Goal: Use online tool/utility: Utilize a website feature to perform a specific function

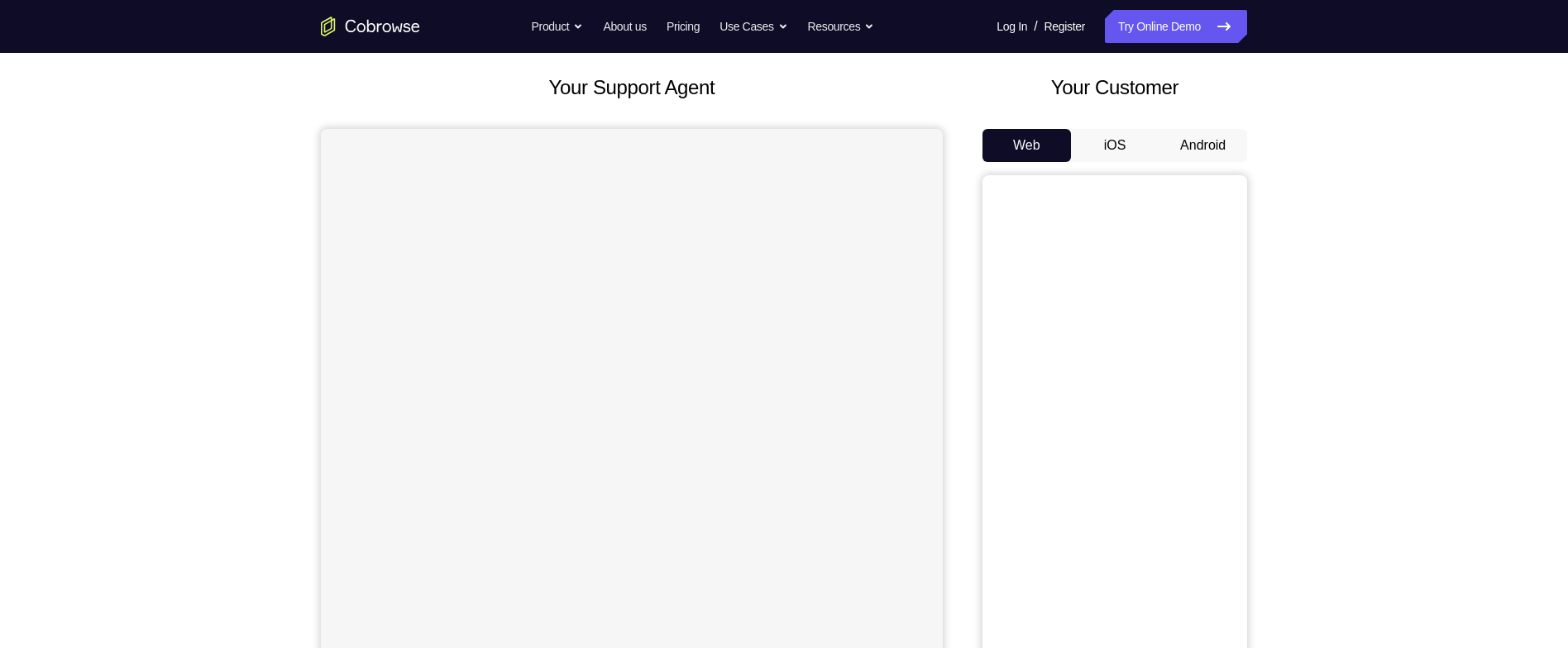
scroll to position [99, 0]
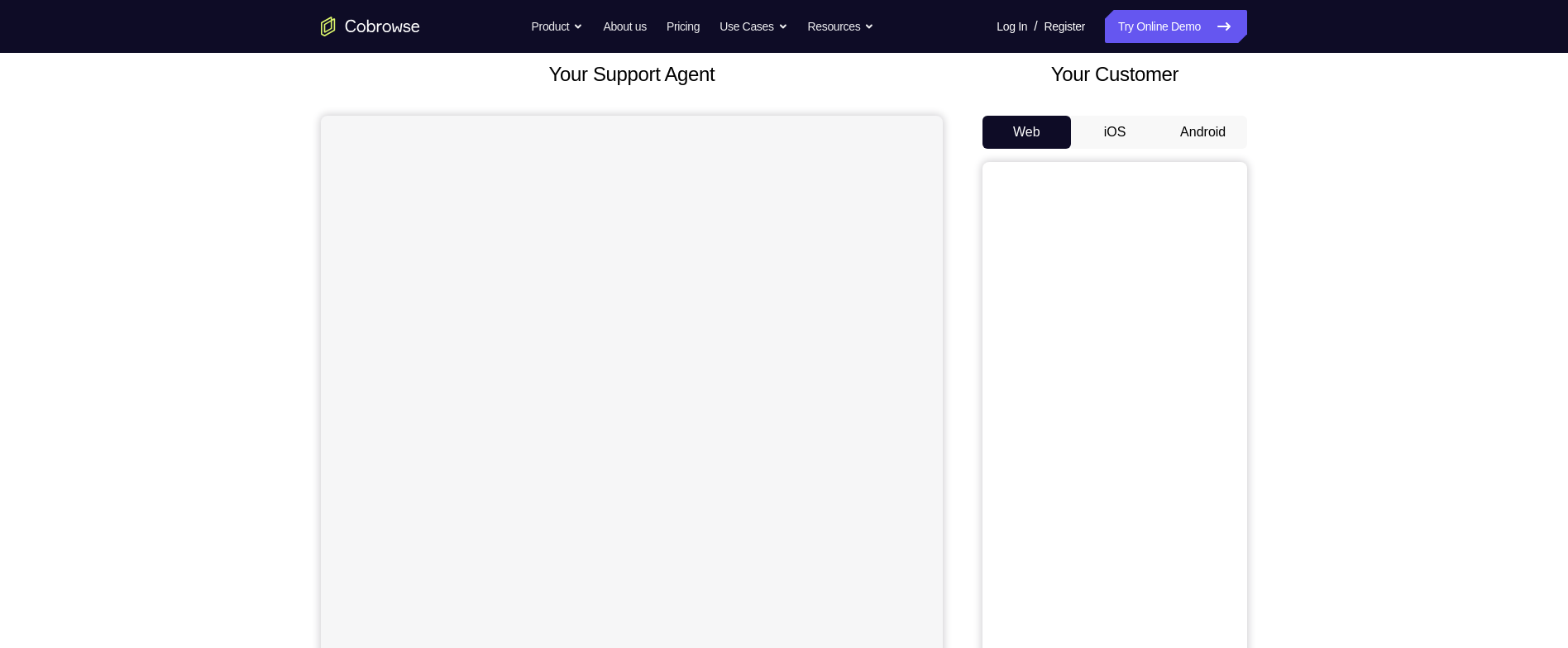
click at [1220, 130] on button "Android" at bounding box center [1203, 132] width 88 height 33
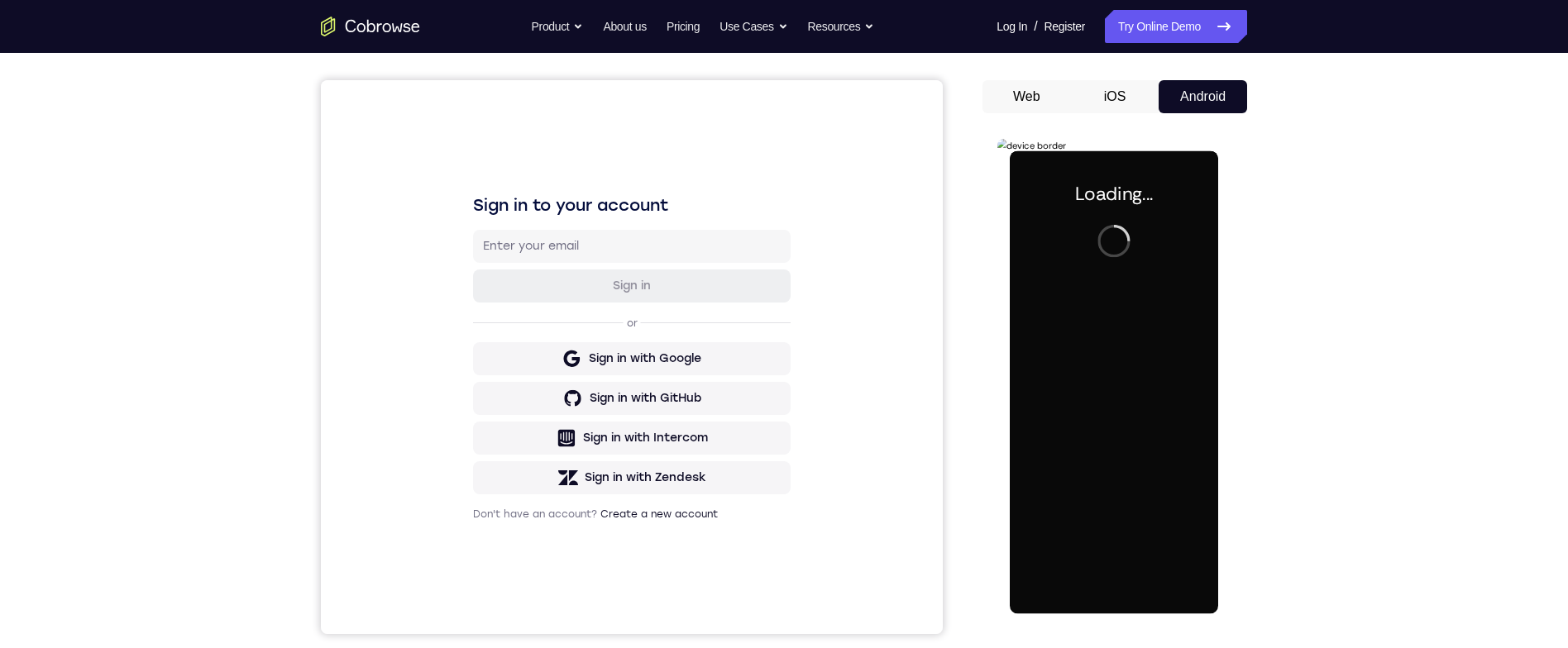
scroll to position [152, 0]
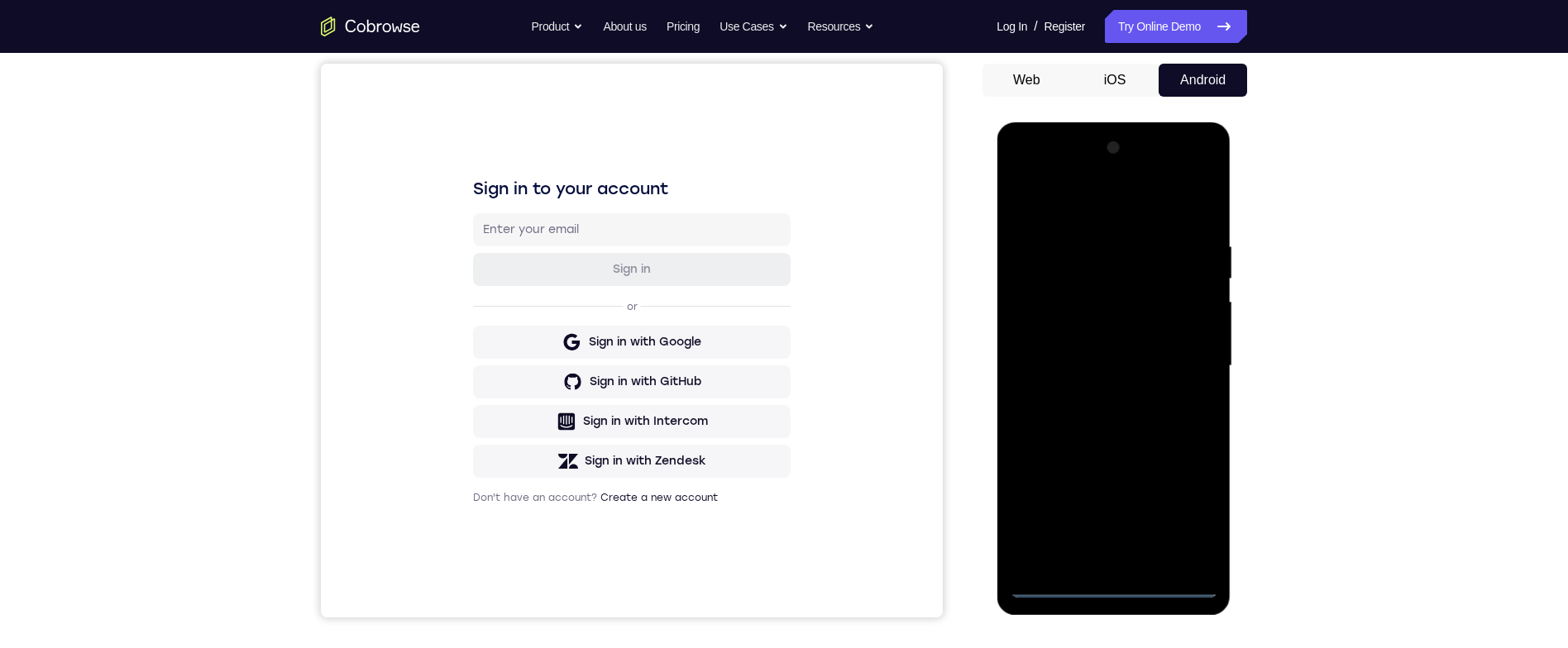
click at [1130, 588] on div at bounding box center [1113, 366] width 209 height 463
click at [1200, 507] on div at bounding box center [1113, 366] width 209 height 463
click at [1171, 207] on div at bounding box center [1113, 366] width 209 height 463
click at [1192, 360] on div at bounding box center [1113, 366] width 209 height 463
click at [1084, 547] on div at bounding box center [1113, 366] width 209 height 463
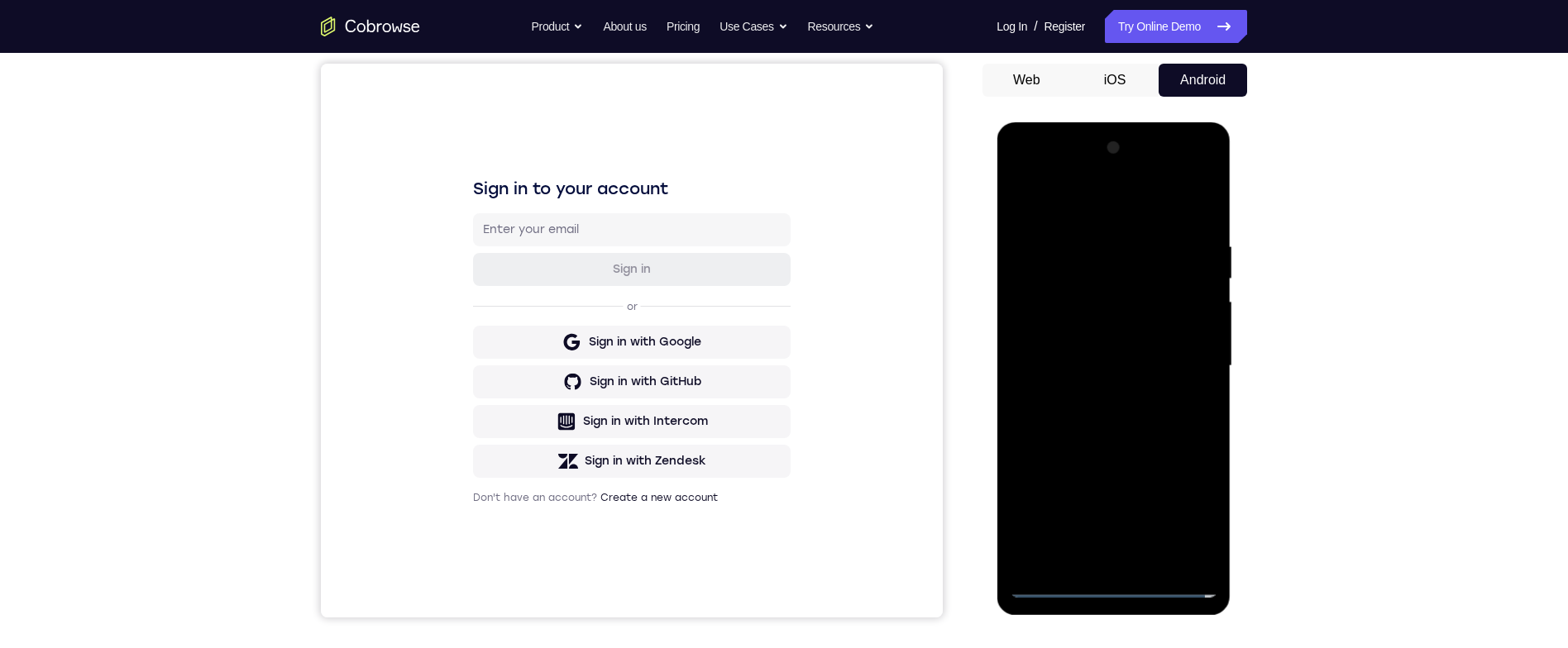
click at [1091, 551] on div at bounding box center [1113, 366] width 209 height 463
click at [1096, 549] on div at bounding box center [1113, 366] width 209 height 463
click at [1097, 553] on div at bounding box center [1113, 366] width 209 height 463
click at [1141, 347] on div at bounding box center [1113, 366] width 209 height 463
click at [1177, 332] on div at bounding box center [1113, 366] width 209 height 463
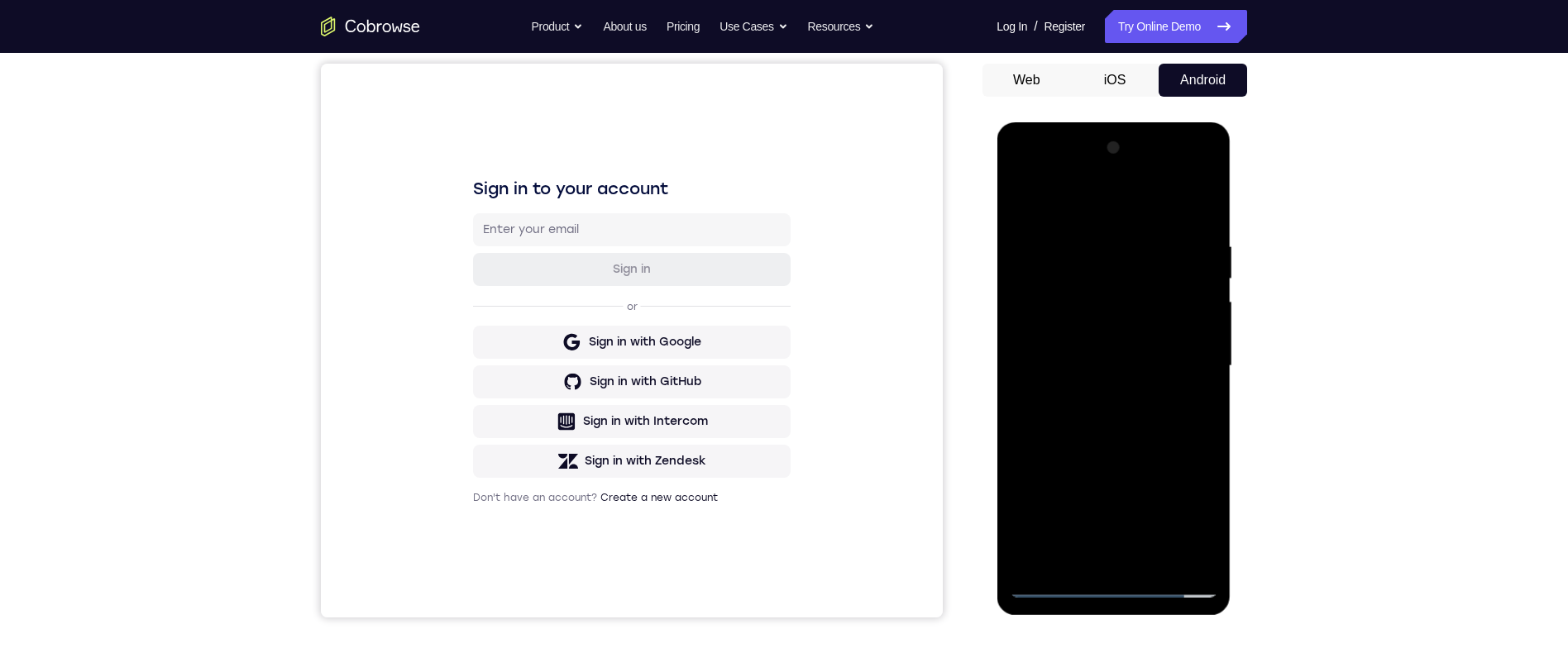
click at [1171, 360] on div at bounding box center [1113, 366] width 209 height 463
click at [1171, 419] on div at bounding box center [1113, 366] width 209 height 463
click at [1183, 410] on div at bounding box center [1113, 366] width 209 height 463
click at [1197, 212] on div at bounding box center [1113, 366] width 209 height 463
click at [1212, 220] on div at bounding box center [1113, 366] width 209 height 463
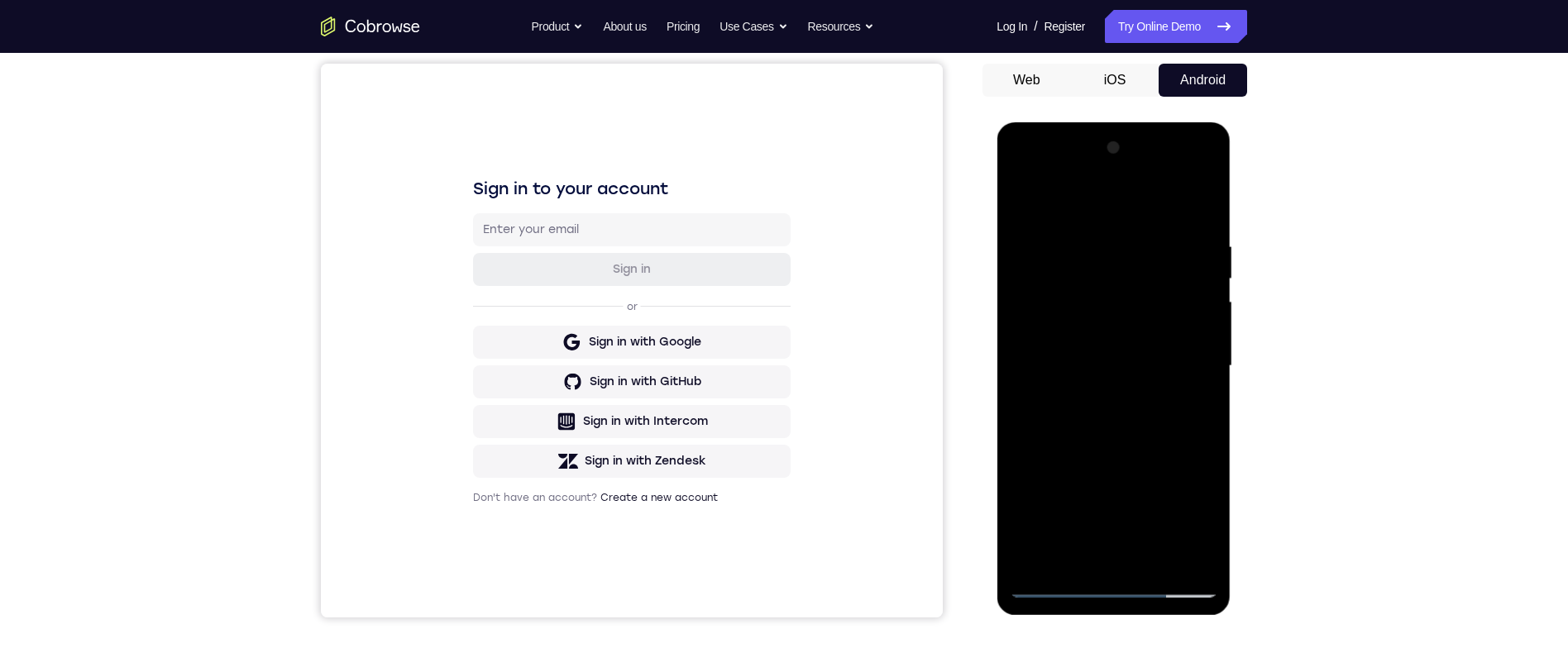
click at [1202, 257] on div at bounding box center [1113, 366] width 209 height 463
click at [1211, 370] on div at bounding box center [1113, 366] width 209 height 463
click at [1101, 255] on div at bounding box center [1113, 366] width 209 height 463
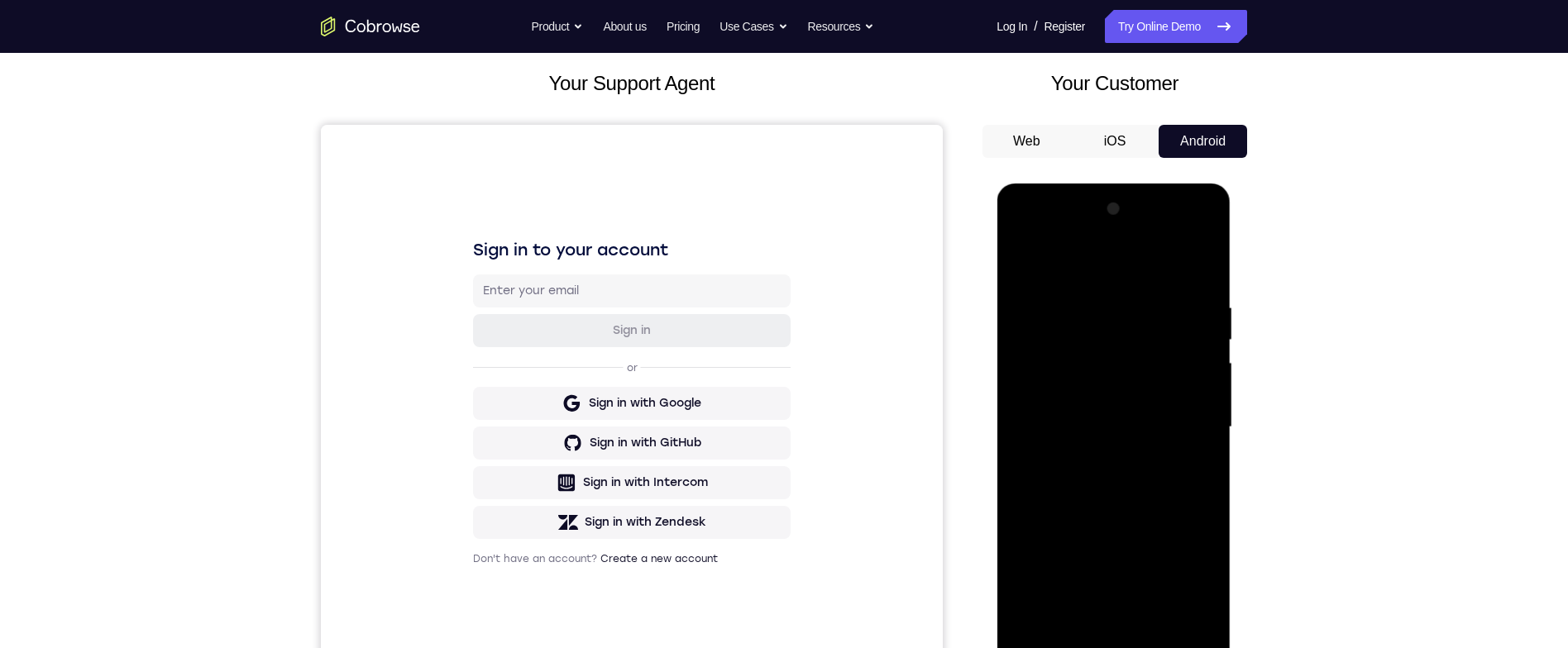
click at [1206, 394] on div at bounding box center [1113, 427] width 209 height 463
click at [1216, 421] on div at bounding box center [1113, 427] width 209 height 463
click at [1214, 416] on div at bounding box center [1113, 427] width 209 height 463
click at [1207, 424] on div at bounding box center [1113, 427] width 209 height 463
click at [1207, 418] on div at bounding box center [1113, 427] width 209 height 463
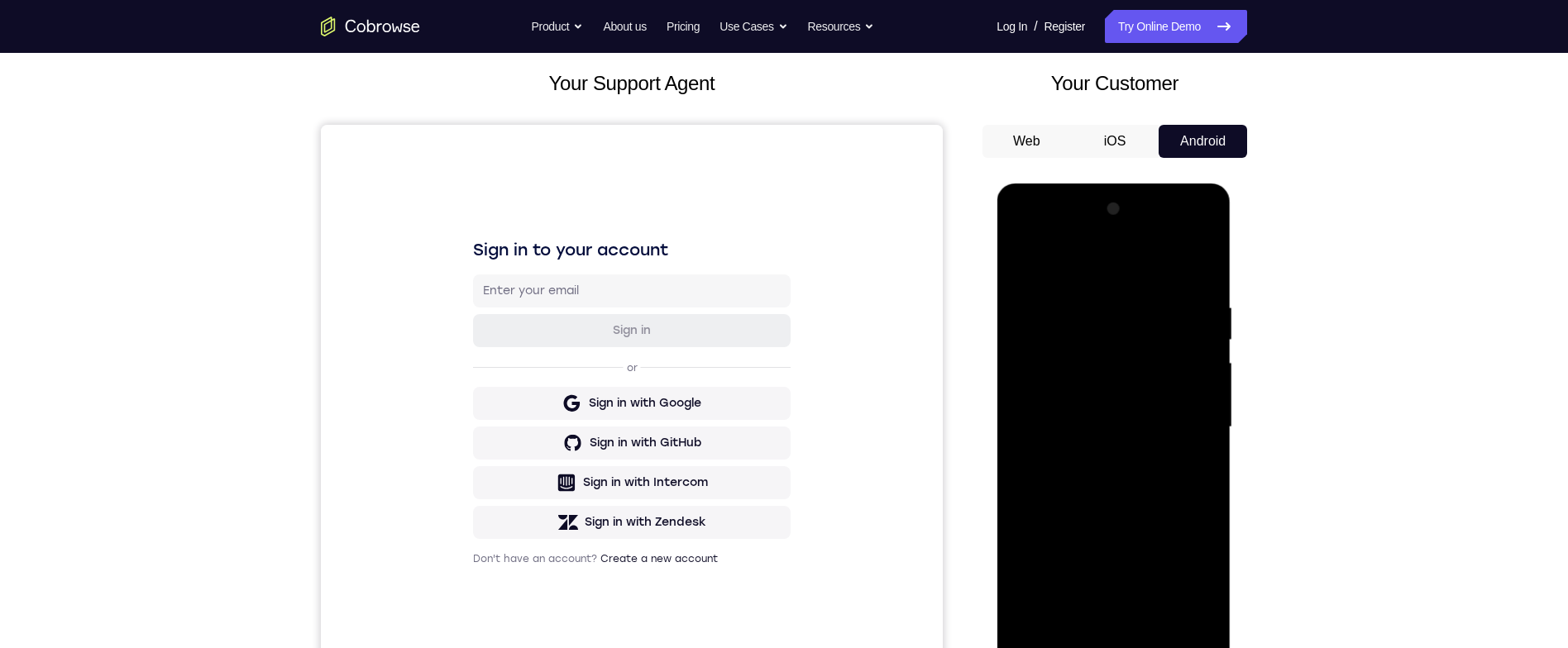
click at [1212, 339] on div at bounding box center [1113, 427] width 209 height 463
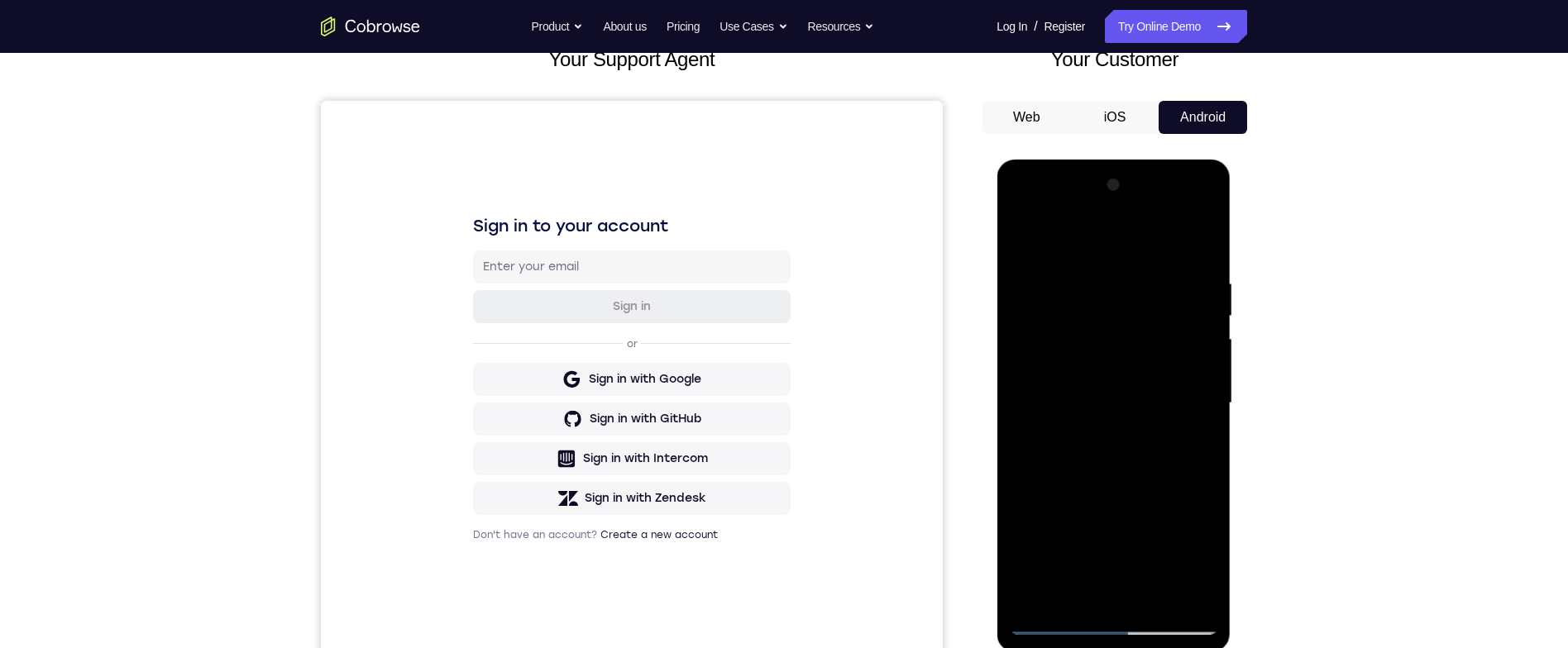
click at [1194, 410] on div at bounding box center [1113, 403] width 209 height 463
click at [1204, 252] on div at bounding box center [1113, 403] width 209 height 463
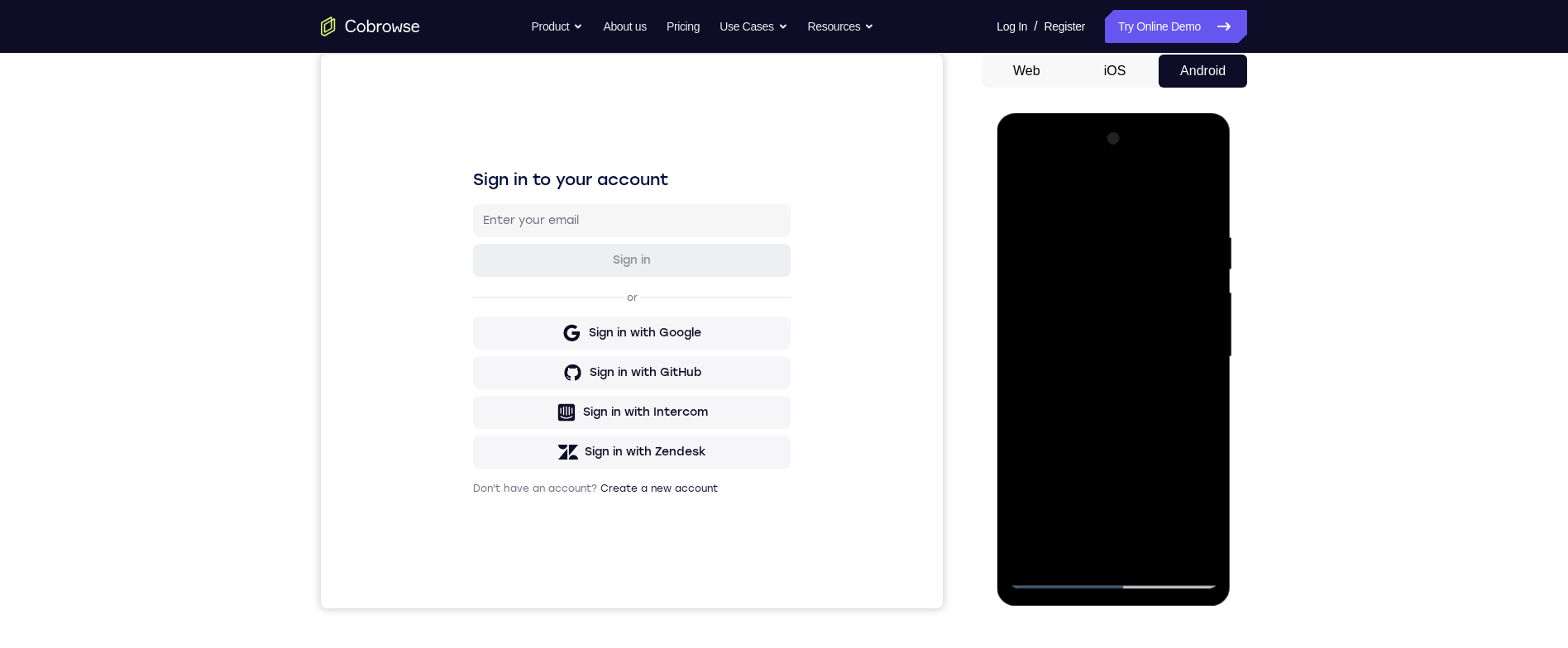
scroll to position [111, 0]
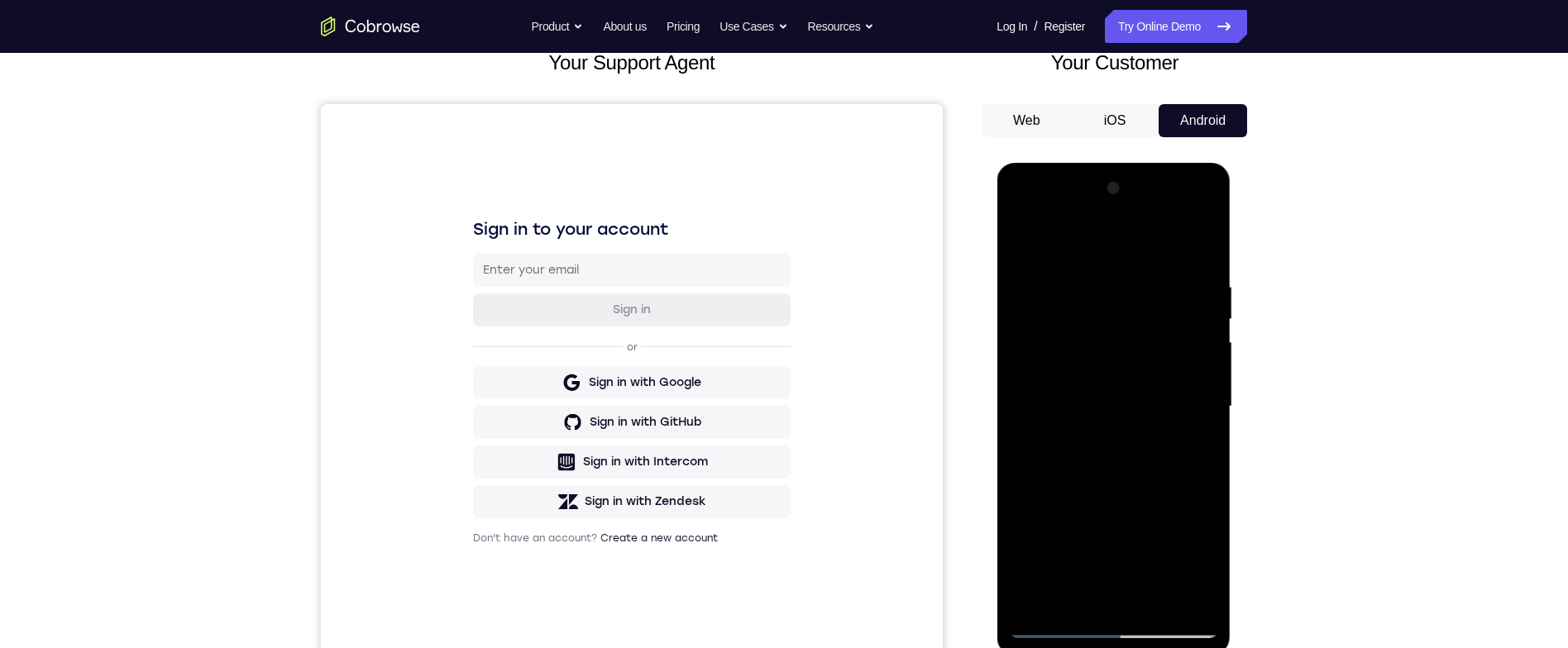
click at [1109, 276] on div at bounding box center [1113, 406] width 209 height 463
click at [1214, 361] on div at bounding box center [1113, 406] width 209 height 463
click at [1201, 392] on div at bounding box center [1113, 406] width 209 height 463
click at [1201, 401] on div at bounding box center [1113, 406] width 209 height 463
click at [1201, 393] on div at bounding box center [1113, 406] width 209 height 463
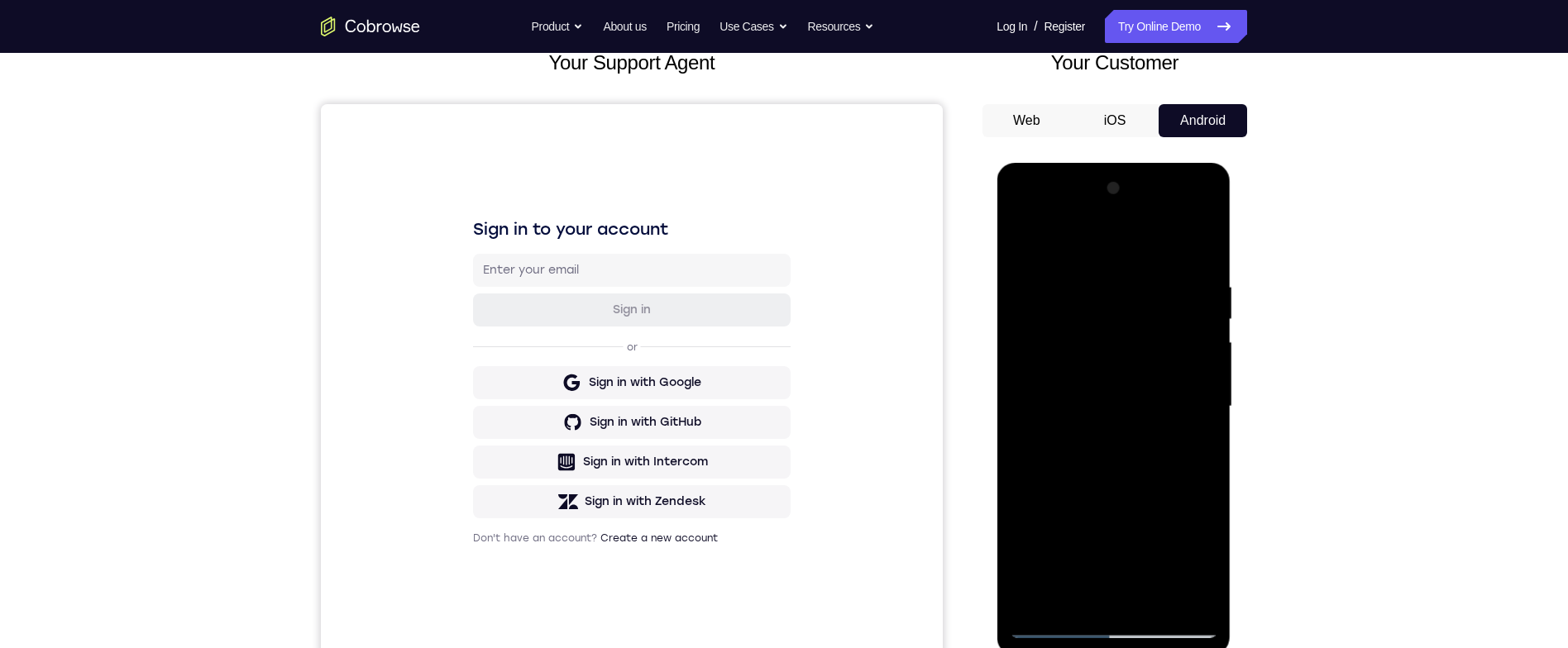
click at [1207, 380] on div at bounding box center [1113, 406] width 209 height 463
click at [1202, 371] on div at bounding box center [1113, 406] width 209 height 463
click at [1209, 252] on div at bounding box center [1113, 406] width 209 height 463
click at [1097, 273] on div at bounding box center [1113, 406] width 209 height 463
click at [1209, 320] on div at bounding box center [1113, 406] width 209 height 463
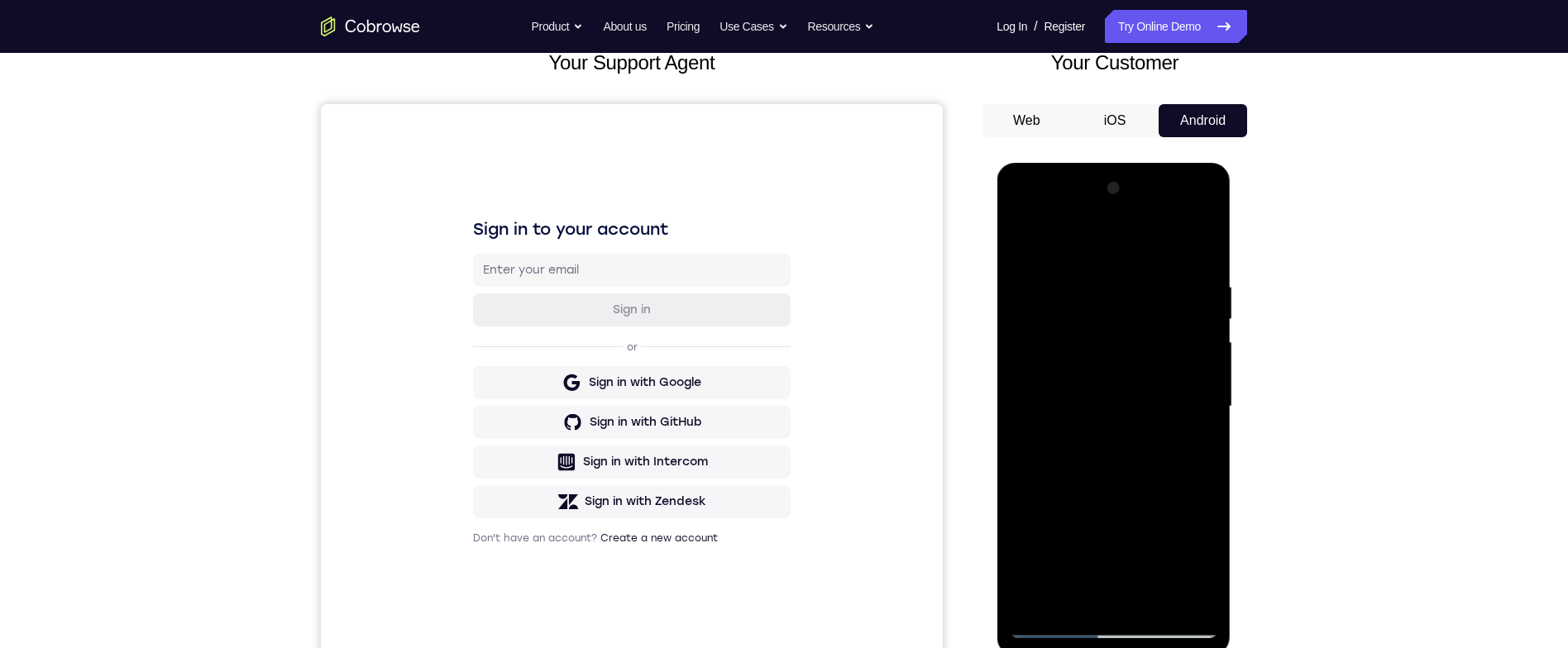
click at [1204, 360] on div at bounding box center [1113, 406] width 209 height 463
click at [1211, 361] on div at bounding box center [1113, 406] width 209 height 463
click at [1214, 349] on div at bounding box center [1113, 406] width 209 height 463
click at [1198, 250] on div at bounding box center [1113, 406] width 209 height 463
click at [1203, 322] on div at bounding box center [1113, 406] width 209 height 463
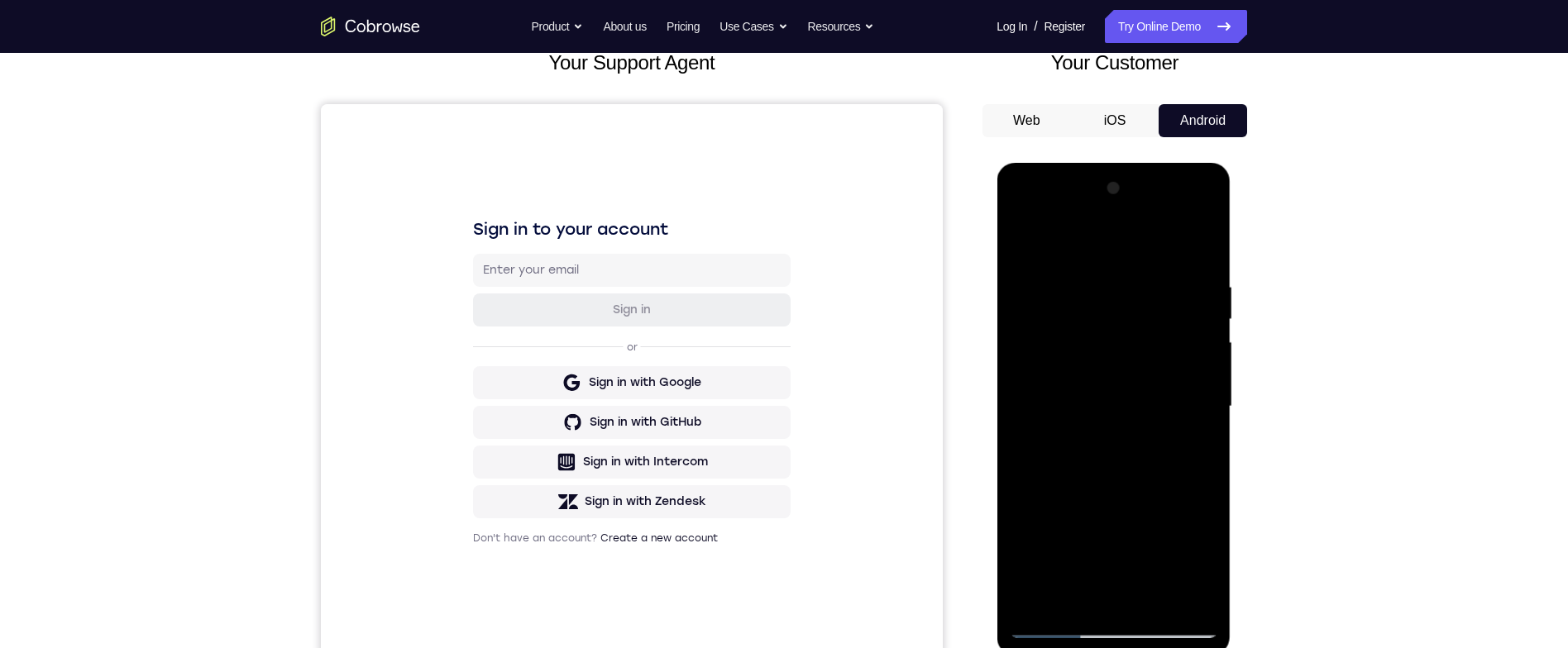
click at [1202, 338] on div at bounding box center [1113, 406] width 209 height 463
click at [1202, 332] on div at bounding box center [1113, 406] width 209 height 463
click at [1206, 317] on div at bounding box center [1113, 406] width 209 height 463
click at [1201, 339] on div at bounding box center [1113, 406] width 209 height 463
click at [1202, 343] on div at bounding box center [1113, 406] width 209 height 463
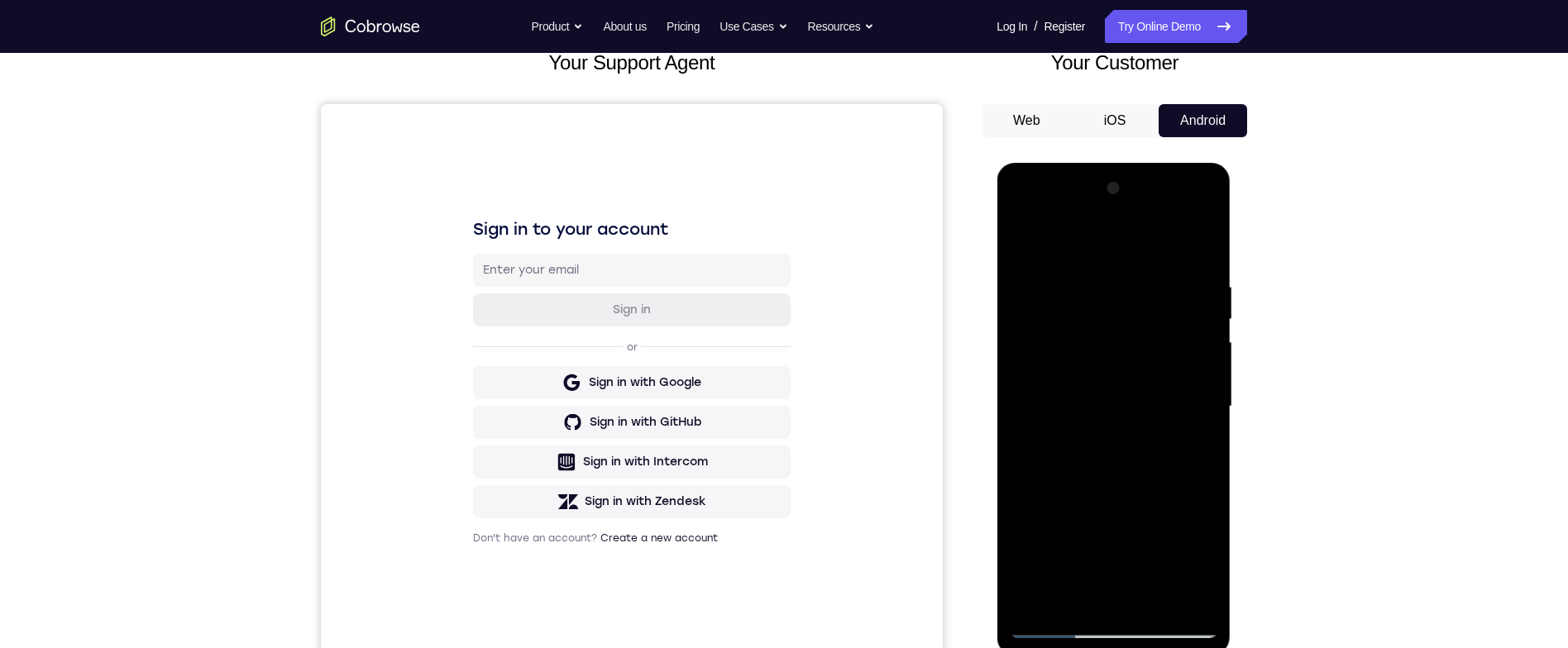
click at [1210, 345] on div at bounding box center [1113, 406] width 209 height 463
click at [1214, 339] on div at bounding box center [1113, 406] width 209 height 463
click at [1204, 339] on div at bounding box center [1113, 406] width 209 height 463
click at [1207, 247] on div at bounding box center [1113, 406] width 209 height 463
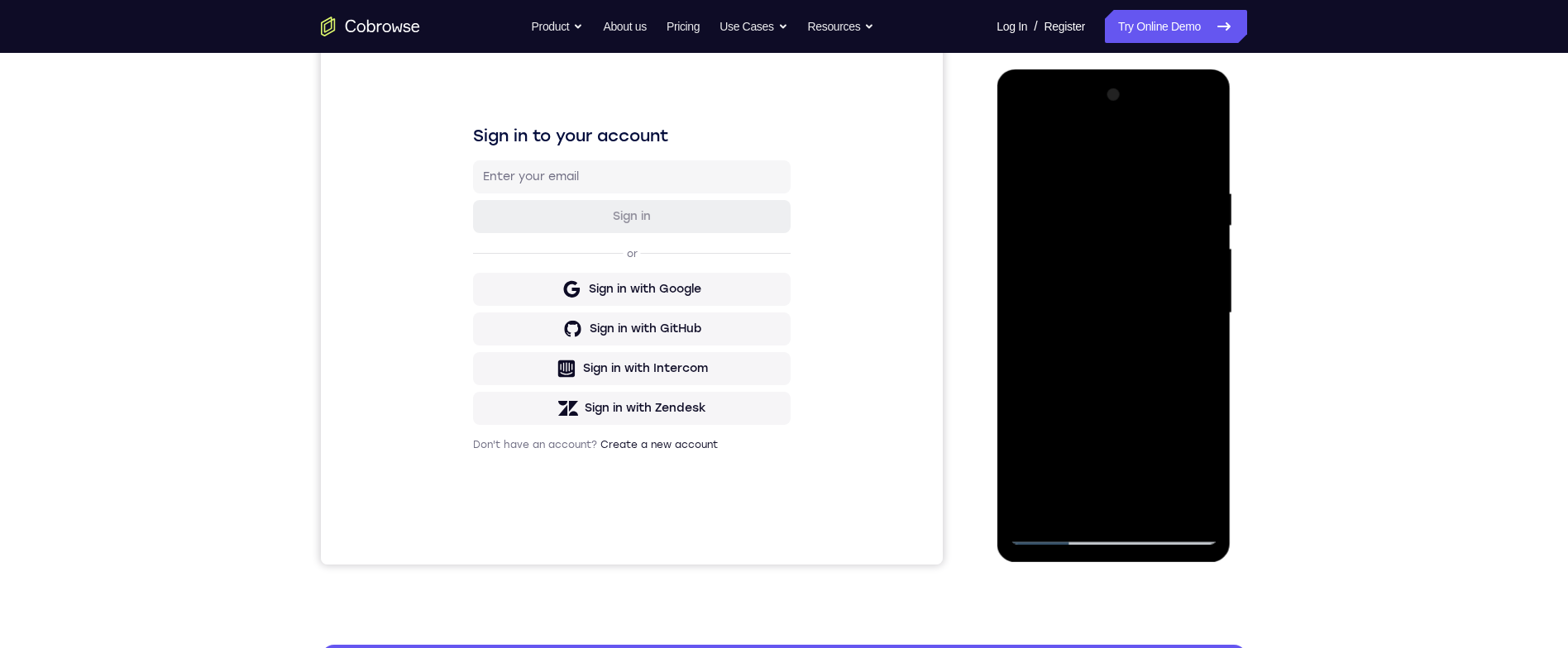
scroll to position [205, 0]
click at [1159, 493] on div at bounding box center [1113, 312] width 209 height 463
click at [1161, 394] on div at bounding box center [1113, 312] width 209 height 463
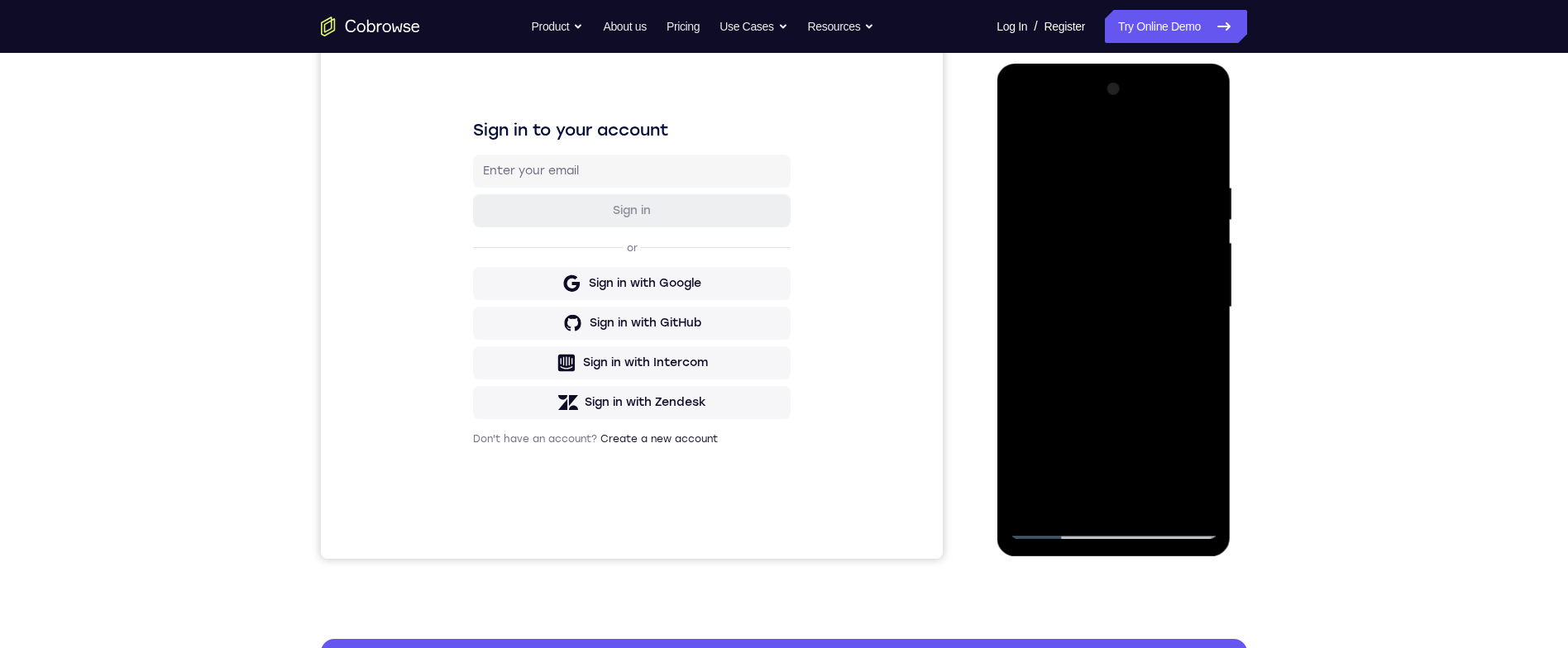
click at [1180, 285] on div at bounding box center [1113, 307] width 209 height 463
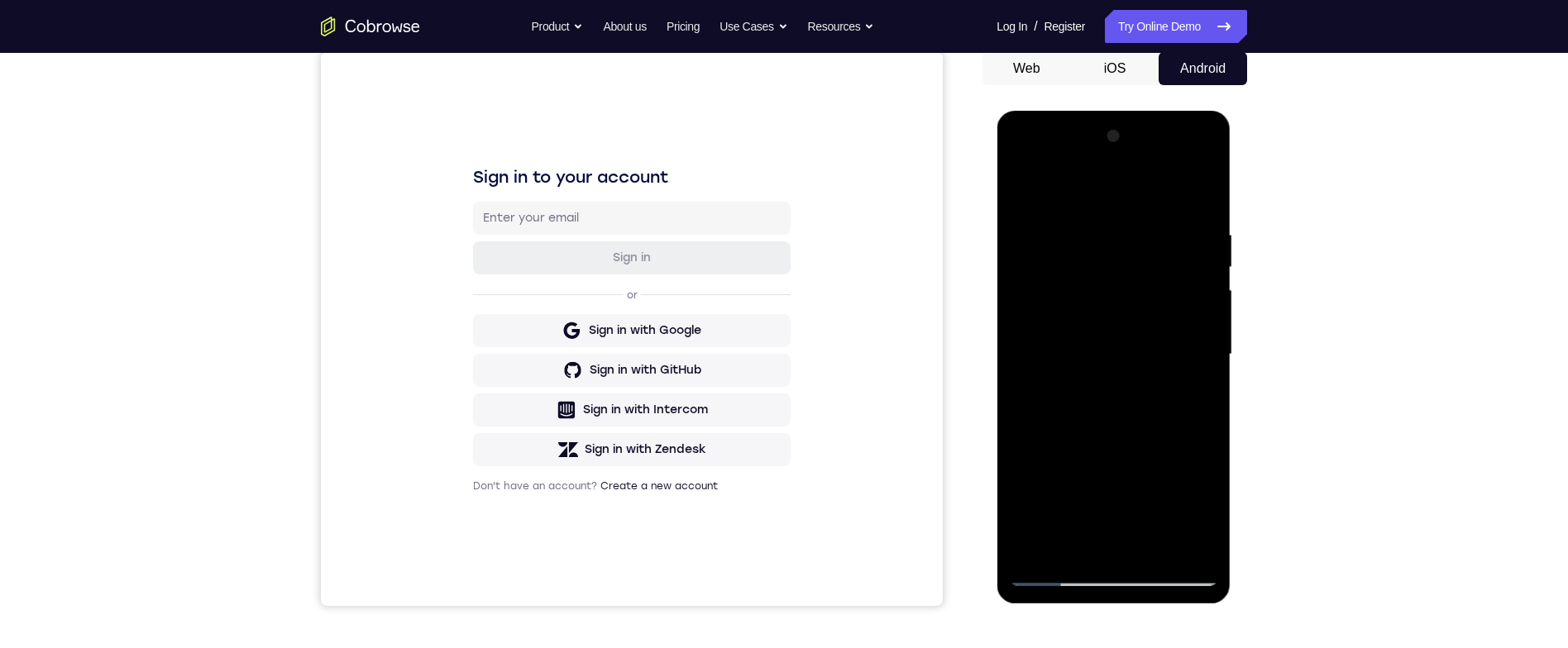
scroll to position [204, 0]
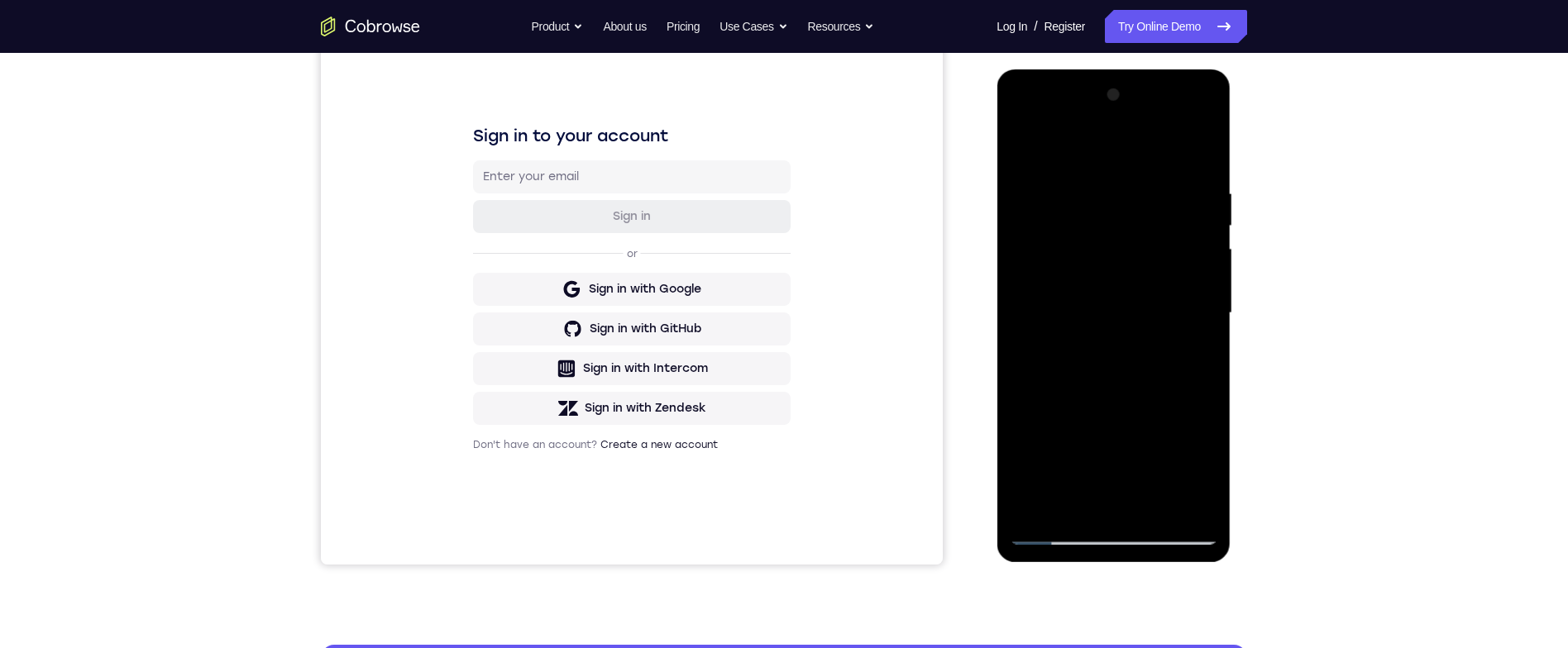
click at [1201, 349] on div at bounding box center [1113, 313] width 209 height 463
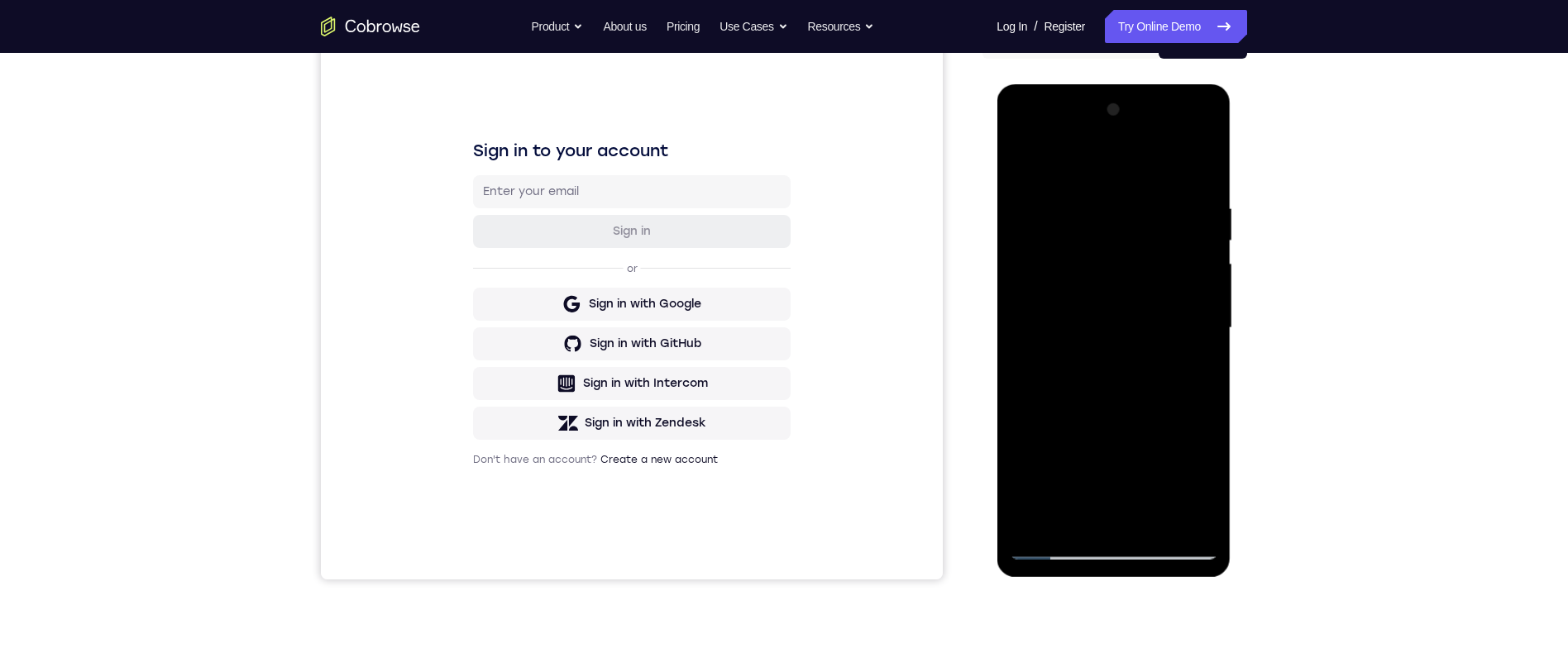
click at [1025, 157] on div at bounding box center [1113, 328] width 209 height 463
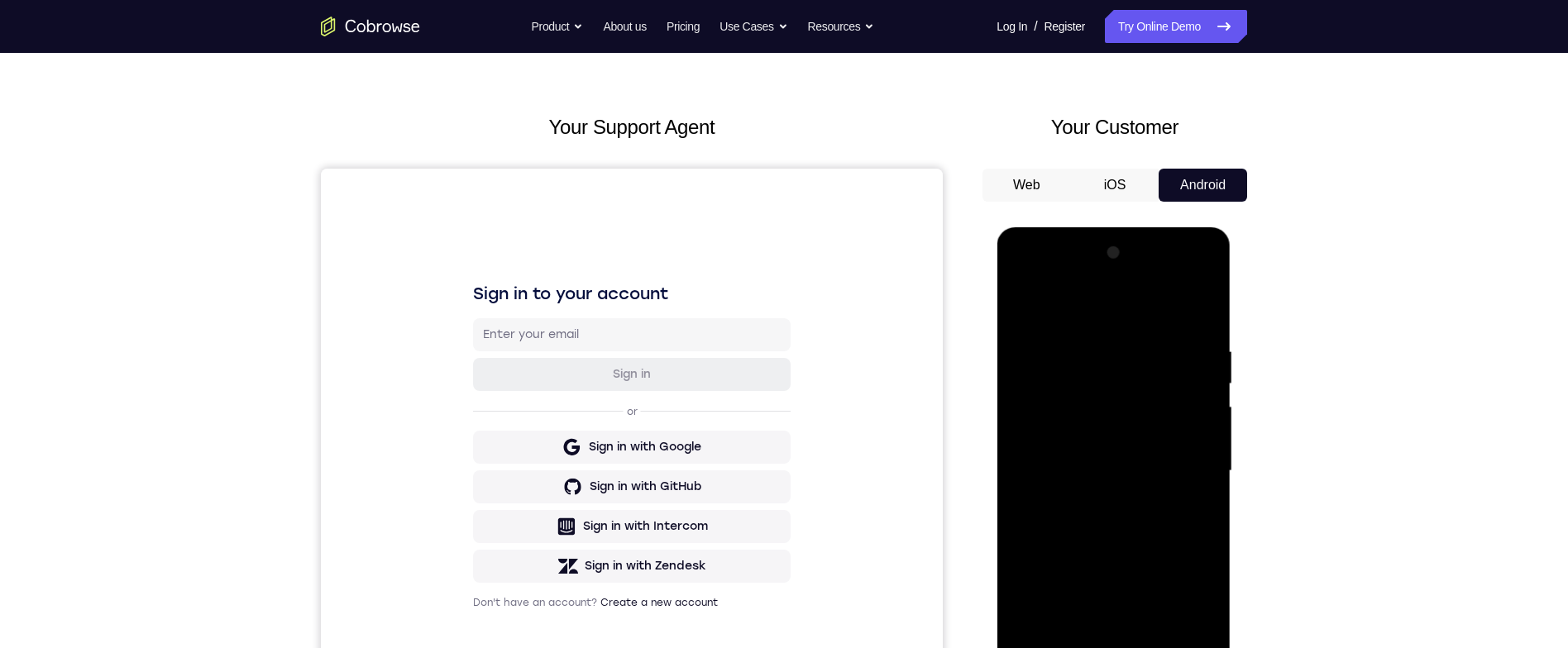
scroll to position [117, 0]
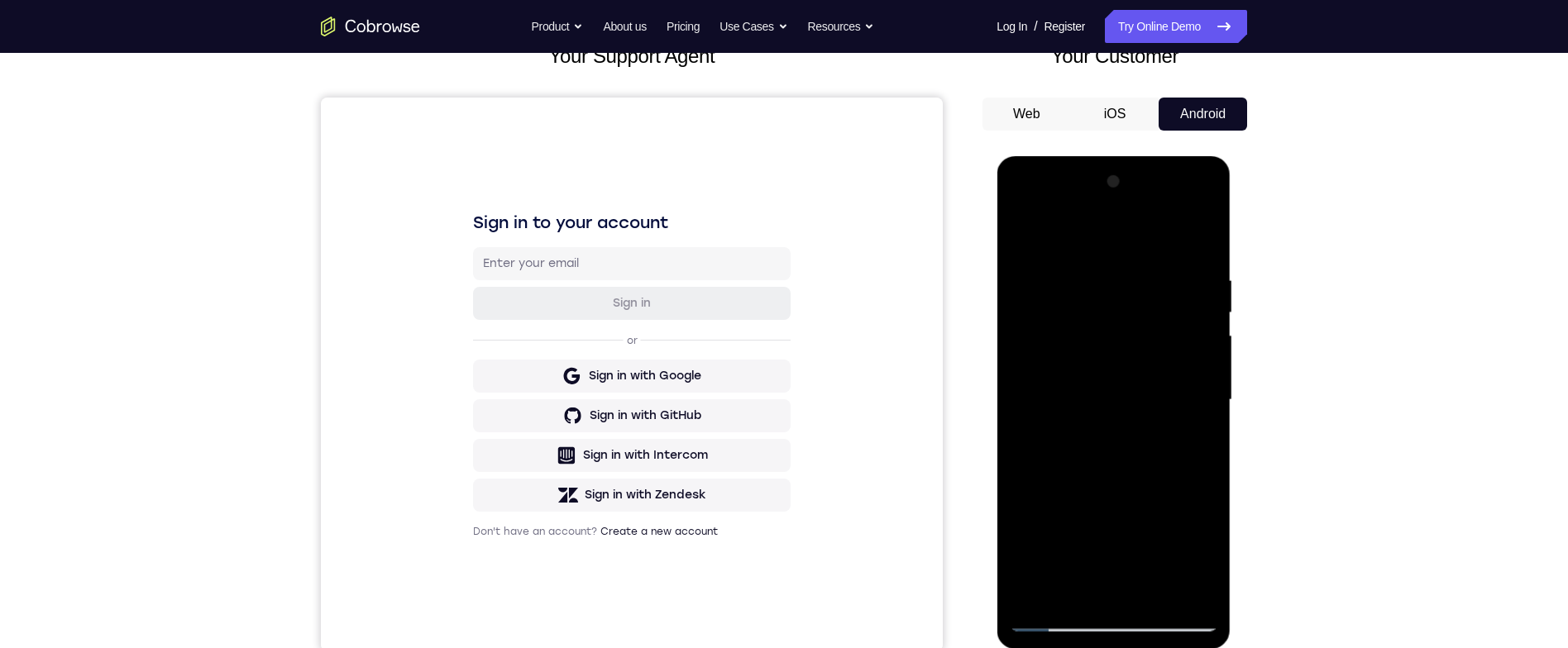
click at [1173, 440] on div at bounding box center [1113, 400] width 209 height 463
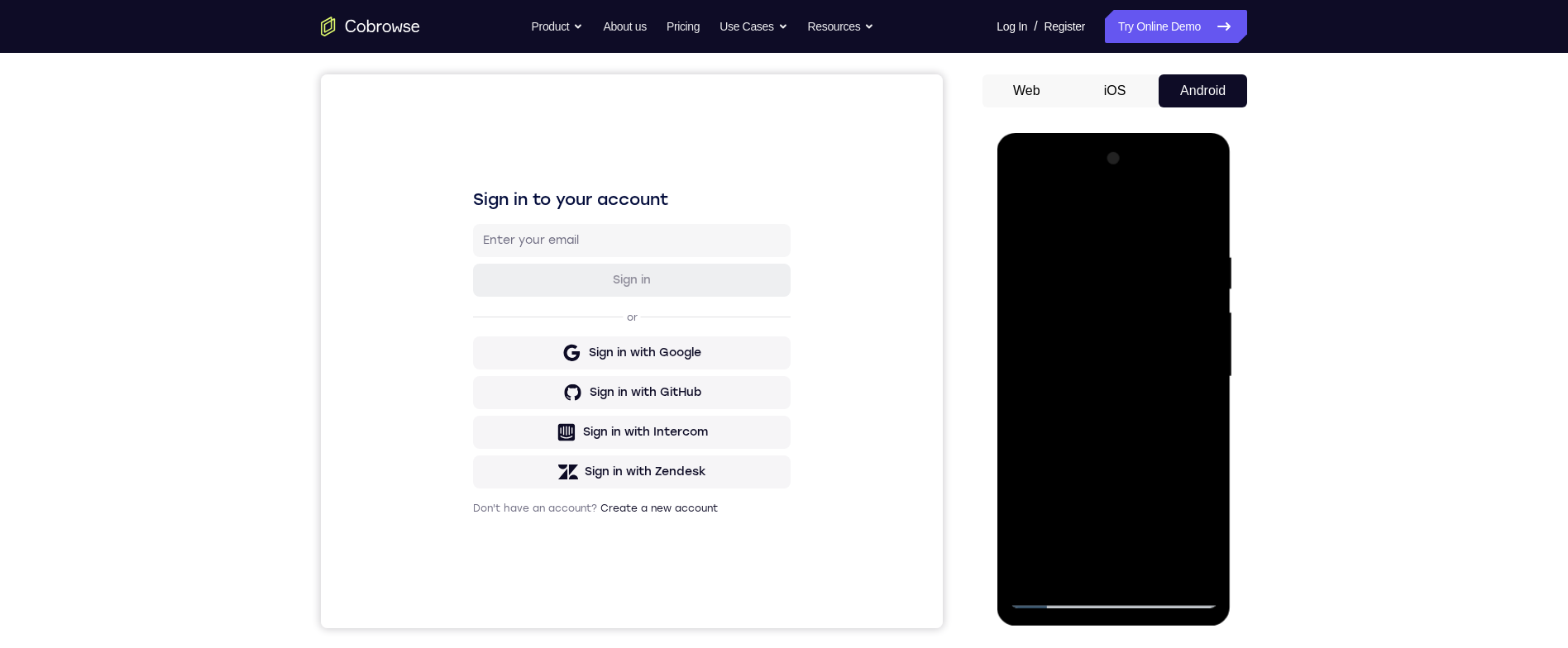
click at [1049, 535] on div at bounding box center [1113, 376] width 209 height 463
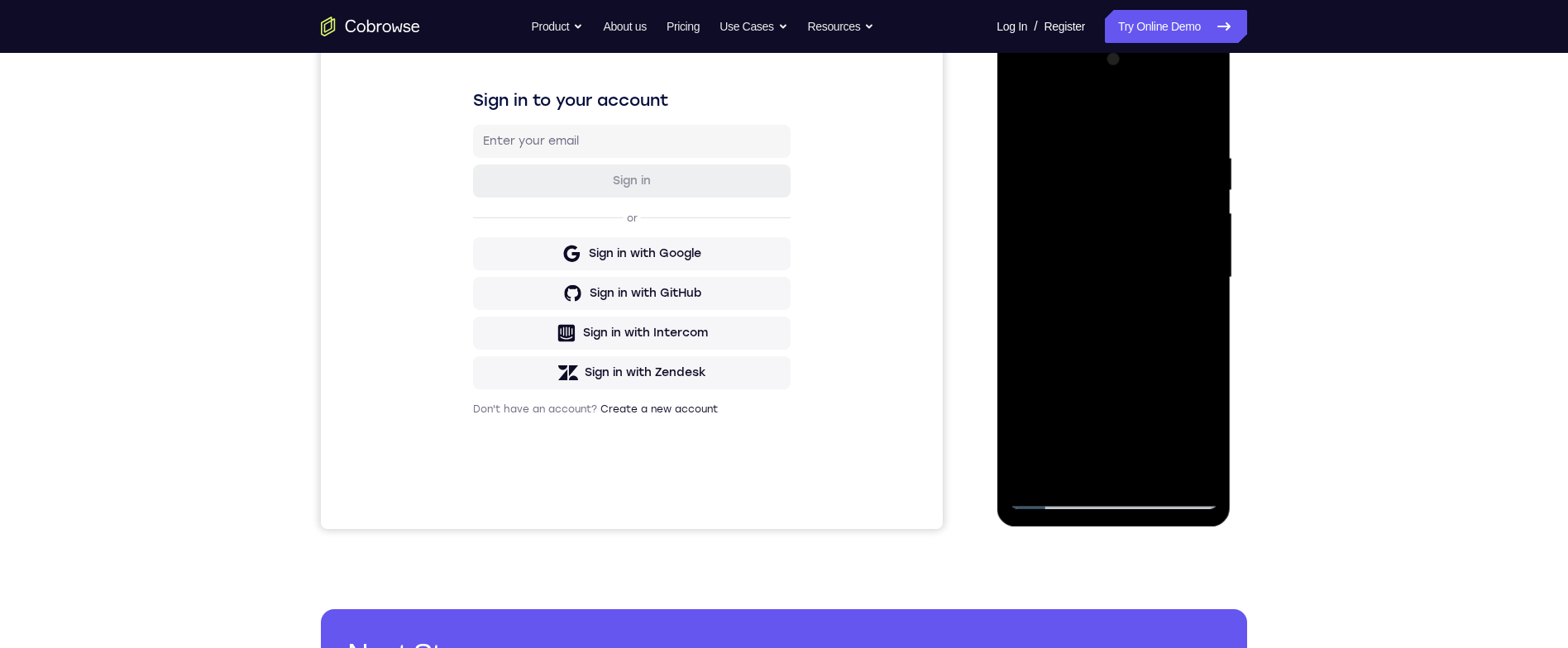
click at [1053, 429] on div at bounding box center [1113, 277] width 209 height 463
click at [1053, 433] on div at bounding box center [1113, 277] width 209 height 463
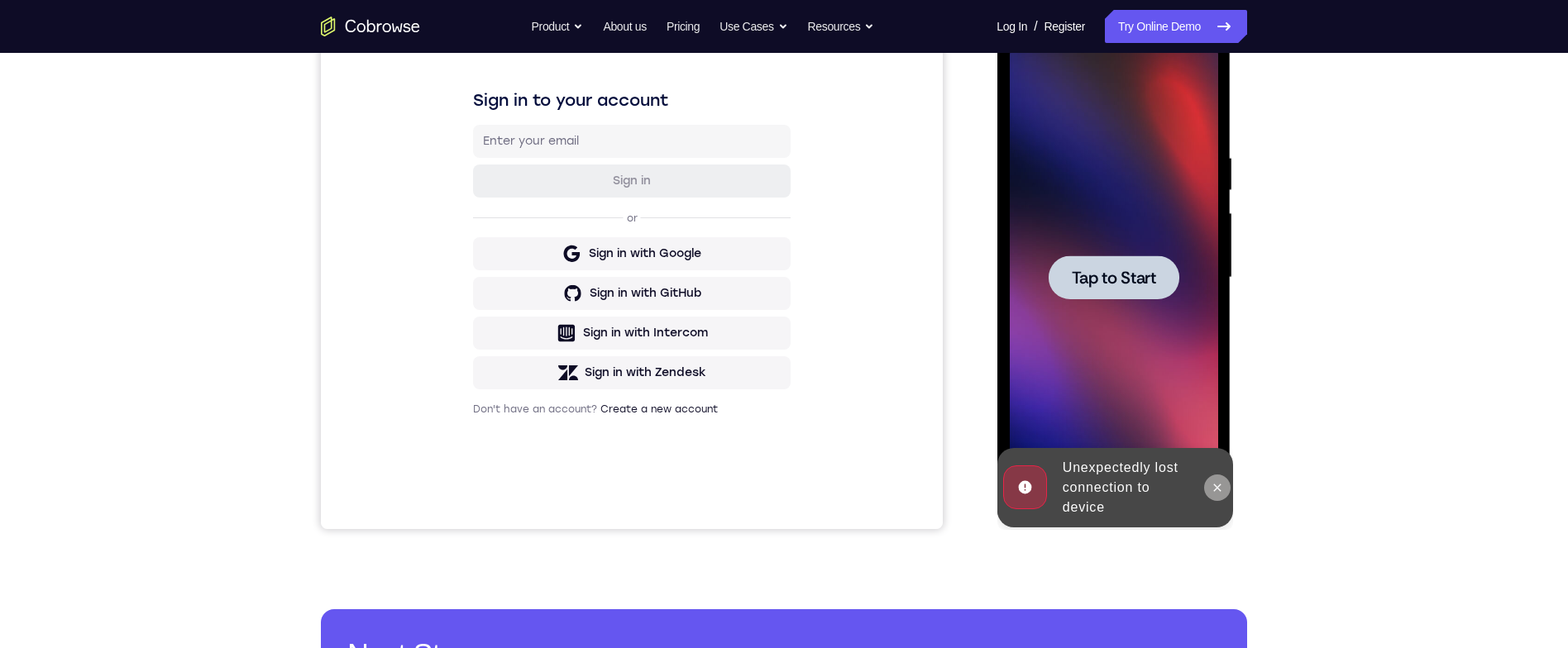
click at [1216, 481] on icon at bounding box center [1217, 487] width 14 height 14
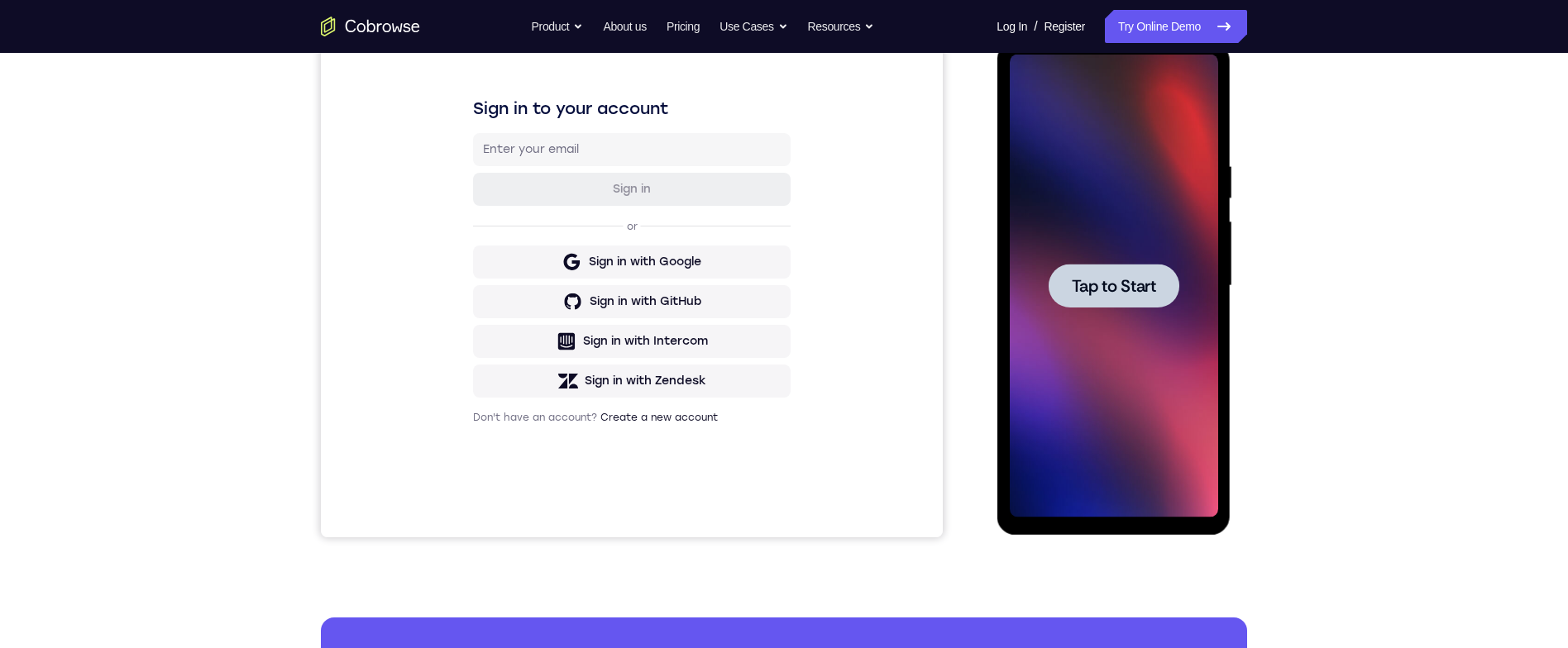
scroll to position [152, 0]
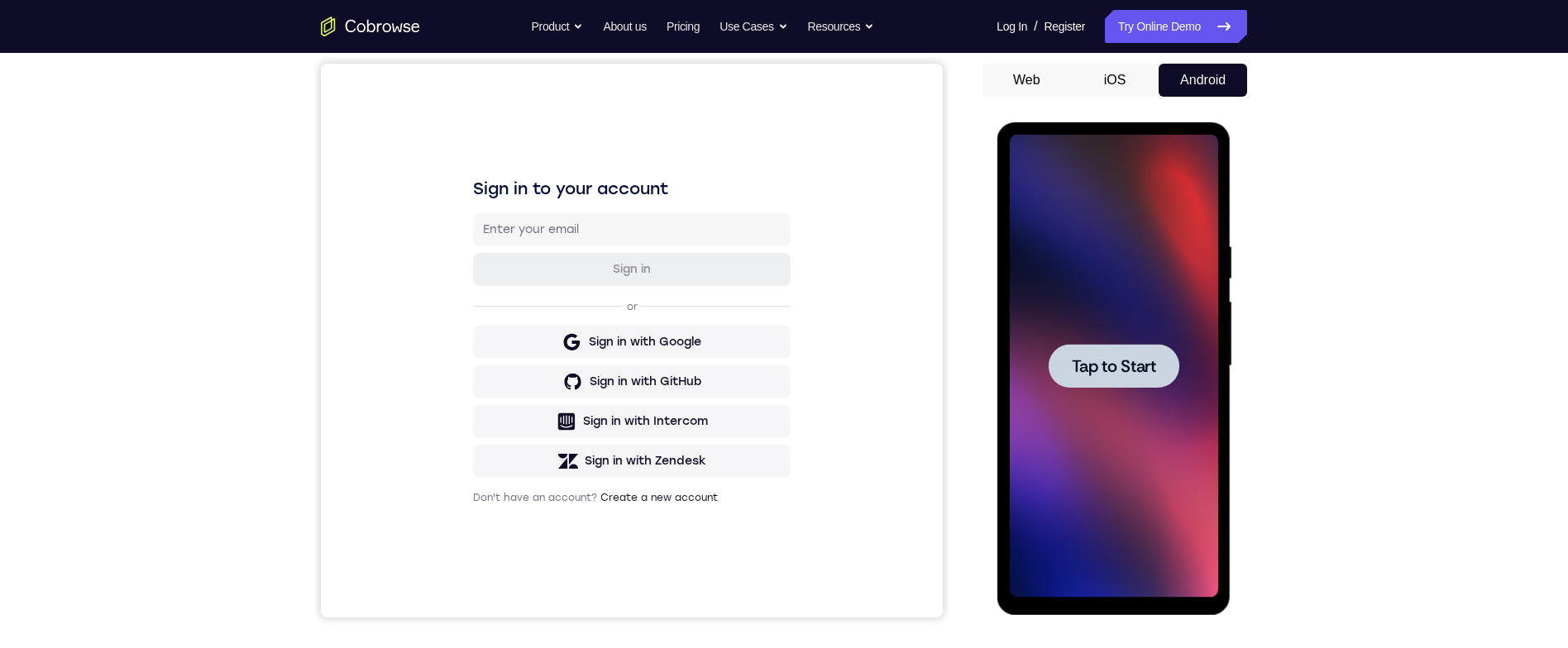
click at [1154, 325] on div at bounding box center [1113, 366] width 209 height 463
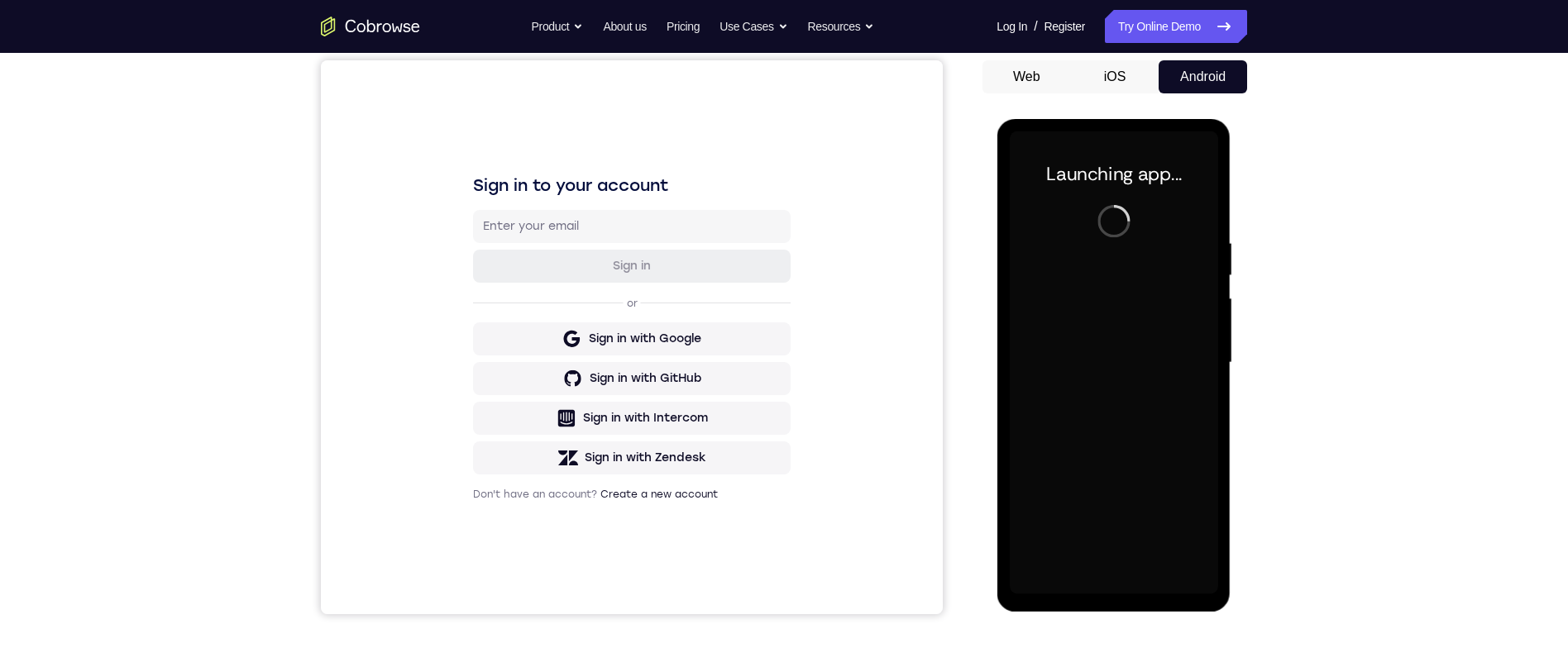
scroll to position [212, 0]
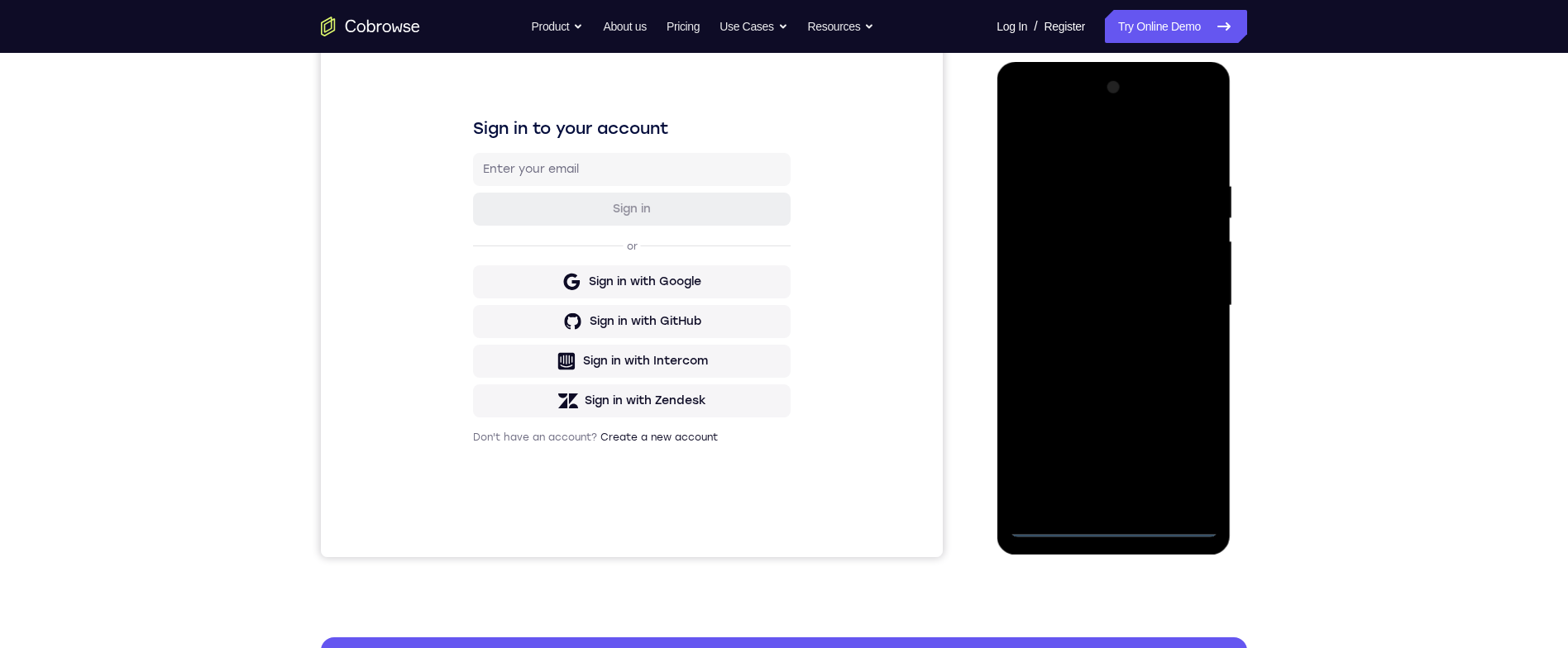
click at [1127, 519] on div at bounding box center [1113, 305] width 209 height 463
click at [1126, 527] on div at bounding box center [1113, 305] width 209 height 463
click at [1197, 449] on div at bounding box center [1113, 305] width 209 height 463
click at [1171, 148] on div at bounding box center [1113, 305] width 209 height 463
click at [1189, 294] on div at bounding box center [1113, 305] width 209 height 463
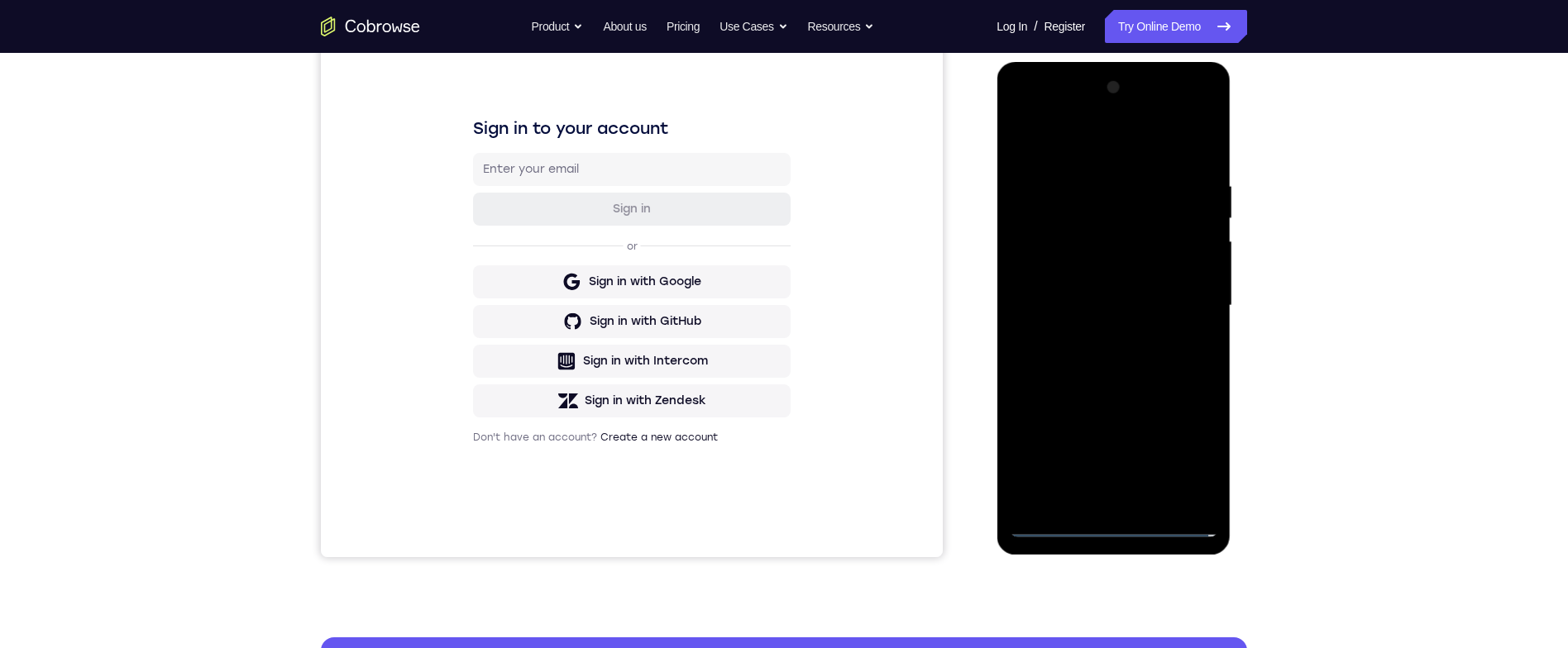
click at [1098, 495] on div at bounding box center [1113, 305] width 209 height 463
click at [1174, 294] on div at bounding box center [1113, 305] width 209 height 463
click at [1169, 266] on div at bounding box center [1113, 305] width 209 height 463
click at [1165, 305] on div at bounding box center [1113, 305] width 209 height 463
click at [1171, 360] on div at bounding box center [1113, 305] width 209 height 463
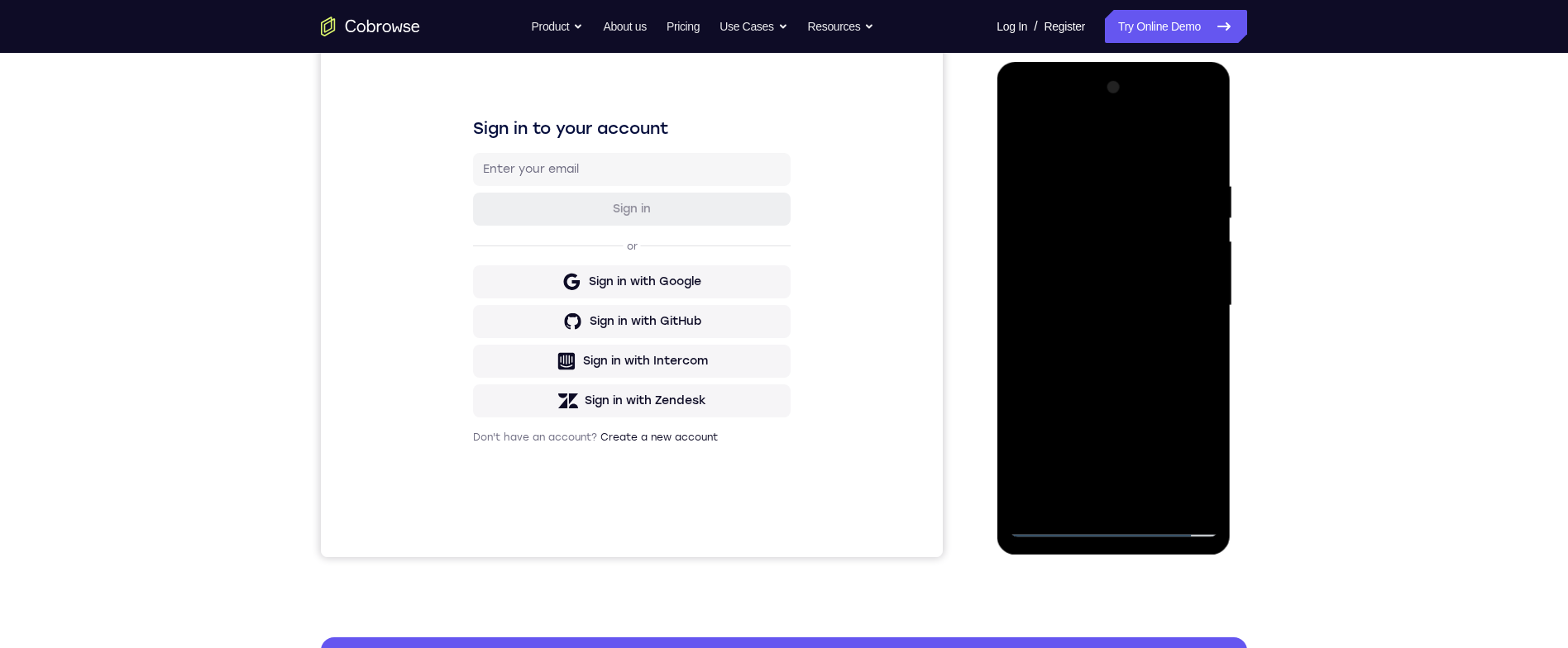
click at [1192, 149] on div at bounding box center [1113, 305] width 209 height 463
click at [1174, 347] on div at bounding box center [1113, 305] width 209 height 463
click at [1214, 162] on div at bounding box center [1113, 305] width 209 height 463
click at [1164, 495] on div at bounding box center [1113, 305] width 209 height 463
click at [1169, 380] on div at bounding box center [1113, 305] width 209 height 463
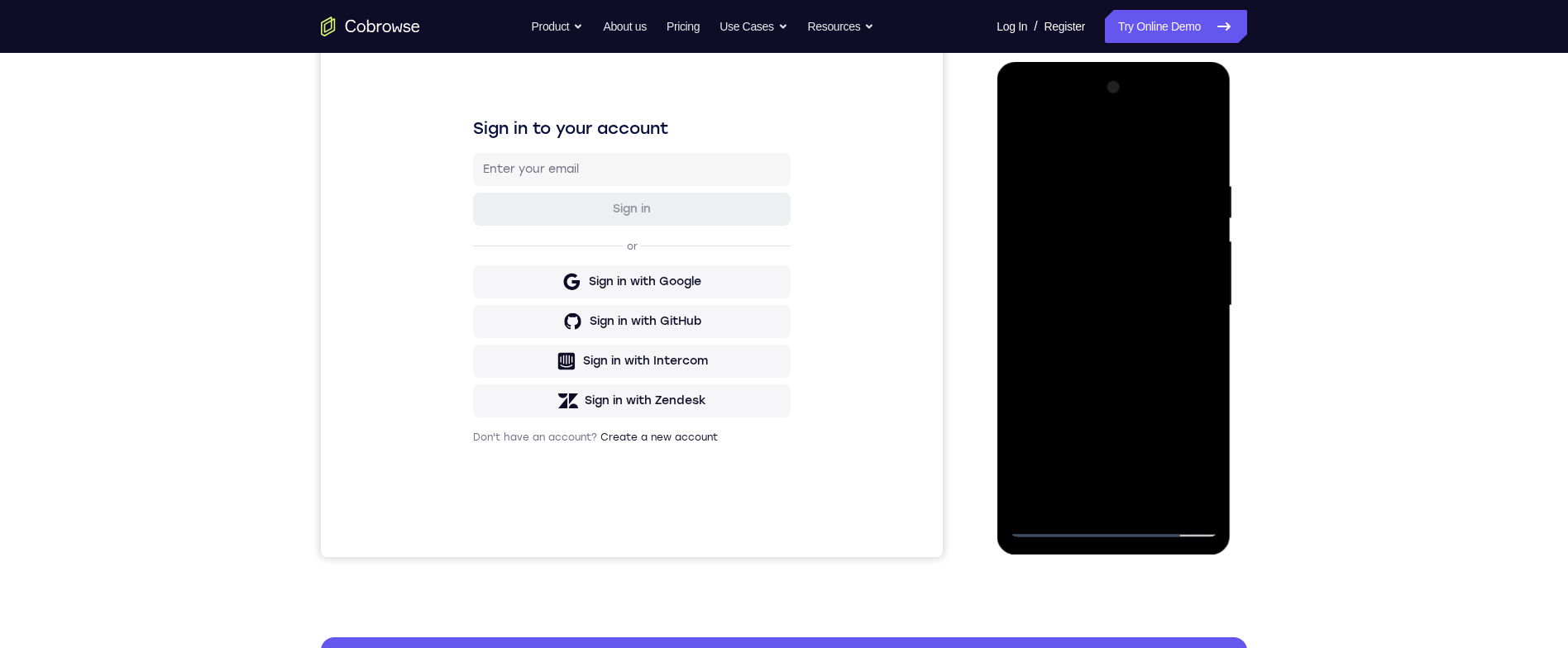
click at [1186, 336] on div at bounding box center [1113, 305] width 209 height 463
click at [1174, 321] on div at bounding box center [1113, 305] width 209 height 463
click at [1014, 145] on div at bounding box center [1113, 305] width 209 height 463
click at [1072, 276] on div at bounding box center [1113, 305] width 209 height 463
click at [1207, 457] on div at bounding box center [1113, 305] width 209 height 463
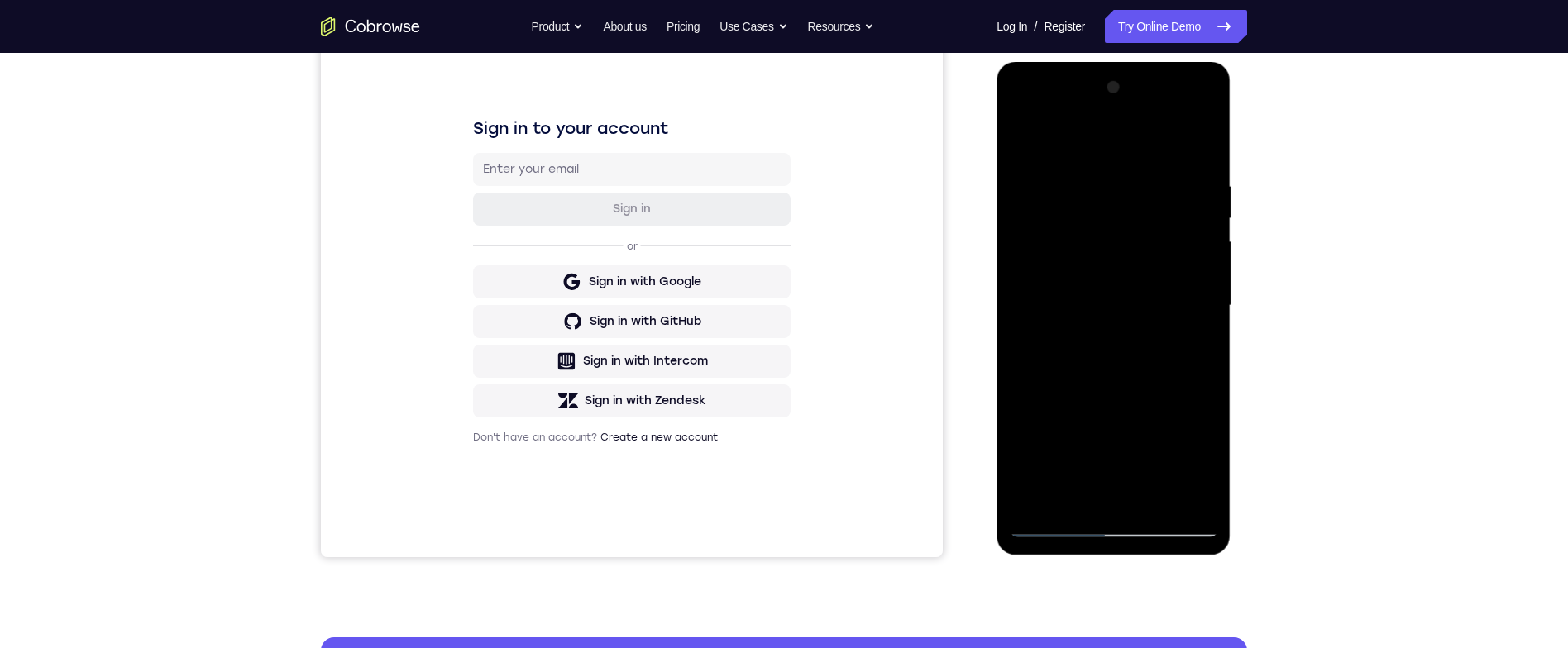
click at [1201, 458] on div at bounding box center [1113, 305] width 209 height 463
click at [1076, 486] on div at bounding box center [1113, 305] width 209 height 463
click at [1167, 394] on div at bounding box center [1113, 305] width 209 height 463
click at [1163, 398] on div at bounding box center [1113, 305] width 209 height 463
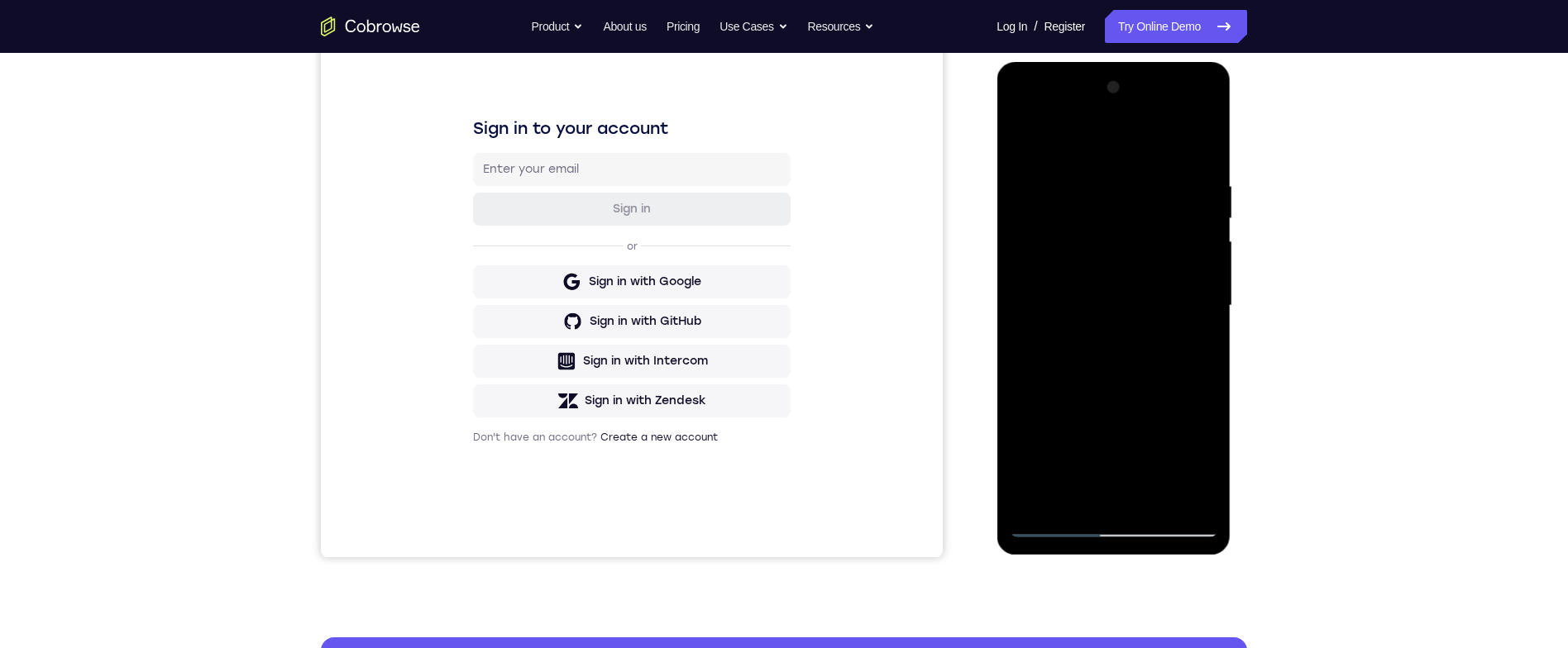
click at [1163, 397] on div at bounding box center [1113, 305] width 209 height 463
click at [1198, 330] on div at bounding box center [1113, 305] width 209 height 463
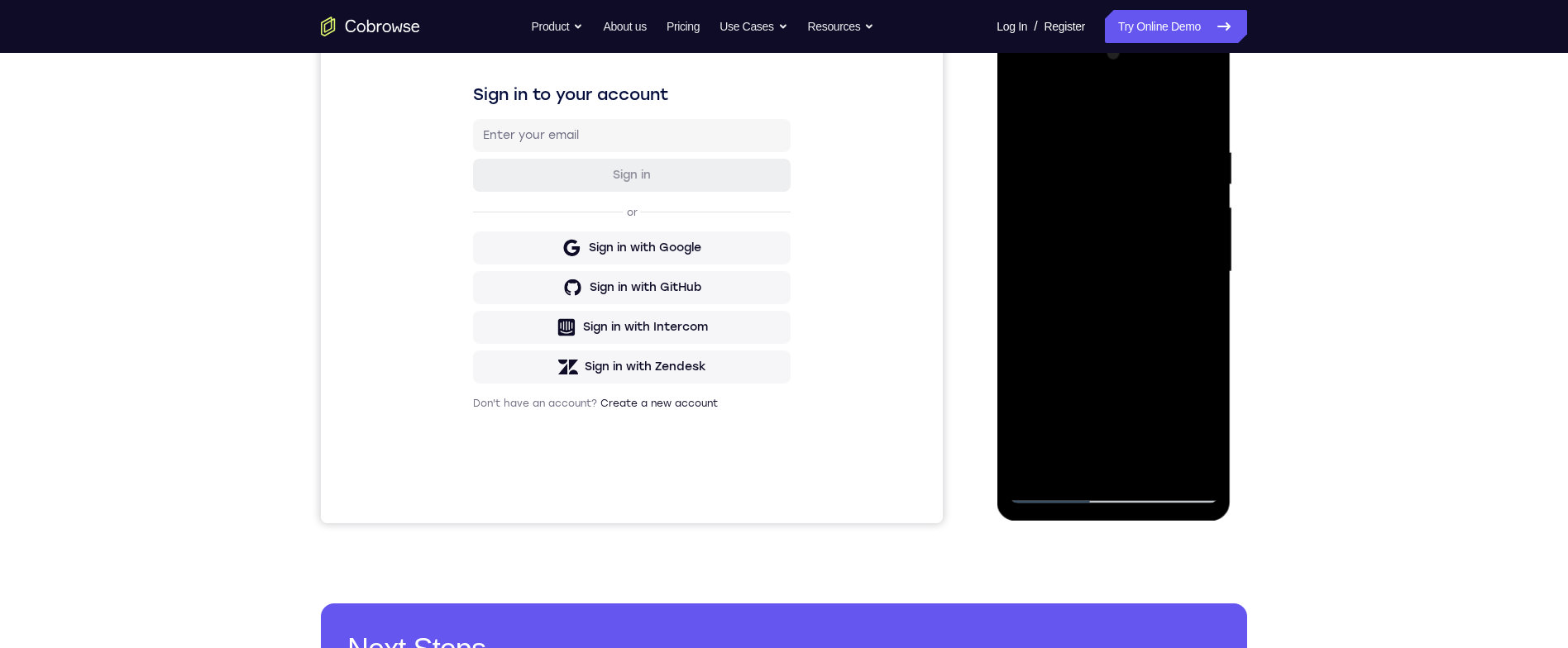
scroll to position [215, 0]
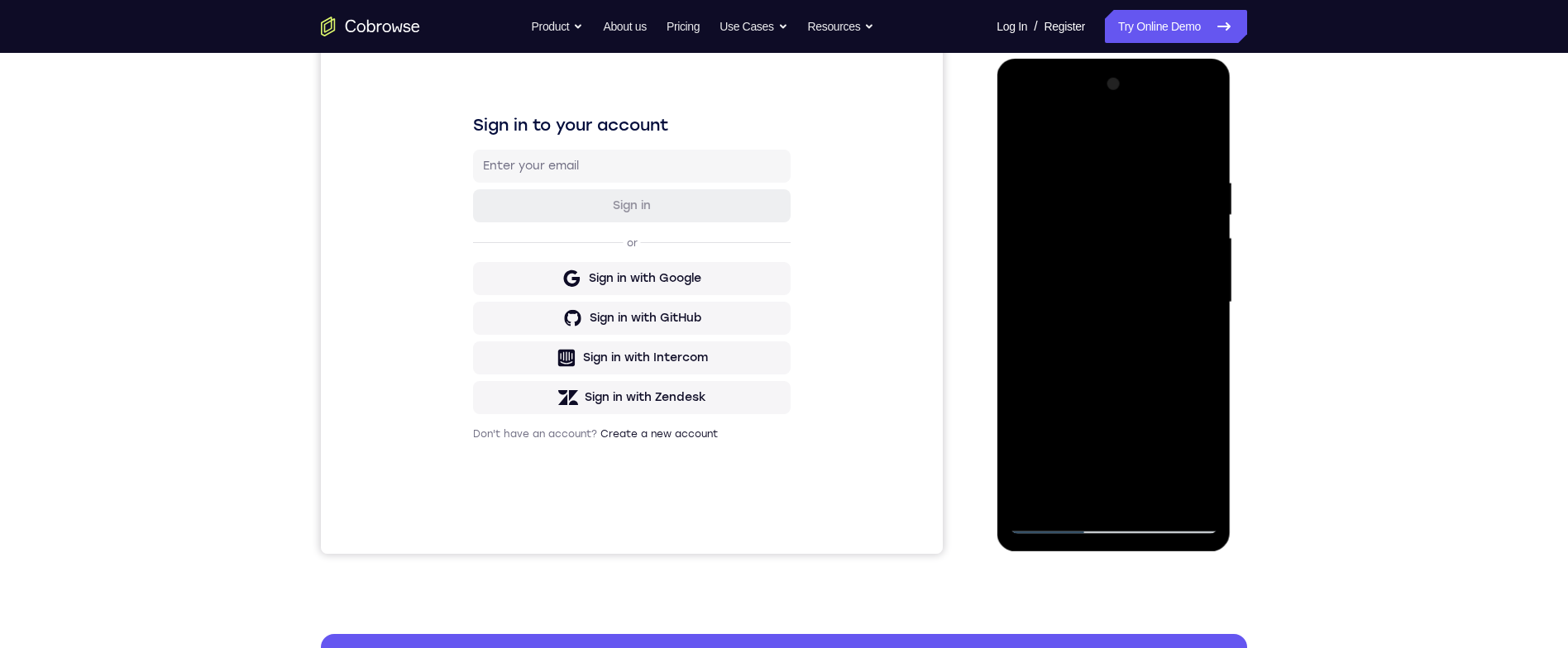
click at [1168, 343] on div at bounding box center [1113, 302] width 209 height 463
click at [1211, 455] on div at bounding box center [1113, 302] width 209 height 463
click at [1202, 457] on div at bounding box center [1113, 302] width 209 height 463
click at [1206, 452] on div at bounding box center [1113, 302] width 209 height 463
click at [1207, 452] on div at bounding box center [1113, 302] width 209 height 463
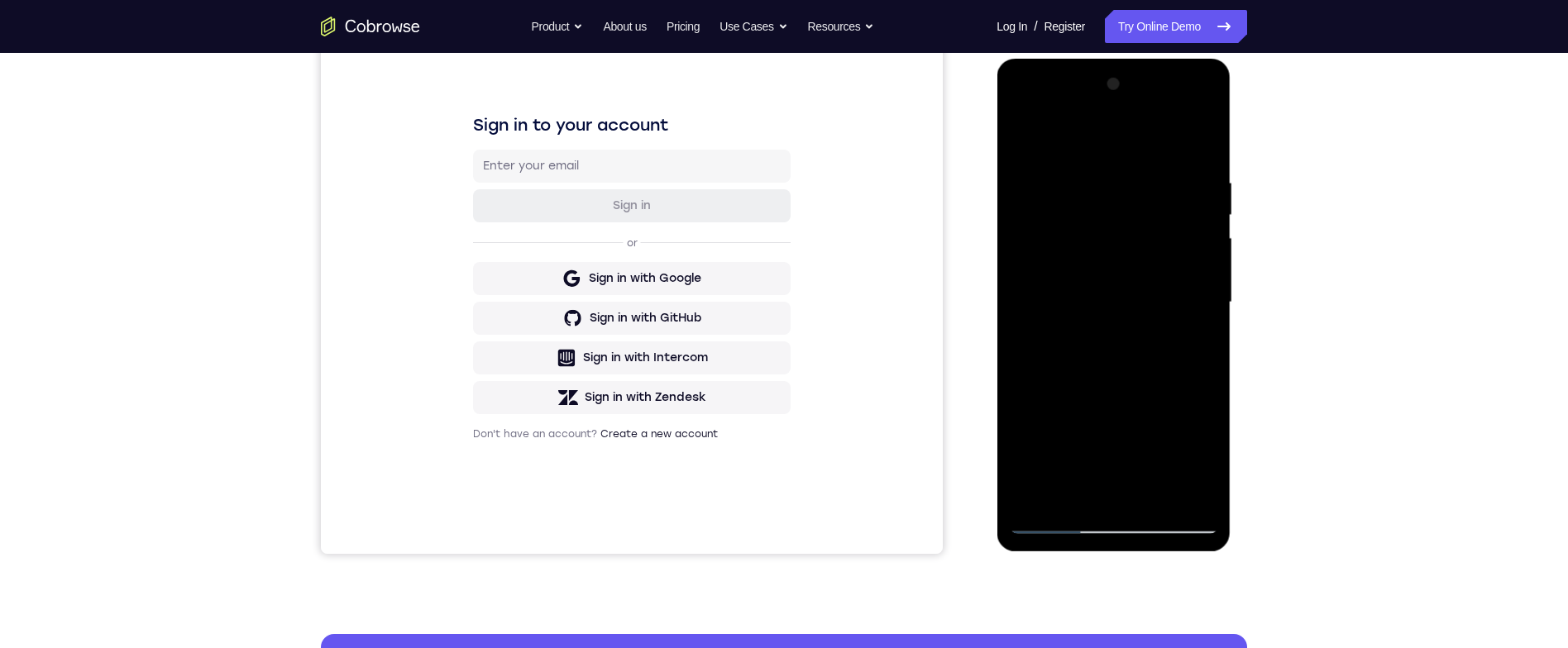
click at [1210, 455] on div at bounding box center [1113, 302] width 209 height 463
click at [1210, 459] on div at bounding box center [1113, 302] width 209 height 463
click at [1202, 347] on div at bounding box center [1113, 302] width 209 height 463
click at [1011, 142] on div at bounding box center [1113, 302] width 209 height 463
click at [1029, 135] on div at bounding box center [1113, 302] width 209 height 463
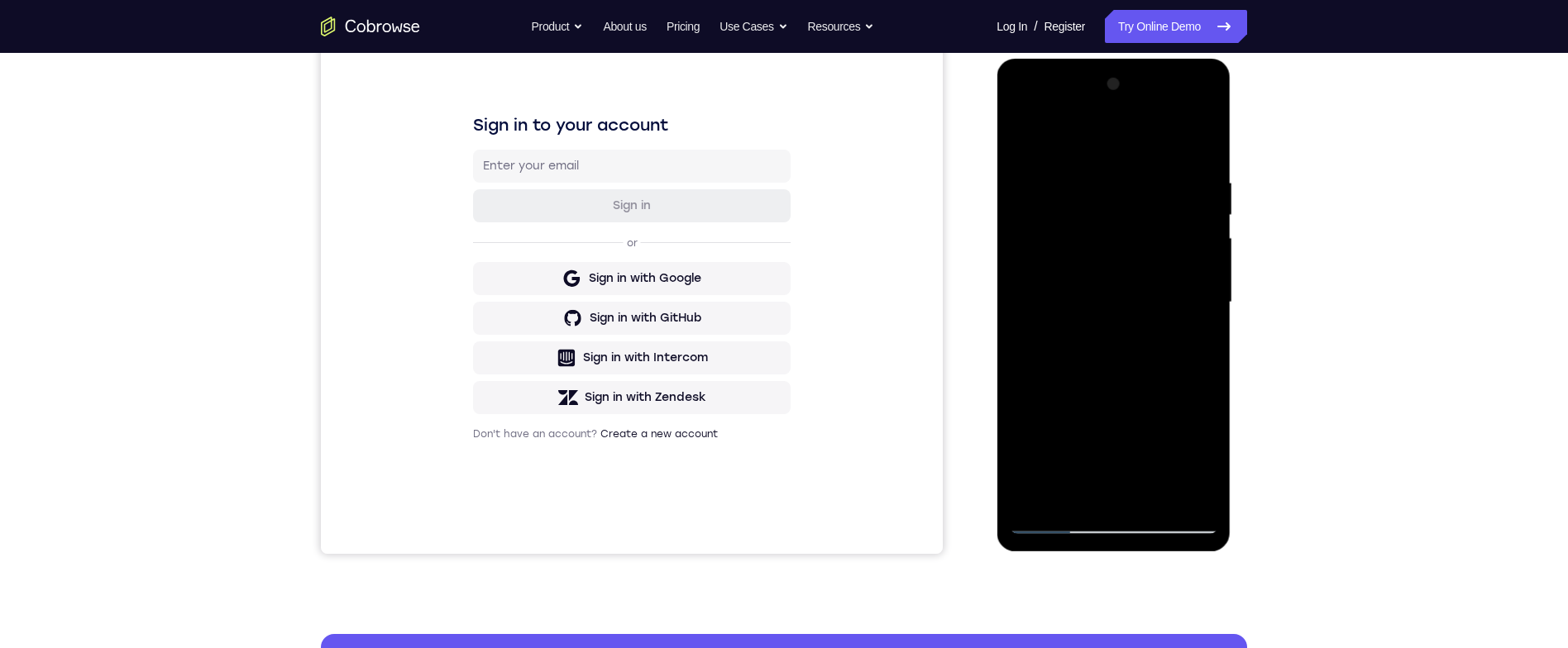
click at [1152, 490] on div at bounding box center [1113, 302] width 209 height 463
click at [1014, 130] on div at bounding box center [1113, 302] width 209 height 463
click at [1079, 169] on div at bounding box center [1113, 302] width 209 height 463
click at [1211, 341] on div at bounding box center [1113, 302] width 209 height 463
click at [1204, 351] on div at bounding box center [1113, 302] width 209 height 463
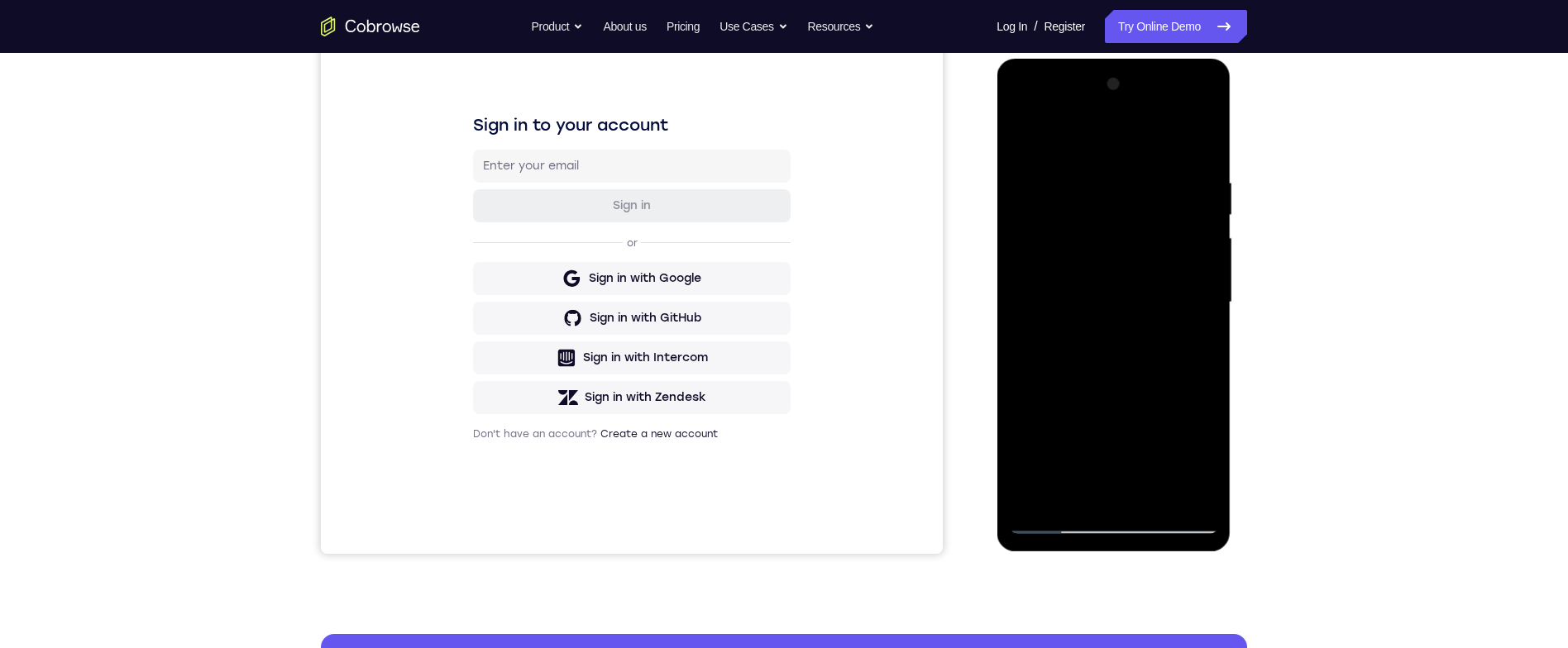
click at [1201, 342] on div at bounding box center [1113, 302] width 209 height 463
click at [1209, 274] on div at bounding box center [1113, 302] width 209 height 463
click at [1204, 310] on div at bounding box center [1113, 302] width 209 height 463
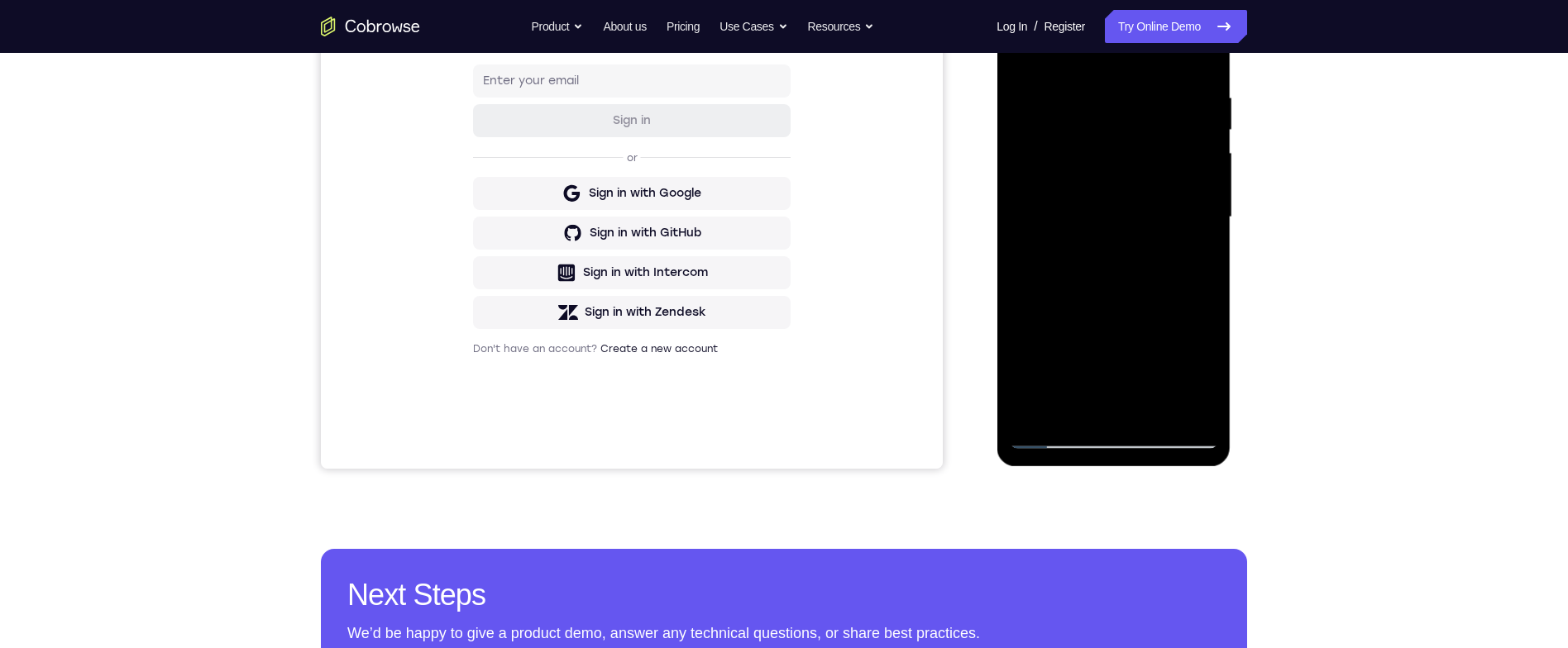
scroll to position [221, 0]
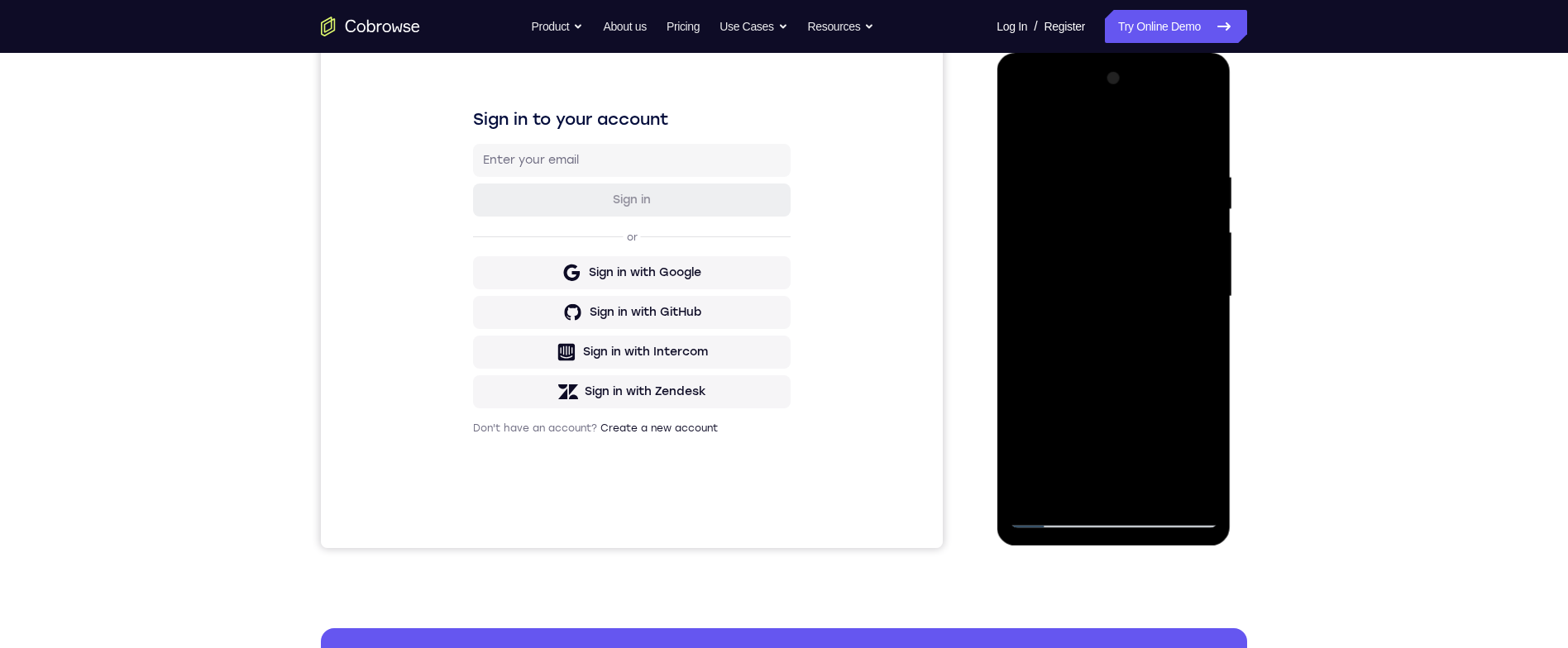
click at [1201, 131] on div at bounding box center [1113, 296] width 209 height 463
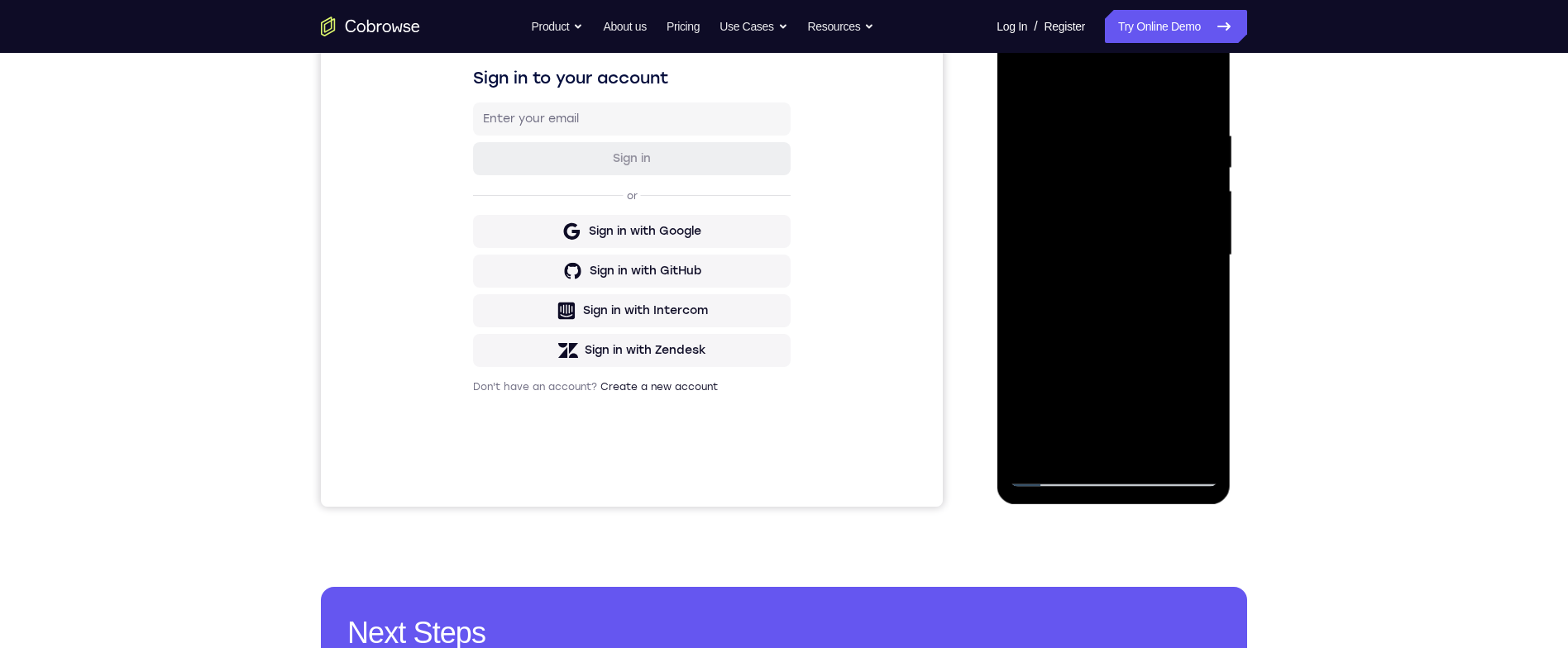
scroll to position [226, 0]
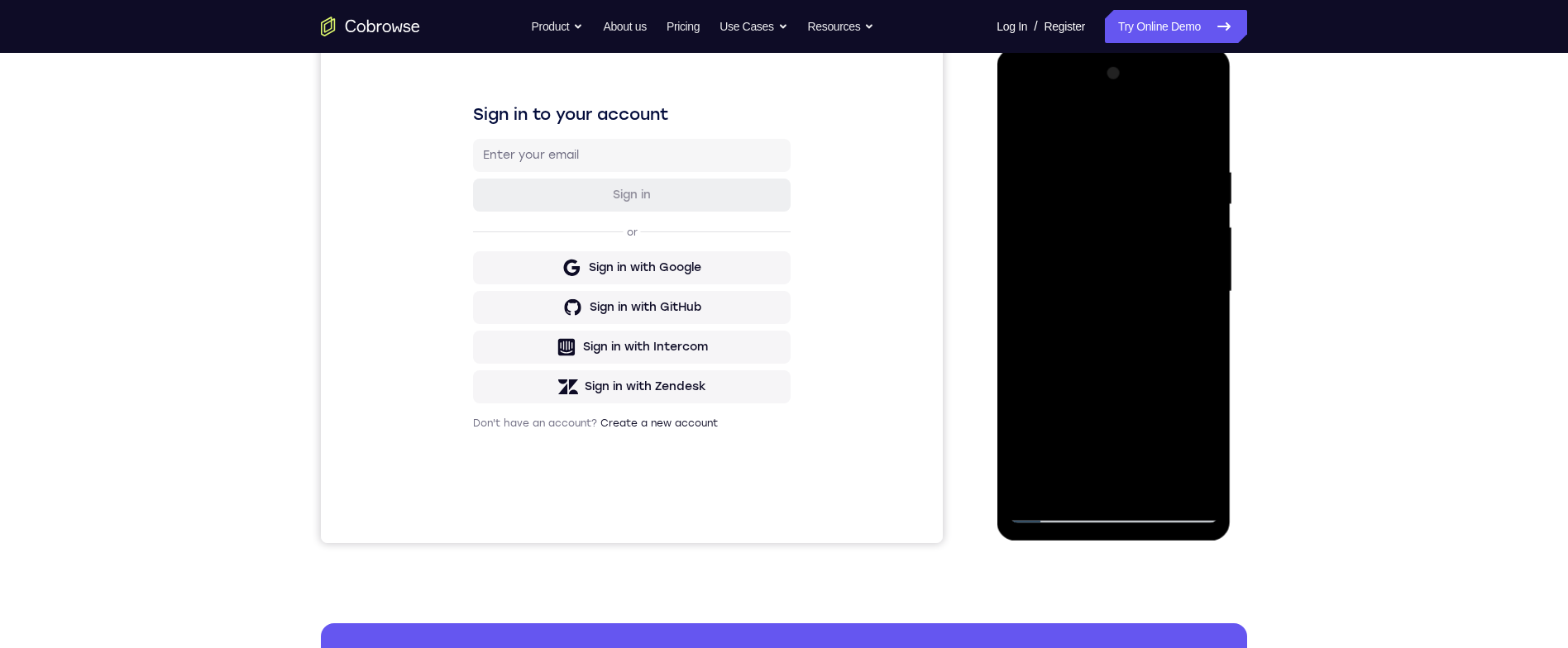
click at [1202, 134] on div at bounding box center [1113, 292] width 209 height 463
click at [1197, 131] on div at bounding box center [1113, 292] width 209 height 463
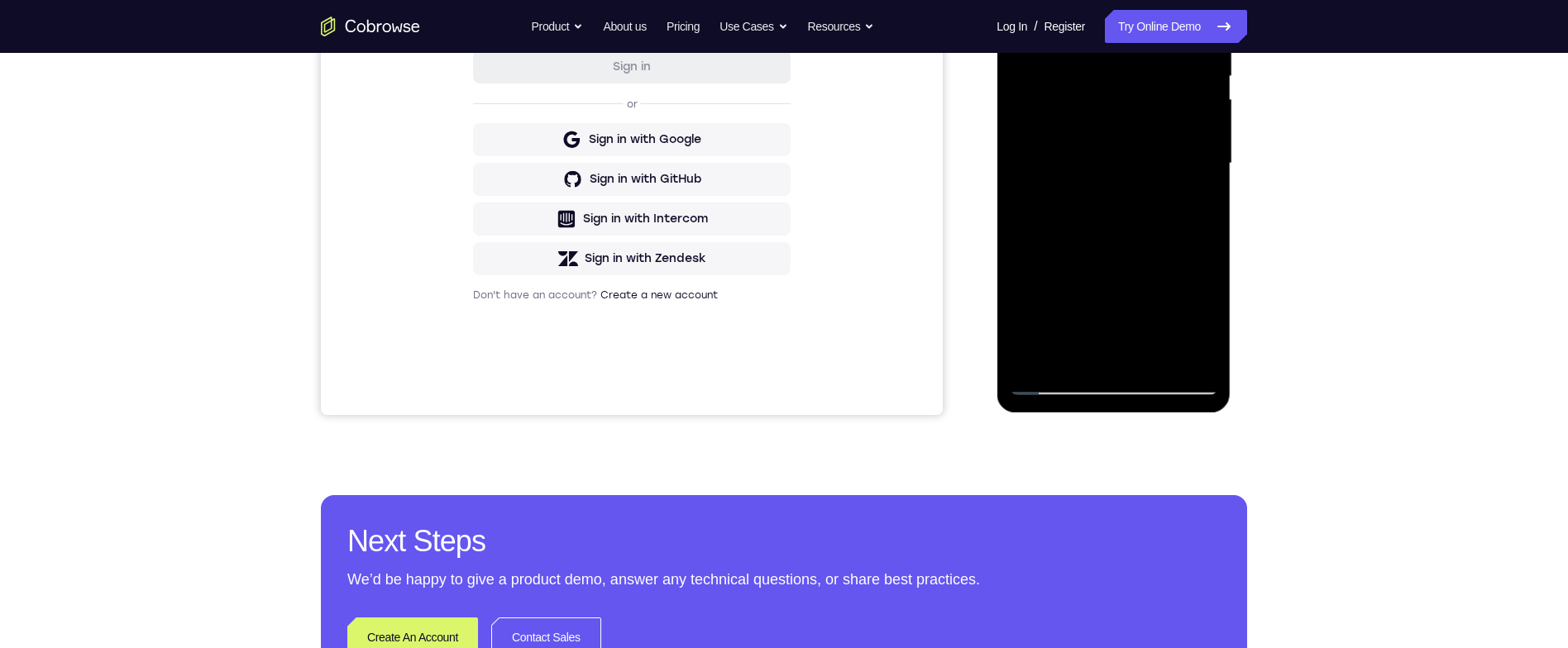
scroll to position [141, 0]
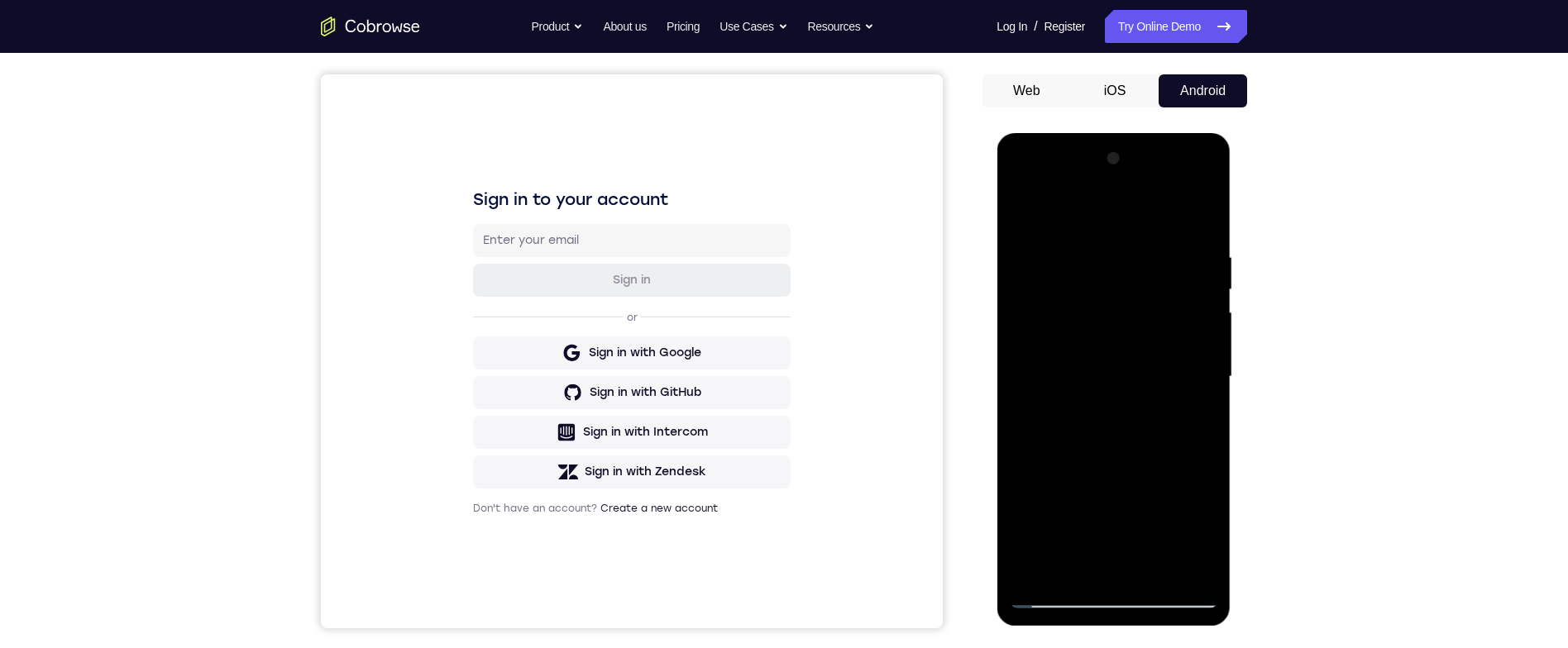
click at [1204, 258] on div at bounding box center [1113, 376] width 209 height 463
click at [1168, 417] on div at bounding box center [1113, 376] width 209 height 463
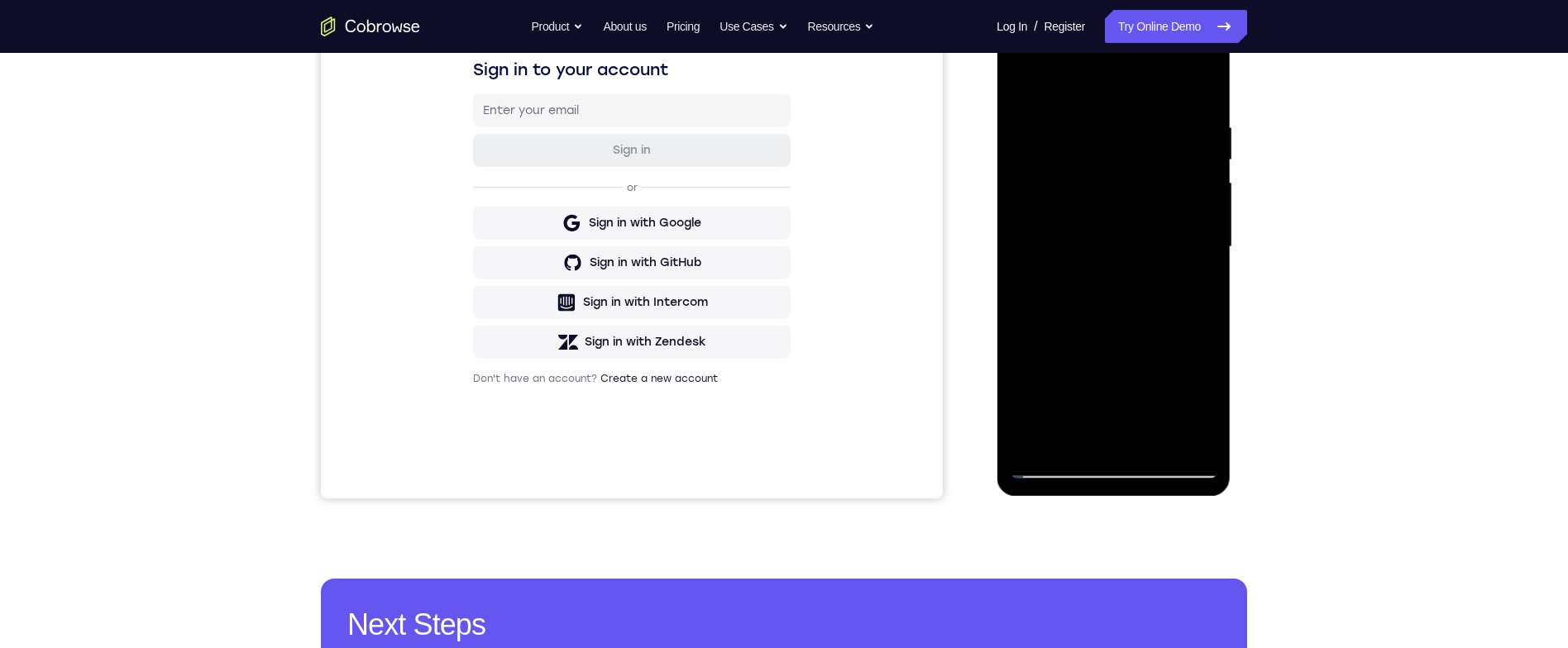
click at [1160, 432] on div at bounding box center [1113, 246] width 209 height 463
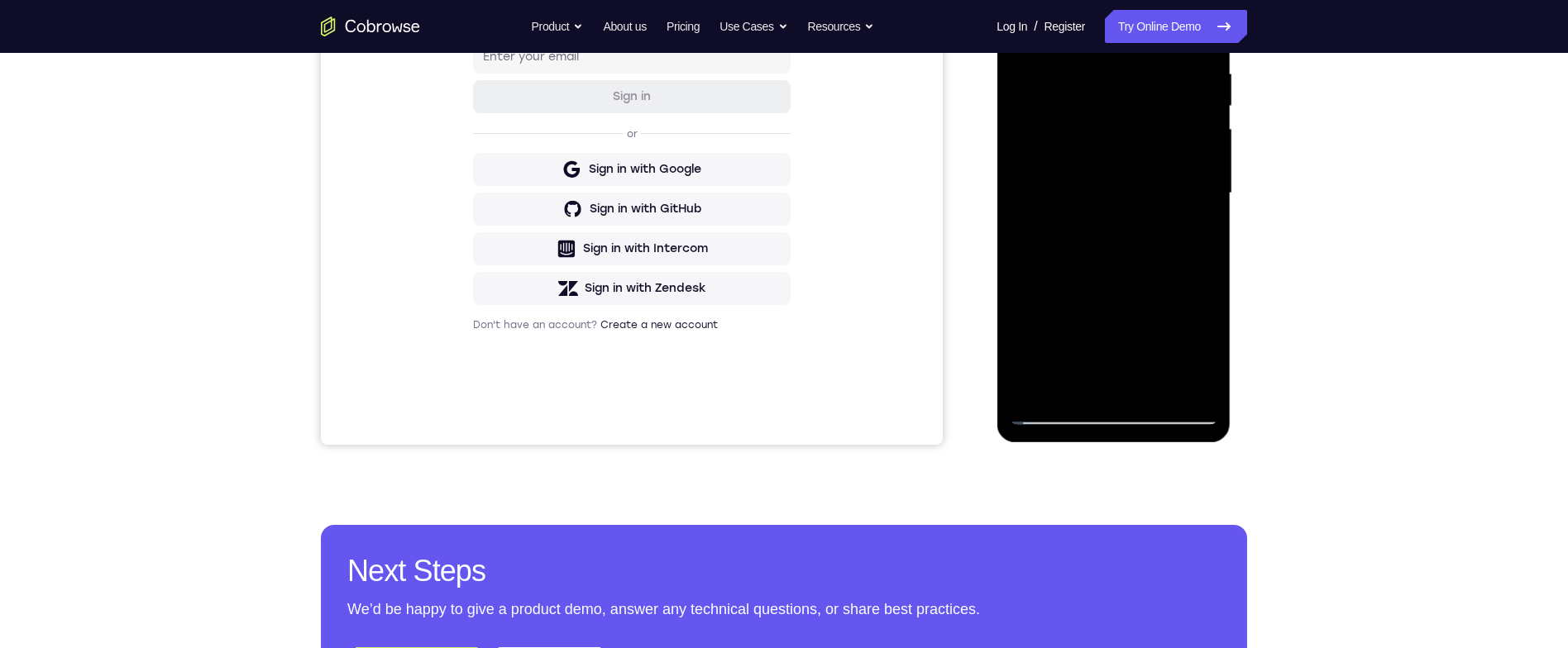
scroll to position [380, 0]
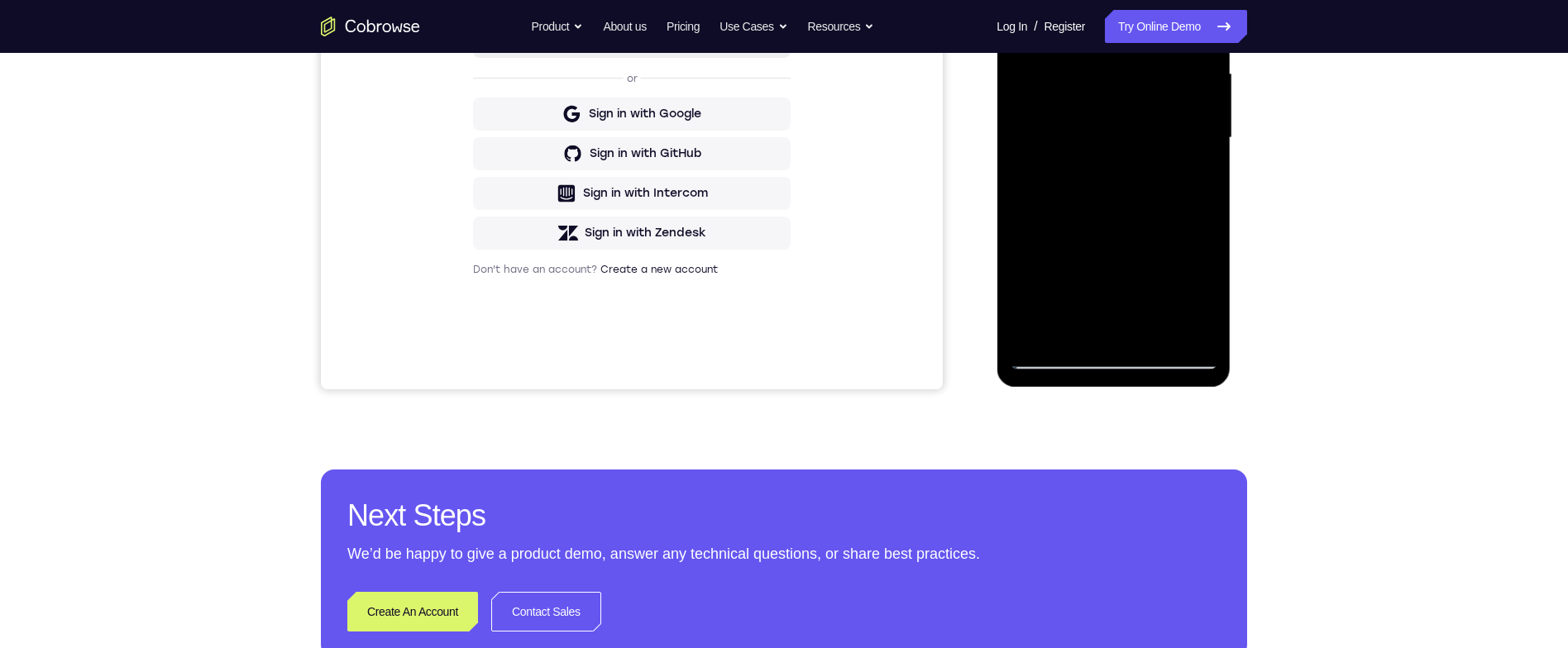
click at [1189, 116] on div at bounding box center [1113, 137] width 209 height 463
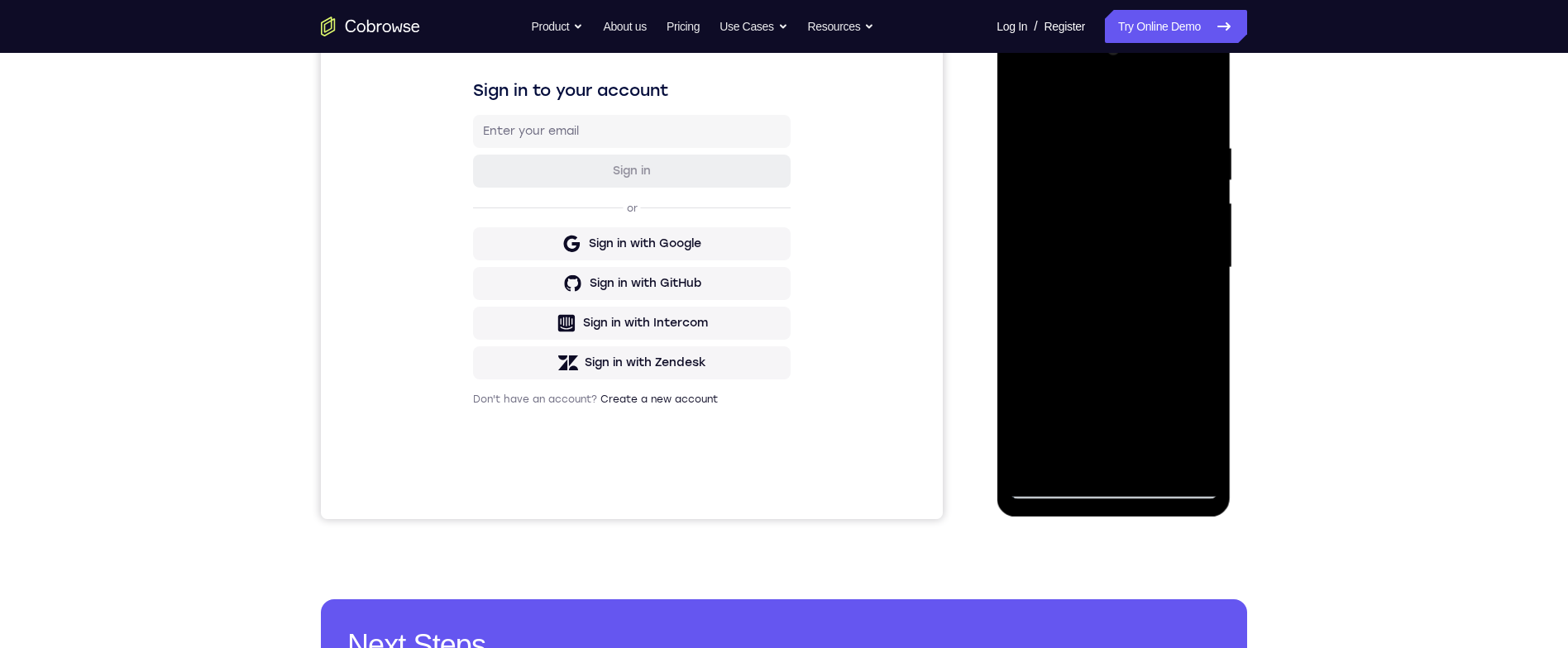
scroll to position [253, 0]
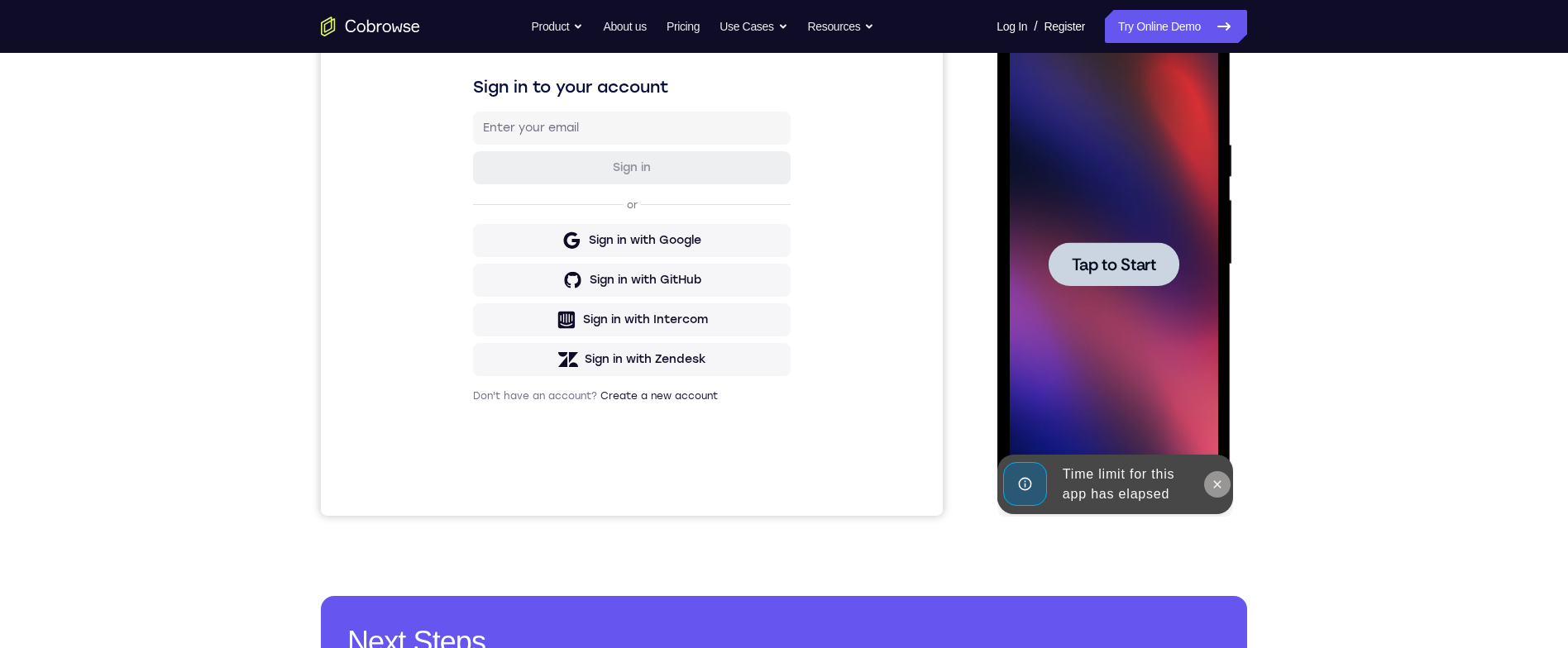
click at [1215, 475] on button at bounding box center [1216, 484] width 26 height 26
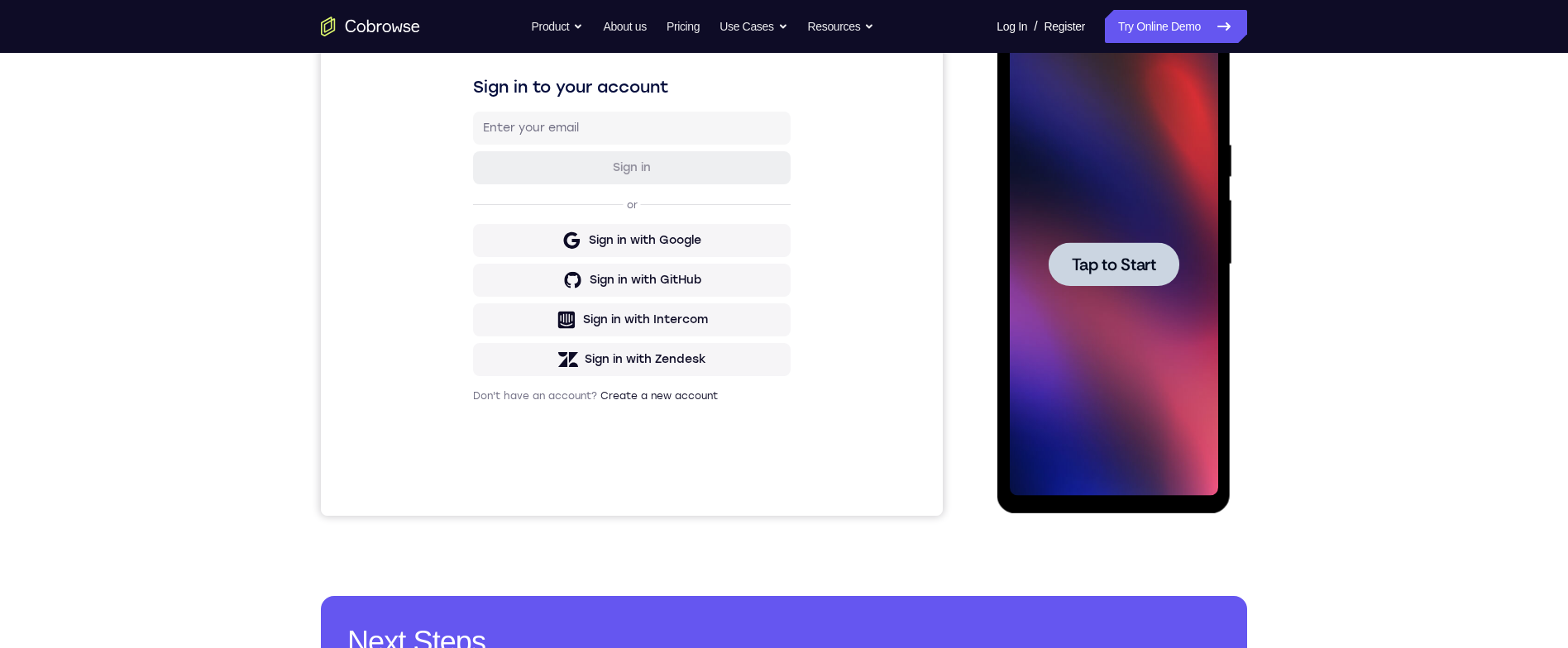
click at [1147, 280] on div at bounding box center [1113, 264] width 131 height 44
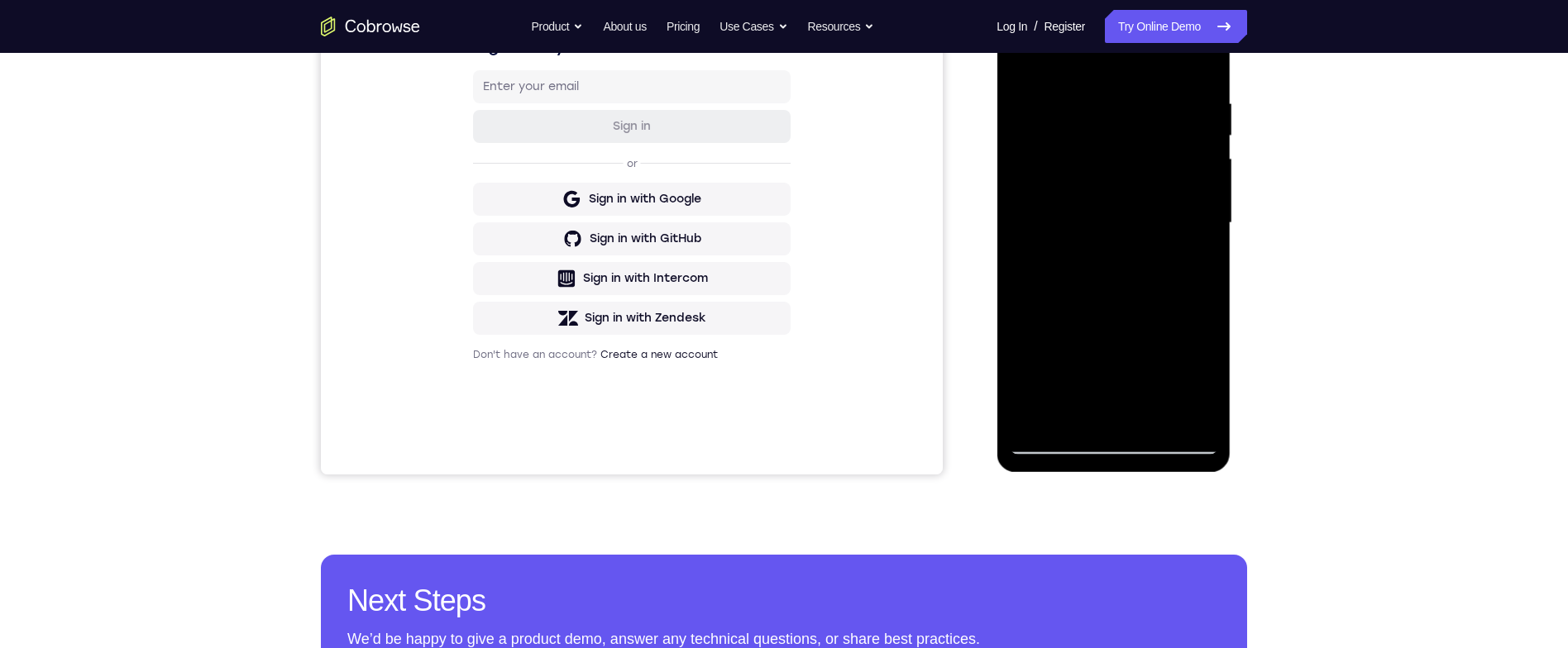
scroll to position [301, 0]
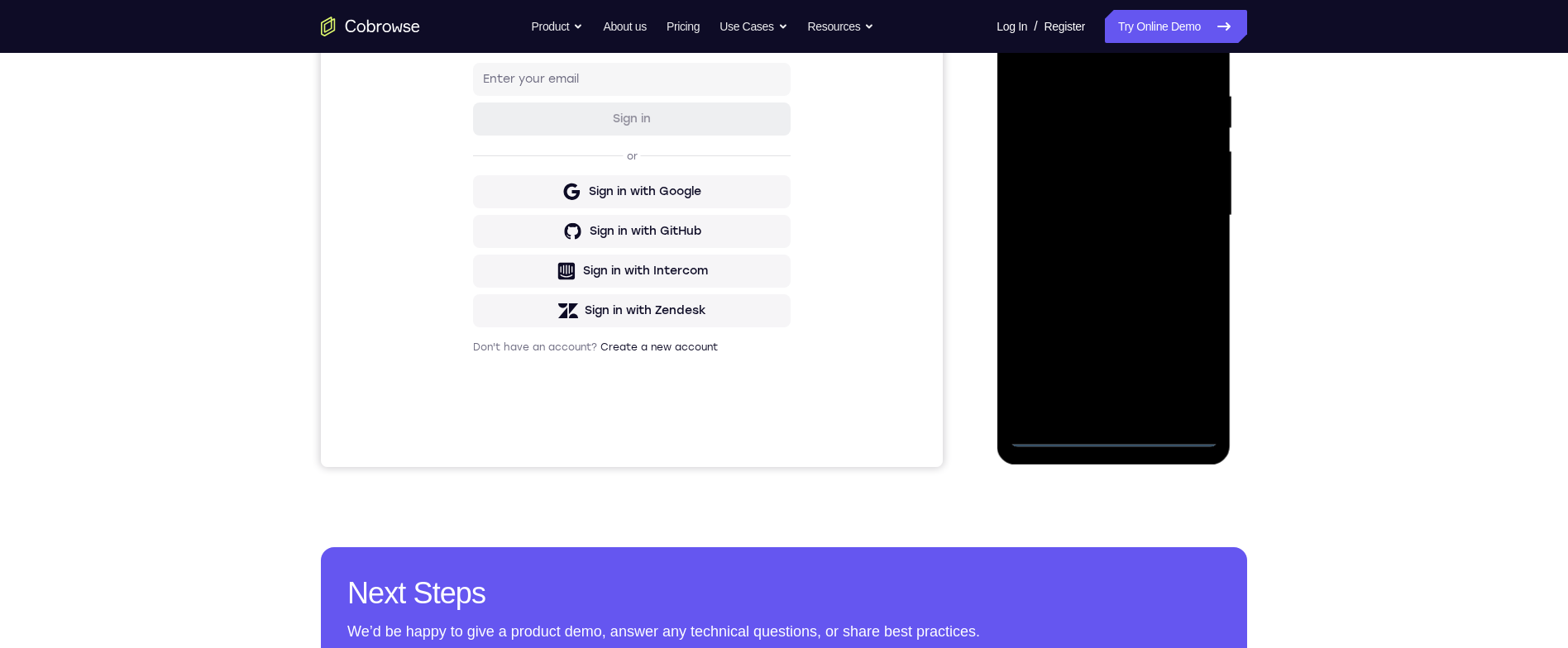
click at [1124, 438] on div at bounding box center [1113, 216] width 209 height 463
click at [1122, 438] on div at bounding box center [1113, 216] width 209 height 463
click at [1118, 434] on div at bounding box center [1113, 216] width 209 height 463
click at [1186, 357] on div at bounding box center [1113, 216] width 209 height 463
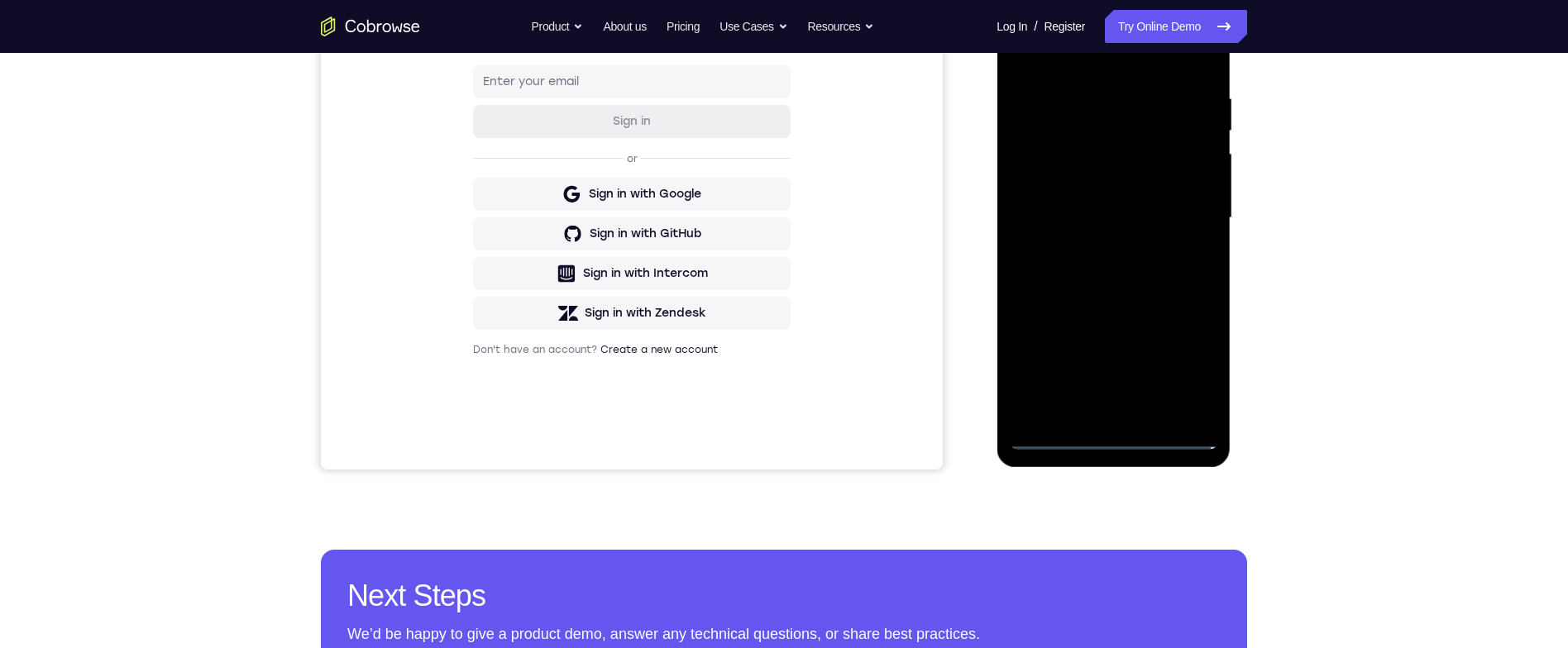
click at [1153, 63] on div at bounding box center [1113, 218] width 209 height 463
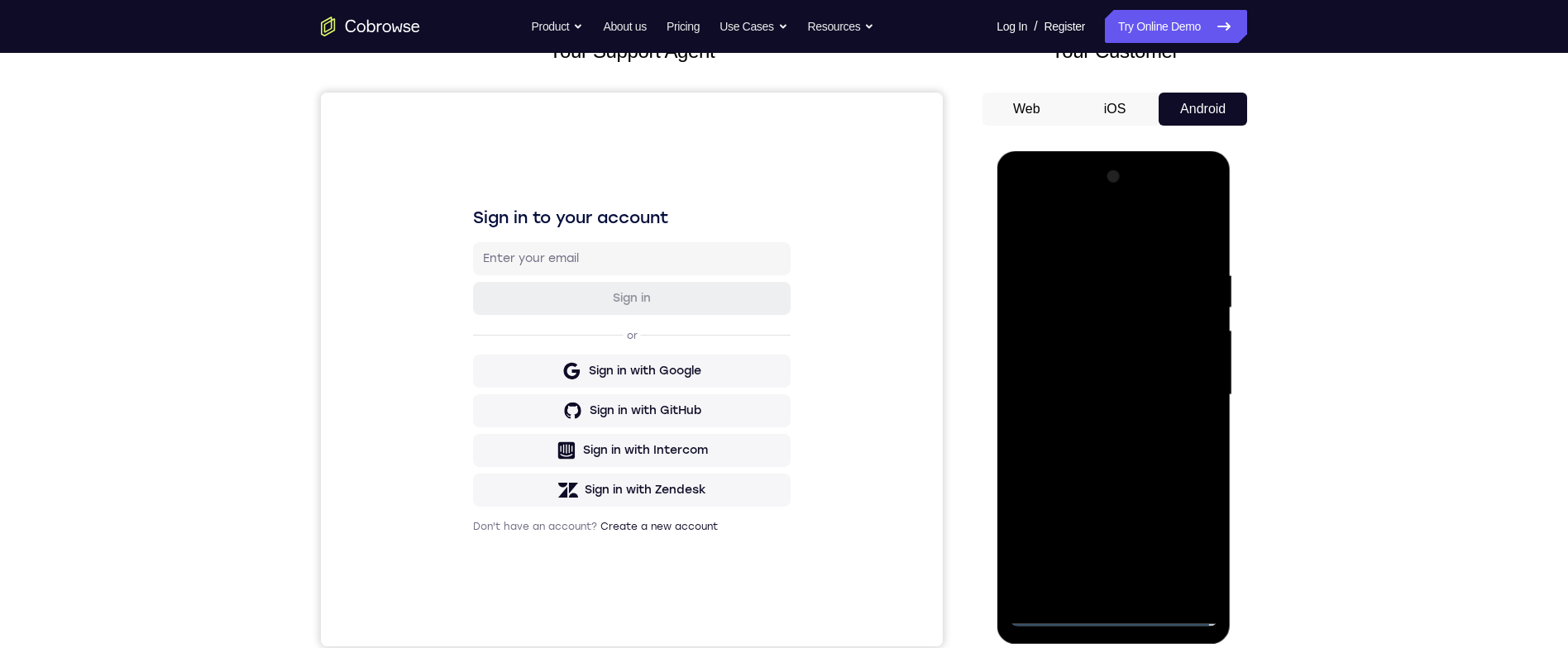
click at [1181, 385] on div at bounding box center [1113, 394] width 209 height 463
click at [1097, 426] on div at bounding box center [1113, 394] width 209 height 463
click at [1095, 390] on div at bounding box center [1113, 394] width 209 height 463
click at [1107, 364] on div at bounding box center [1113, 394] width 209 height 463
click at [1138, 400] on div at bounding box center [1113, 394] width 209 height 463
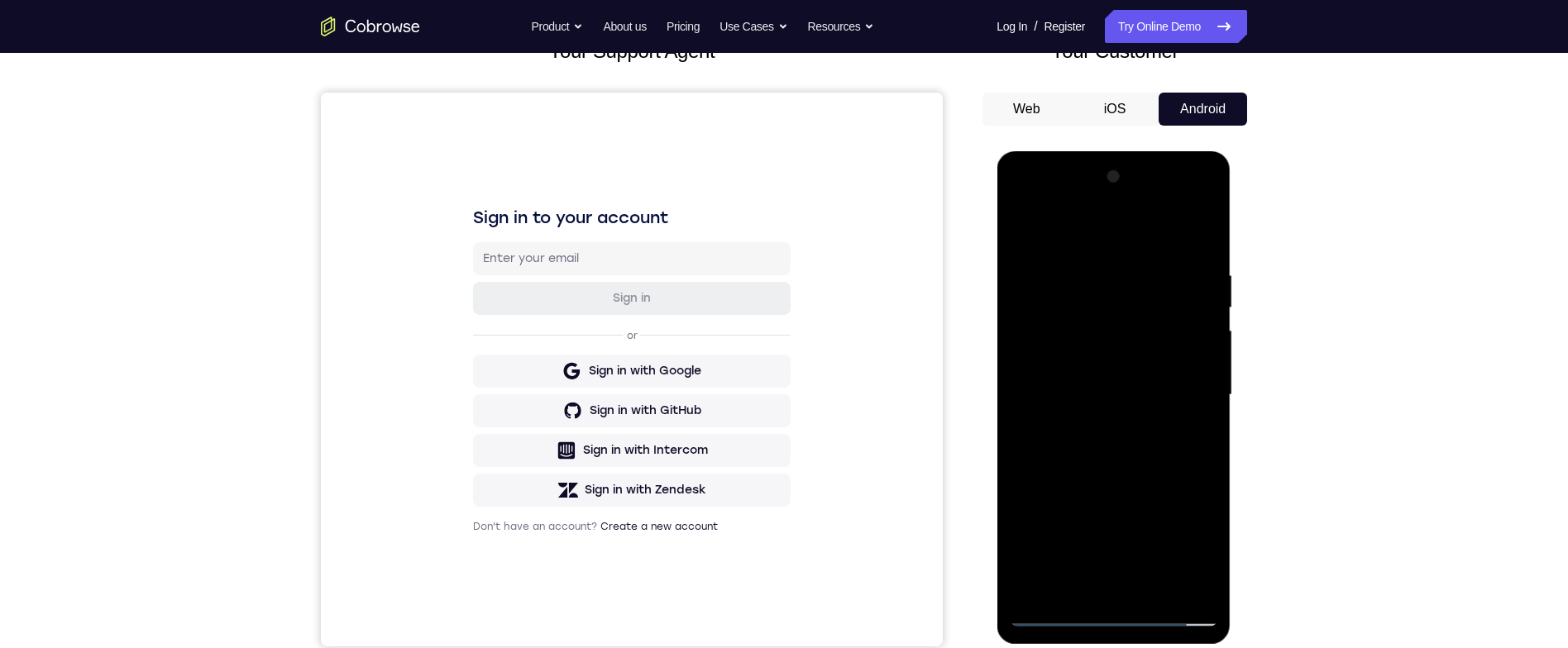
click at [1134, 452] on div at bounding box center [1113, 394] width 209 height 463
click at [1201, 238] on div at bounding box center [1113, 394] width 209 height 463
click at [1152, 588] on div at bounding box center [1113, 394] width 209 height 463
click at [1118, 482] on div at bounding box center [1113, 394] width 209 height 463
click at [1093, 378] on div at bounding box center [1113, 394] width 209 height 463
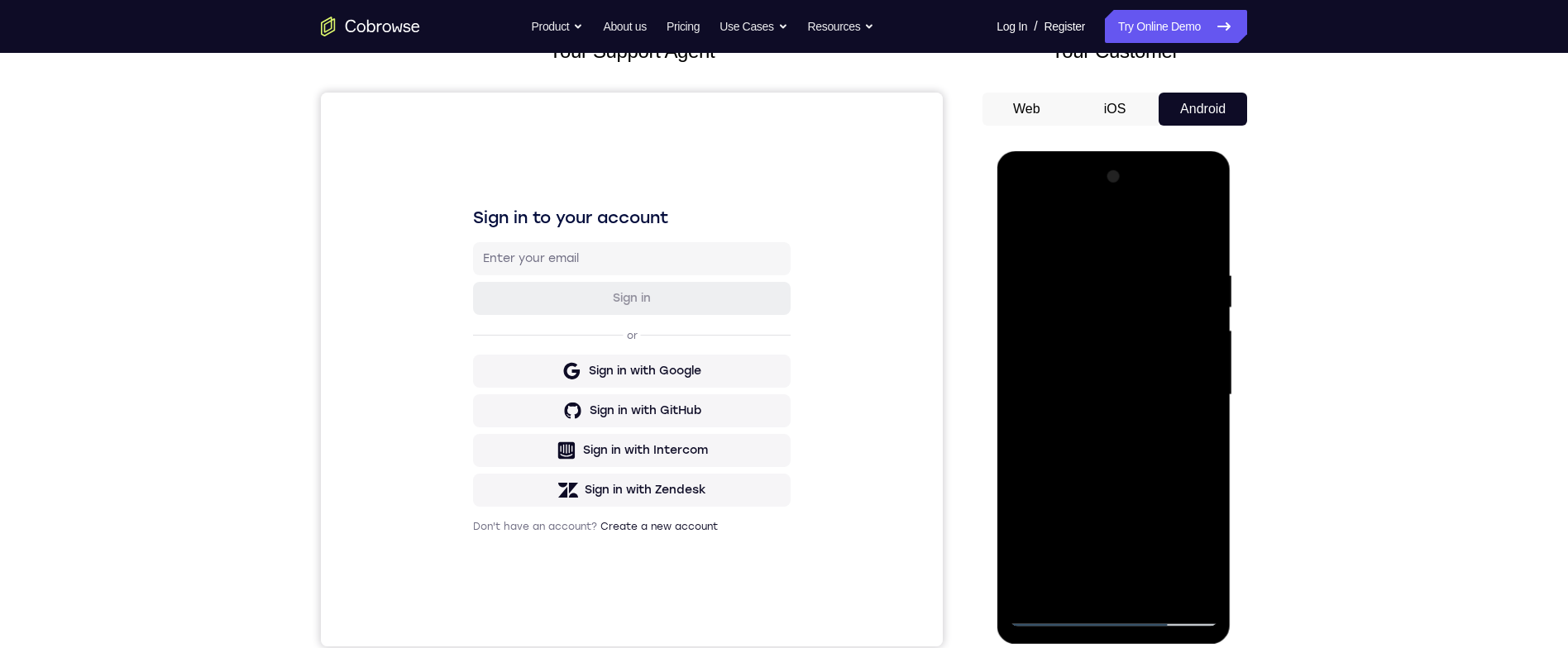
click at [1197, 440] on div at bounding box center [1113, 394] width 209 height 463
click at [1194, 439] on div at bounding box center [1113, 394] width 209 height 463
click at [1023, 232] on div at bounding box center [1113, 394] width 209 height 463
click at [1099, 409] on div at bounding box center [1113, 394] width 209 height 463
click at [1080, 583] on div at bounding box center [1113, 394] width 209 height 463
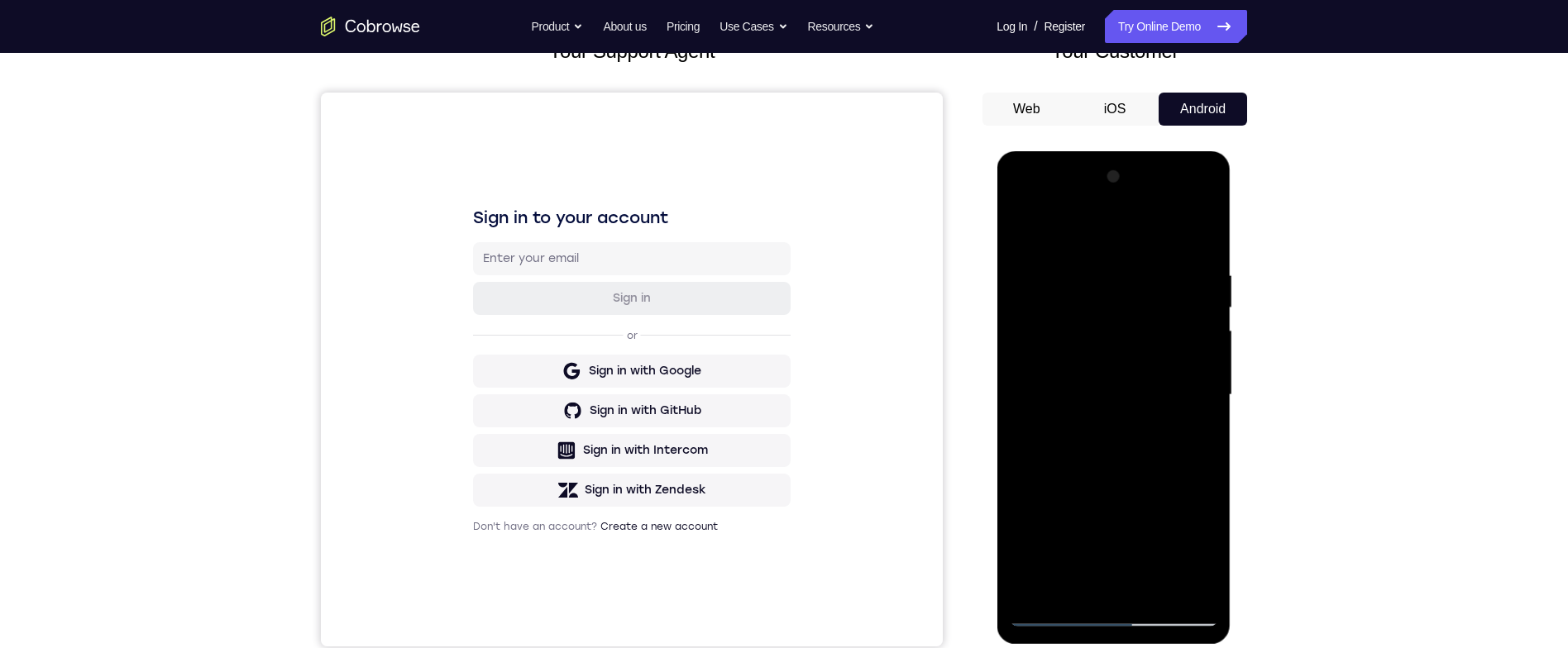
click at [1169, 492] on div at bounding box center [1113, 394] width 209 height 463
click at [1159, 496] on div at bounding box center [1113, 394] width 209 height 463
click at [1163, 492] on div at bounding box center [1113, 394] width 209 height 463
click at [1164, 491] on div at bounding box center [1113, 394] width 209 height 463
click at [1165, 489] on div at bounding box center [1113, 394] width 209 height 463
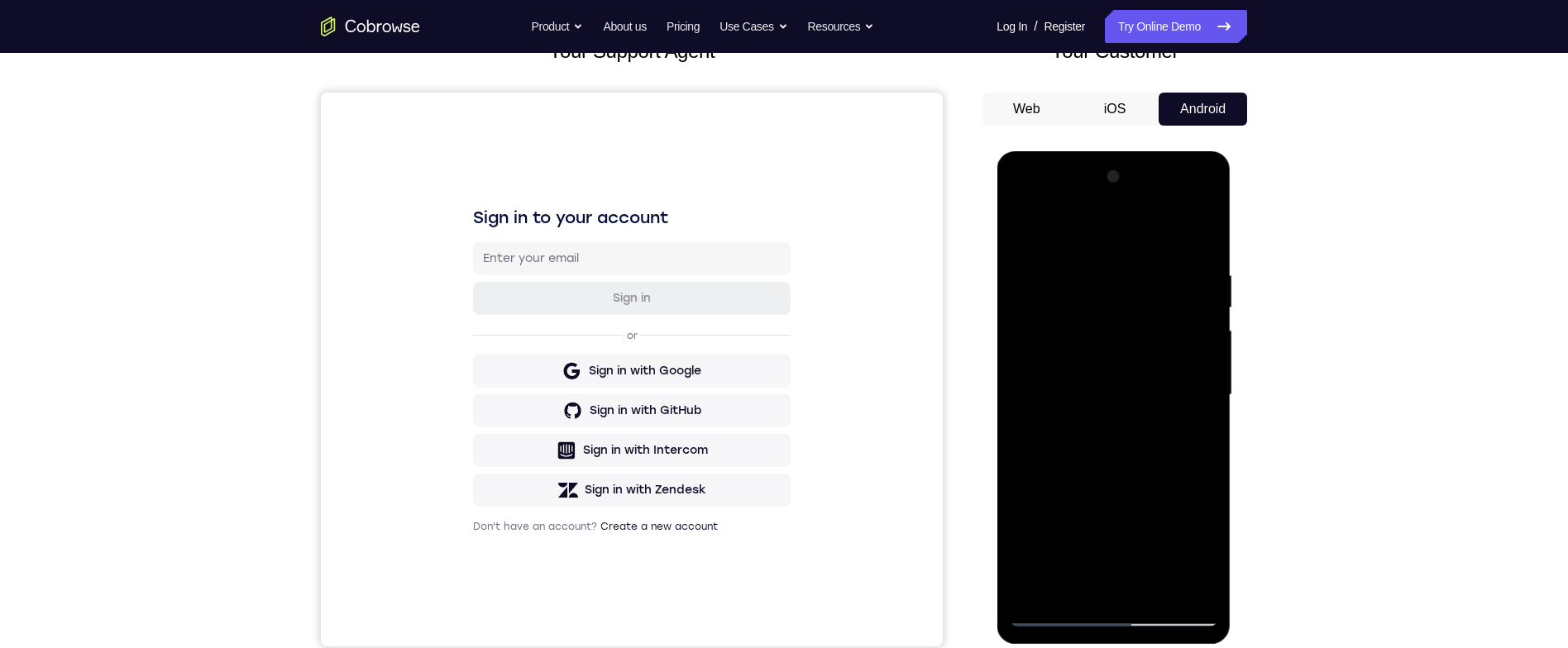
click at [1164, 489] on div at bounding box center [1113, 394] width 209 height 463
click at [1203, 421] on div at bounding box center [1113, 394] width 209 height 463
click at [1015, 245] on div at bounding box center [1113, 394] width 209 height 463
click at [1028, 230] on div at bounding box center [1113, 394] width 209 height 463
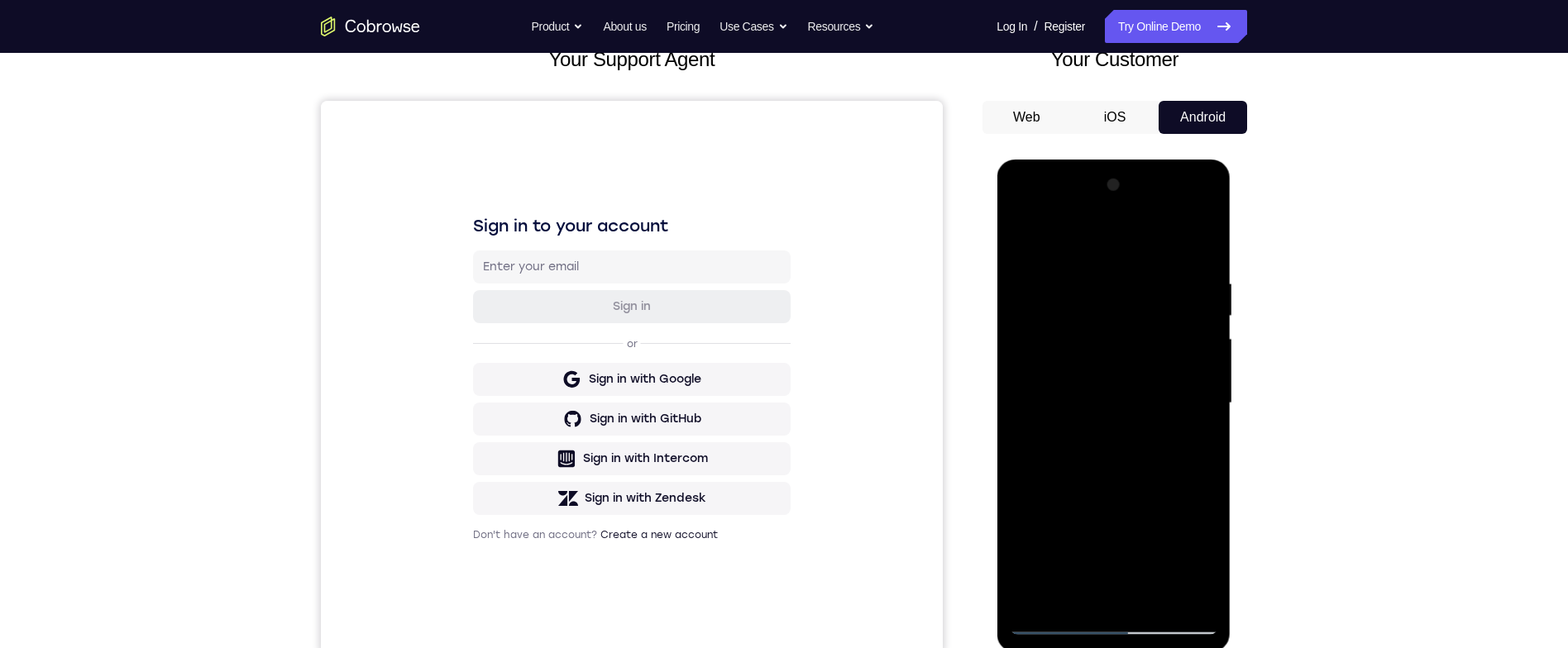
scroll to position [114, 0]
click at [1205, 318] on div at bounding box center [1113, 404] width 209 height 463
click at [1021, 319] on div at bounding box center [1113, 404] width 209 height 463
click at [1031, 245] on div at bounding box center [1113, 404] width 209 height 463
click at [1091, 293] on div at bounding box center [1113, 404] width 209 height 463
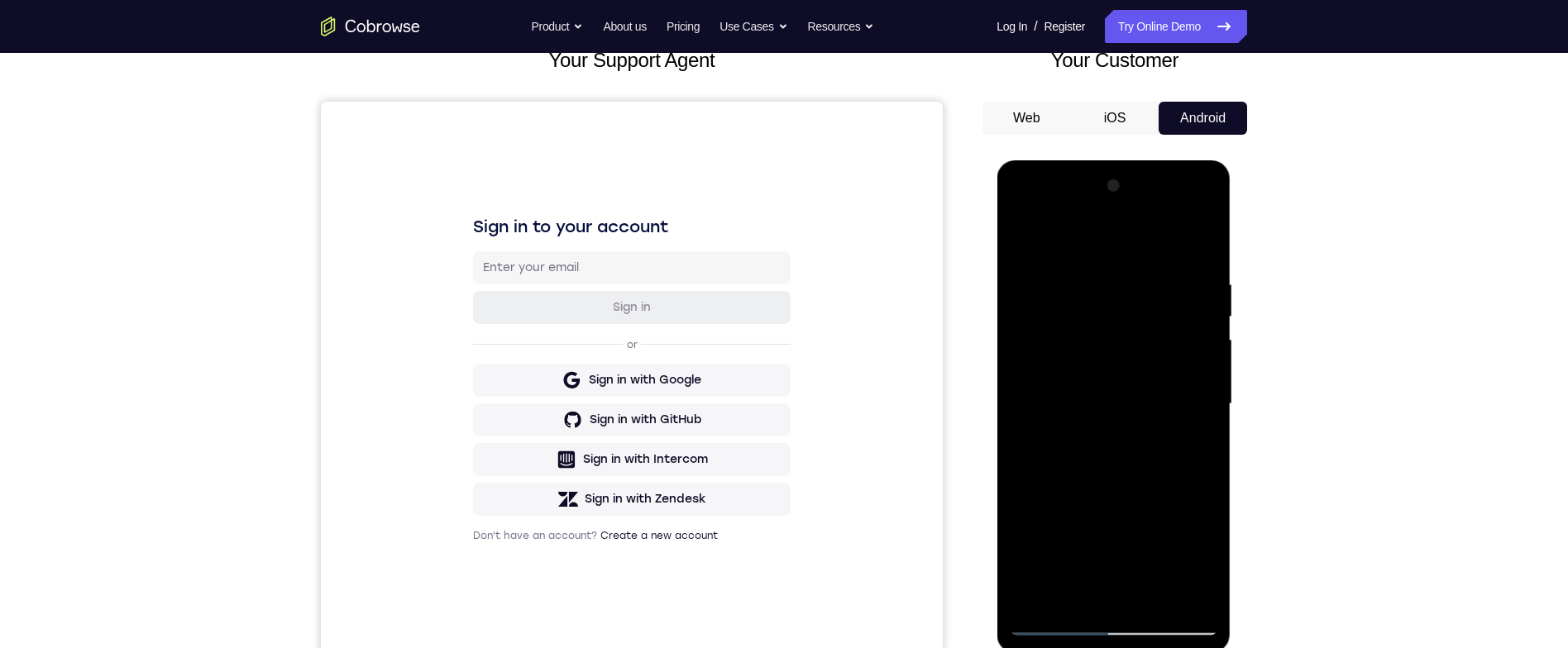
click at [1186, 313] on div at bounding box center [1113, 404] width 209 height 463
click at [1191, 339] on div at bounding box center [1113, 404] width 209 height 463
click at [1197, 348] on div at bounding box center [1113, 404] width 209 height 463
click at [1201, 249] on div at bounding box center [1113, 404] width 209 height 463
click at [1186, 275] on div at bounding box center [1113, 404] width 209 height 463
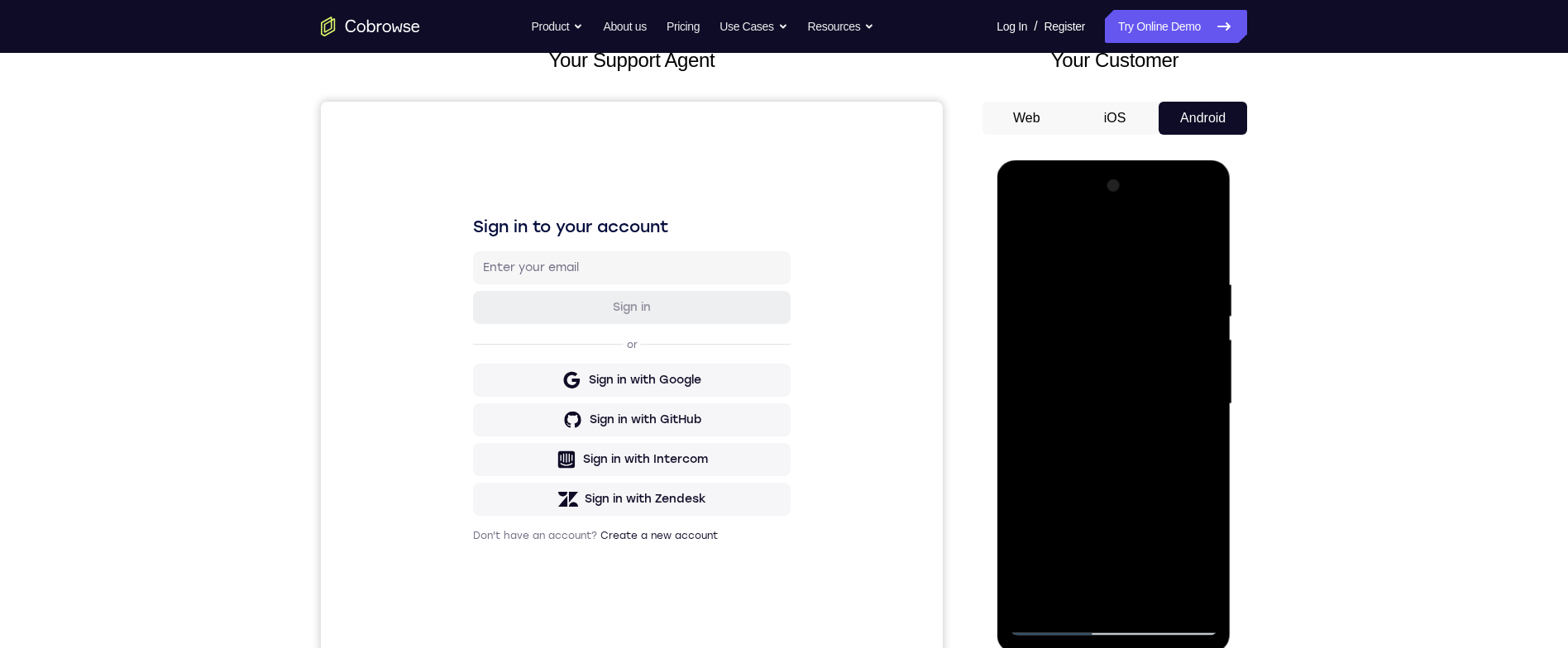
click at [1196, 251] on div at bounding box center [1113, 404] width 209 height 463
click at [1142, 281] on div at bounding box center [1113, 404] width 209 height 463
drag, startPoint x: 1199, startPoint y: 242, endPoint x: 2230, endPoint y: 548, distance: 1075.5
click at [1199, 242] on div at bounding box center [1113, 404] width 209 height 463
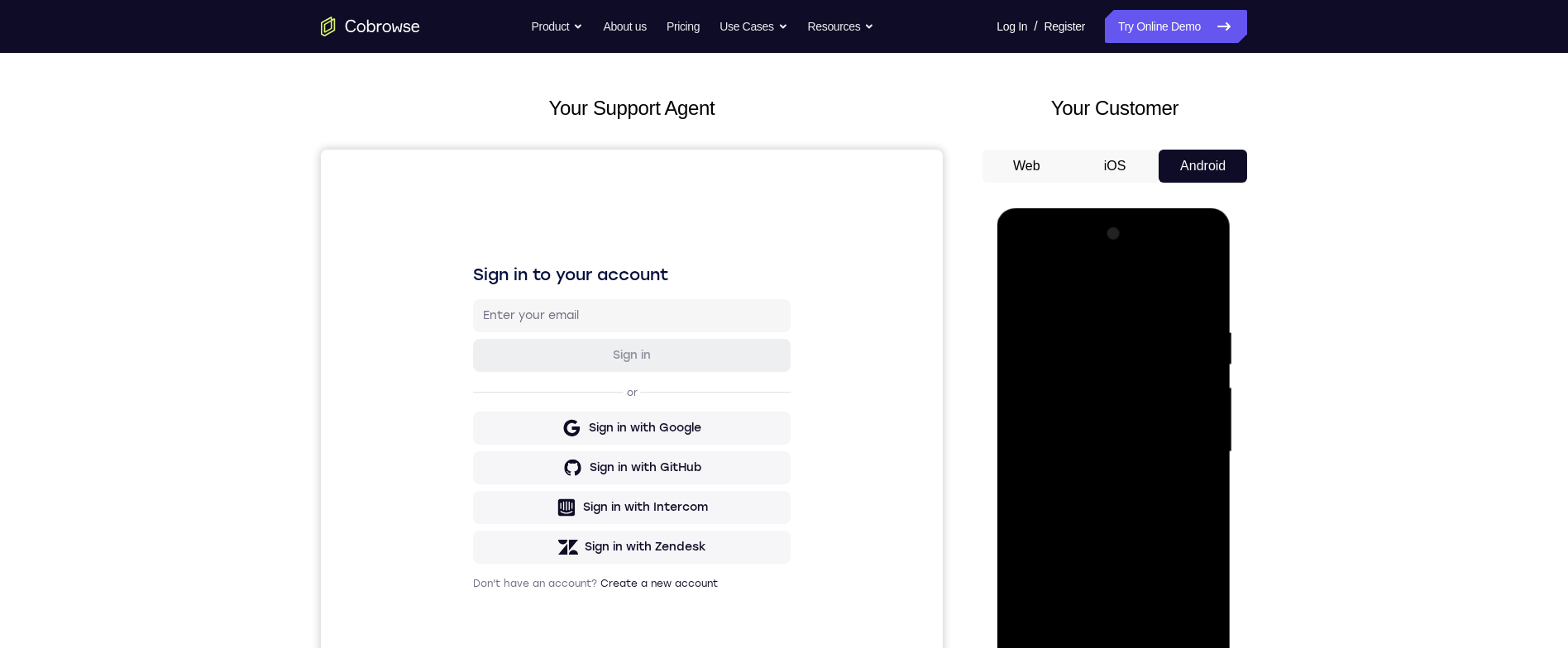
scroll to position [107, 0]
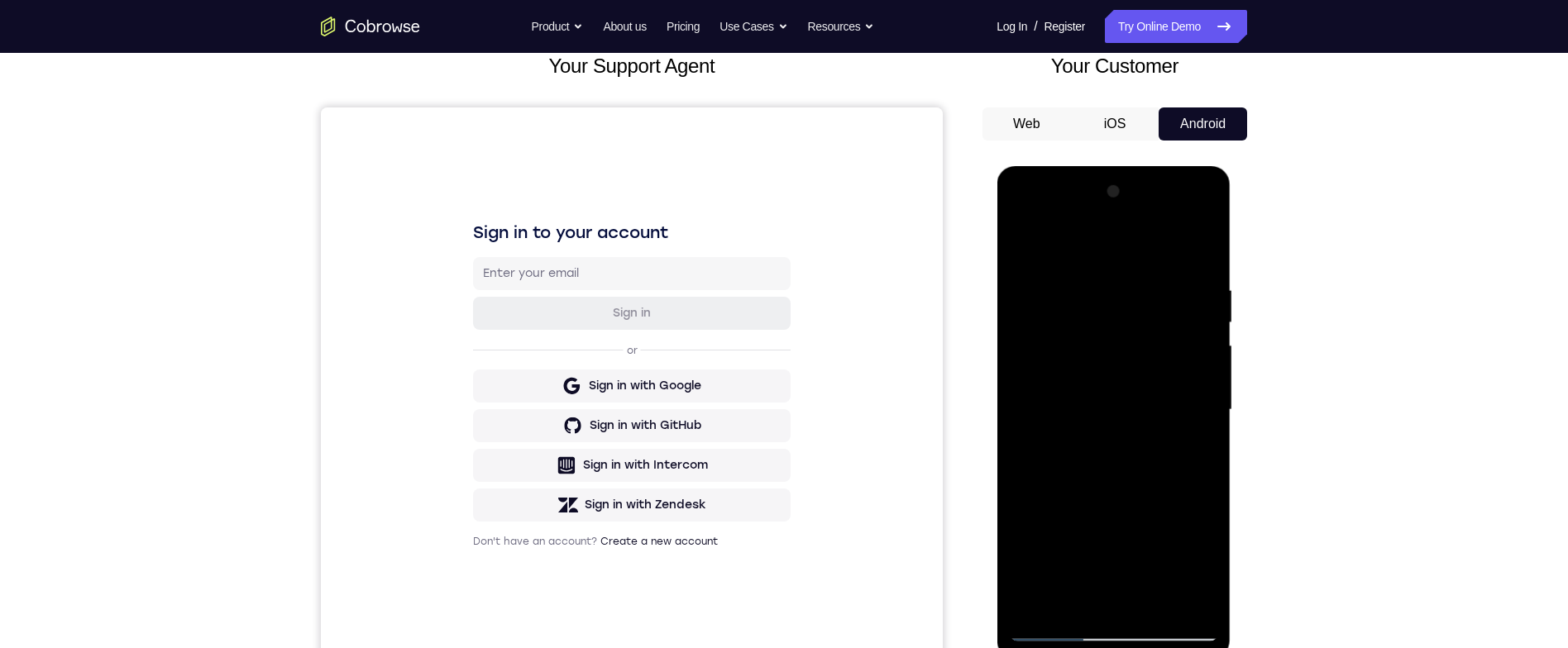
click at [1157, 608] on div at bounding box center [1113, 410] width 209 height 463
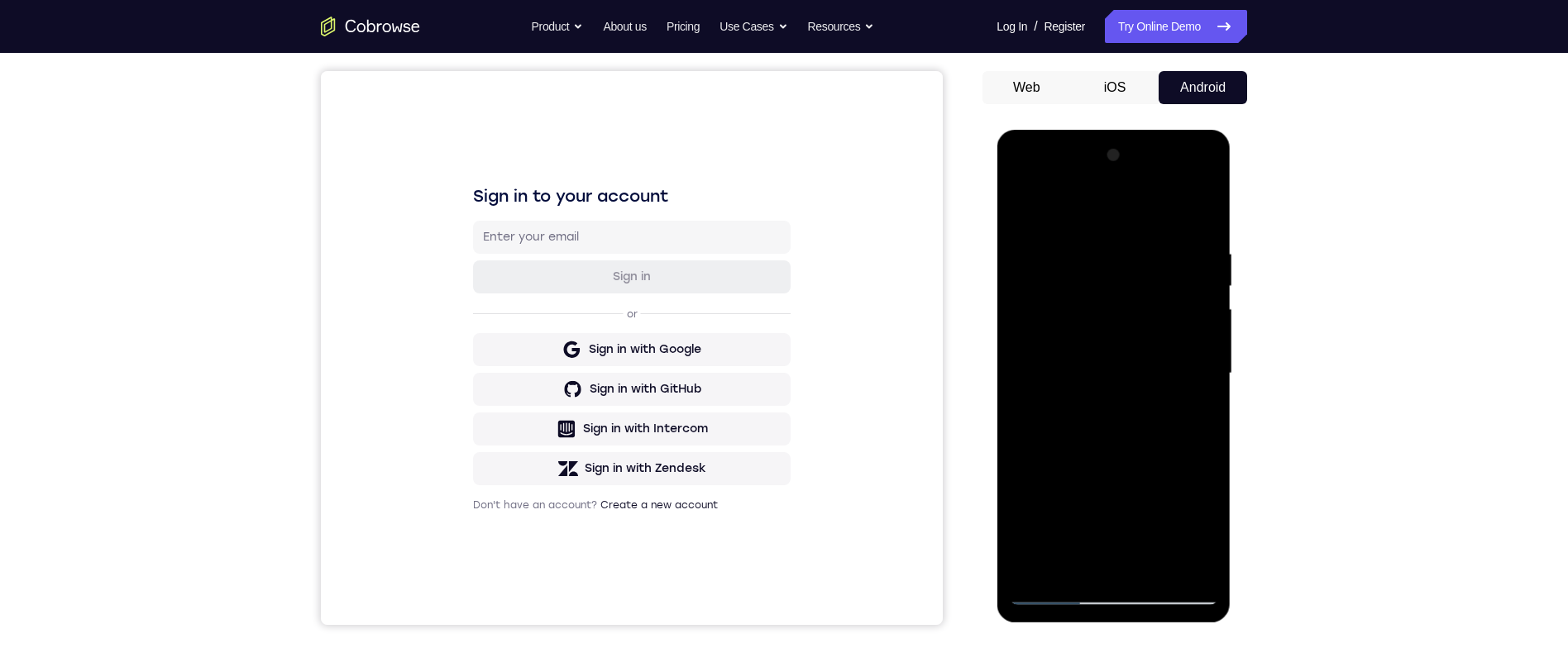
click at [1085, 430] on div at bounding box center [1113, 374] width 209 height 463
click at [1095, 560] on div at bounding box center [1113, 374] width 209 height 463
click at [1070, 562] on div at bounding box center [1113, 374] width 209 height 463
click at [1161, 476] on div at bounding box center [1113, 374] width 209 height 463
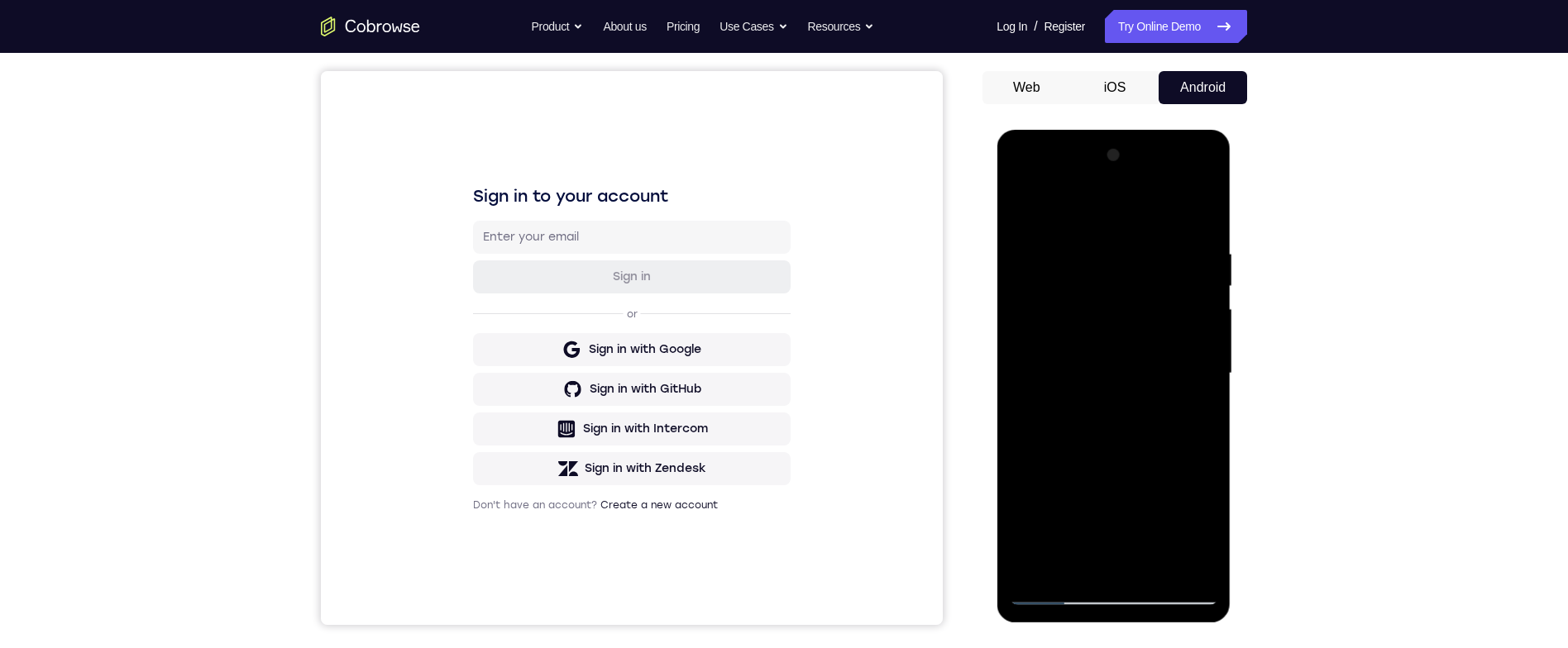
click at [1192, 408] on div at bounding box center [1113, 374] width 209 height 463
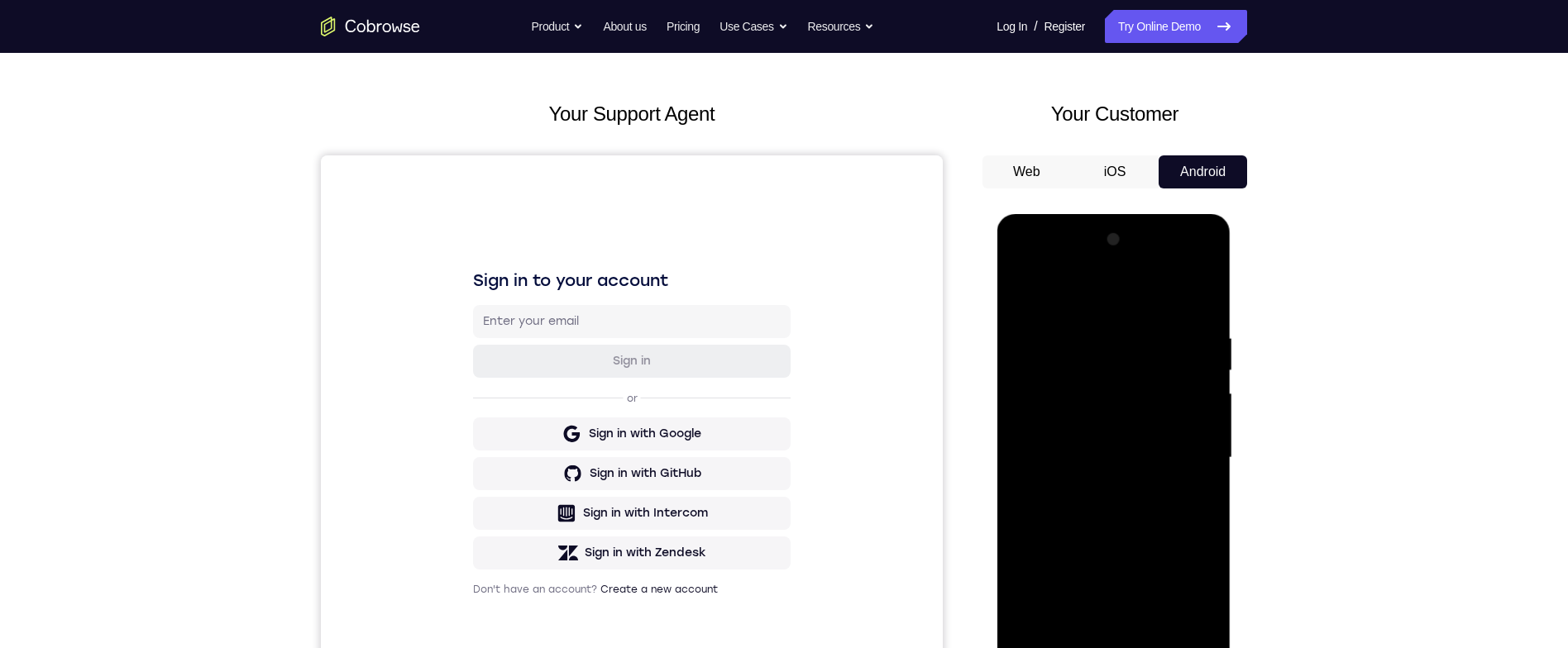
click at [1024, 300] on div at bounding box center [1113, 458] width 209 height 463
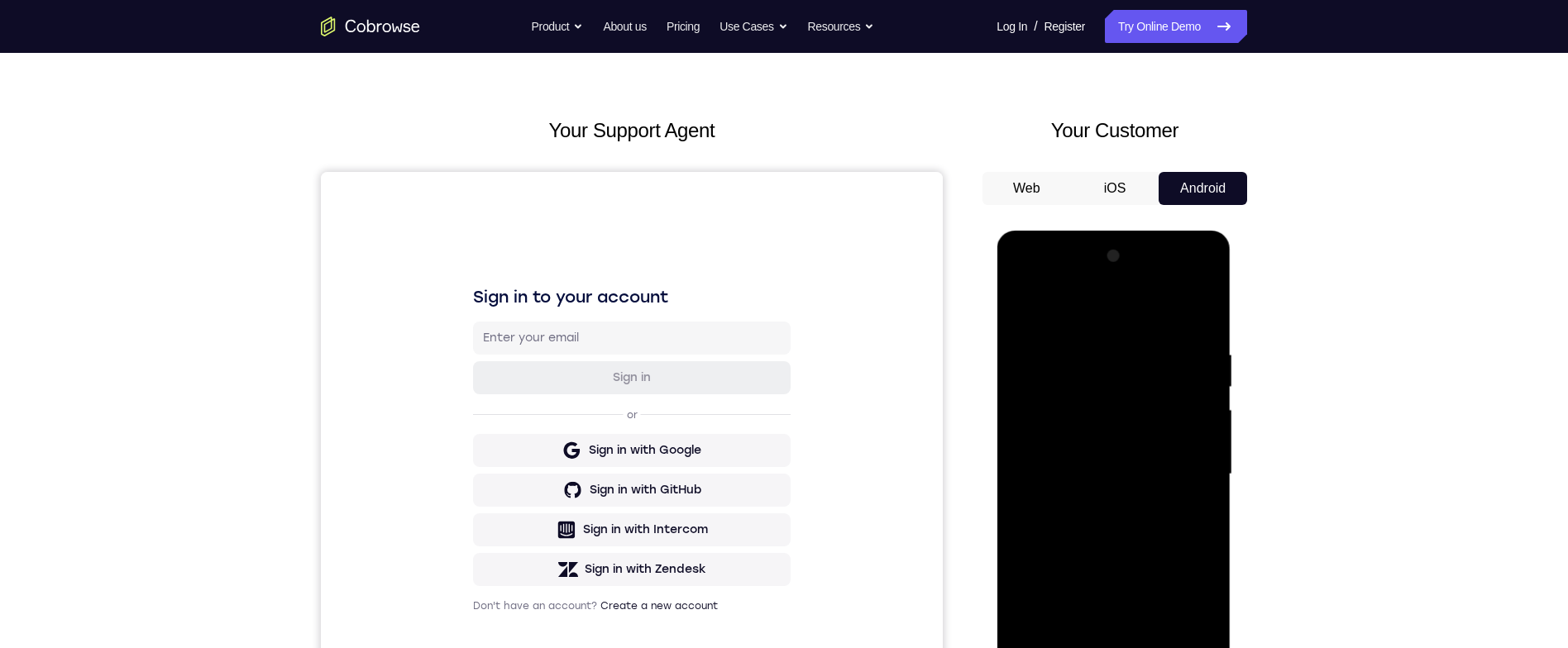
click at [1025, 313] on div at bounding box center [1113, 474] width 209 height 463
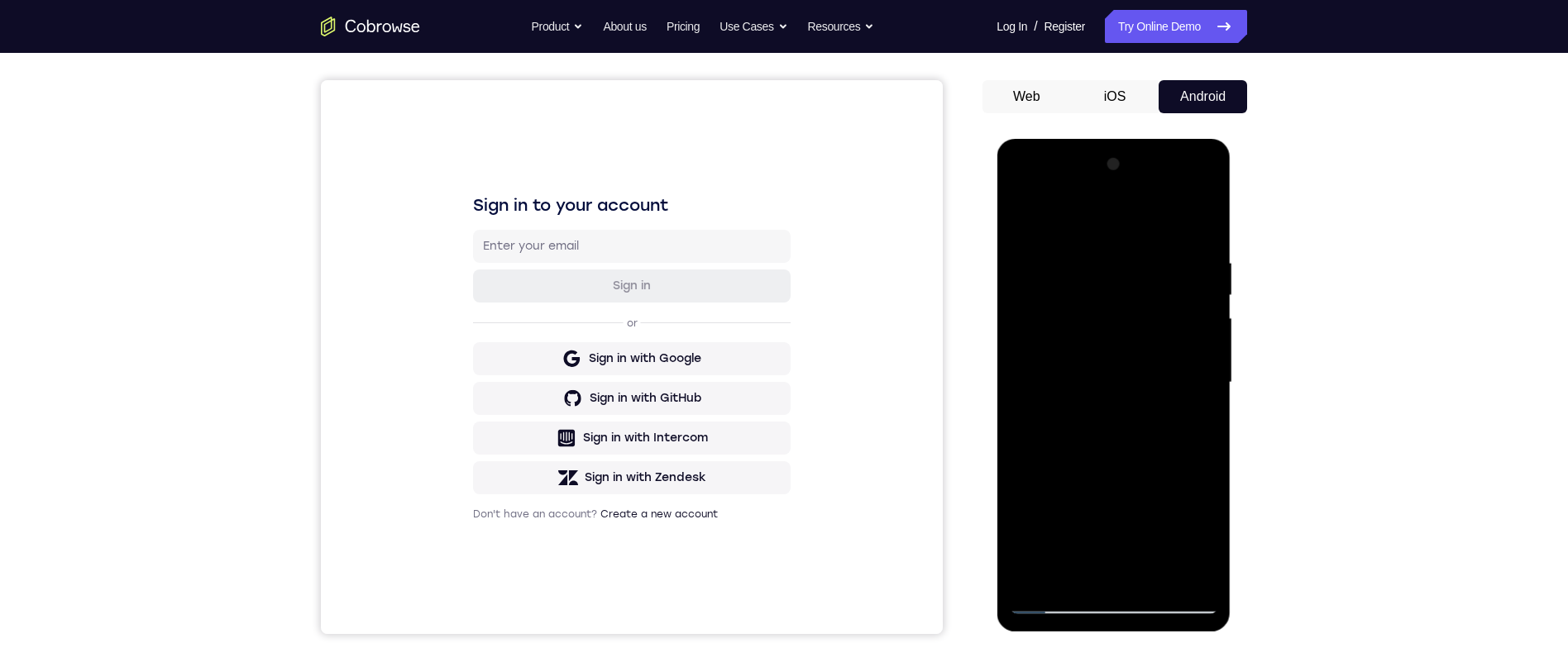
scroll to position [23, 0]
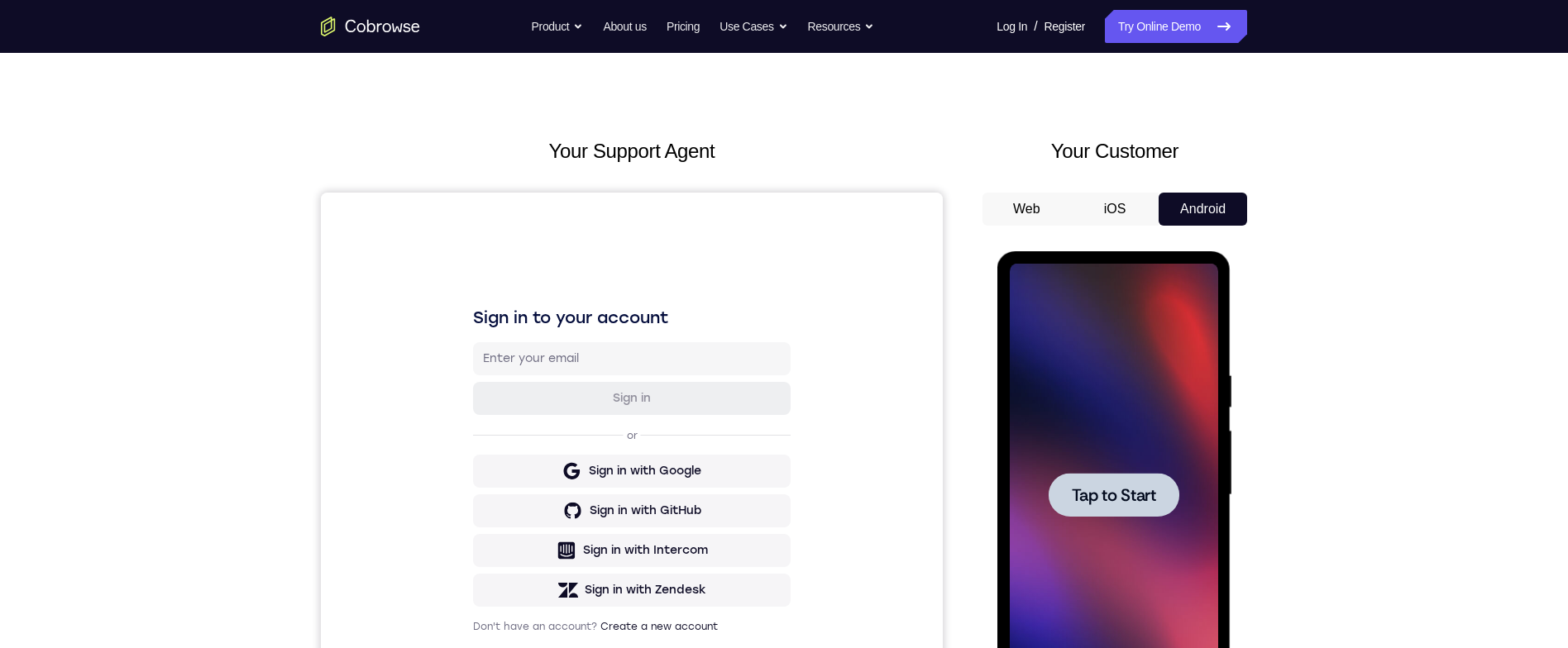
click at [1112, 495] on span "Tap to Start" at bounding box center [1113, 495] width 84 height 16
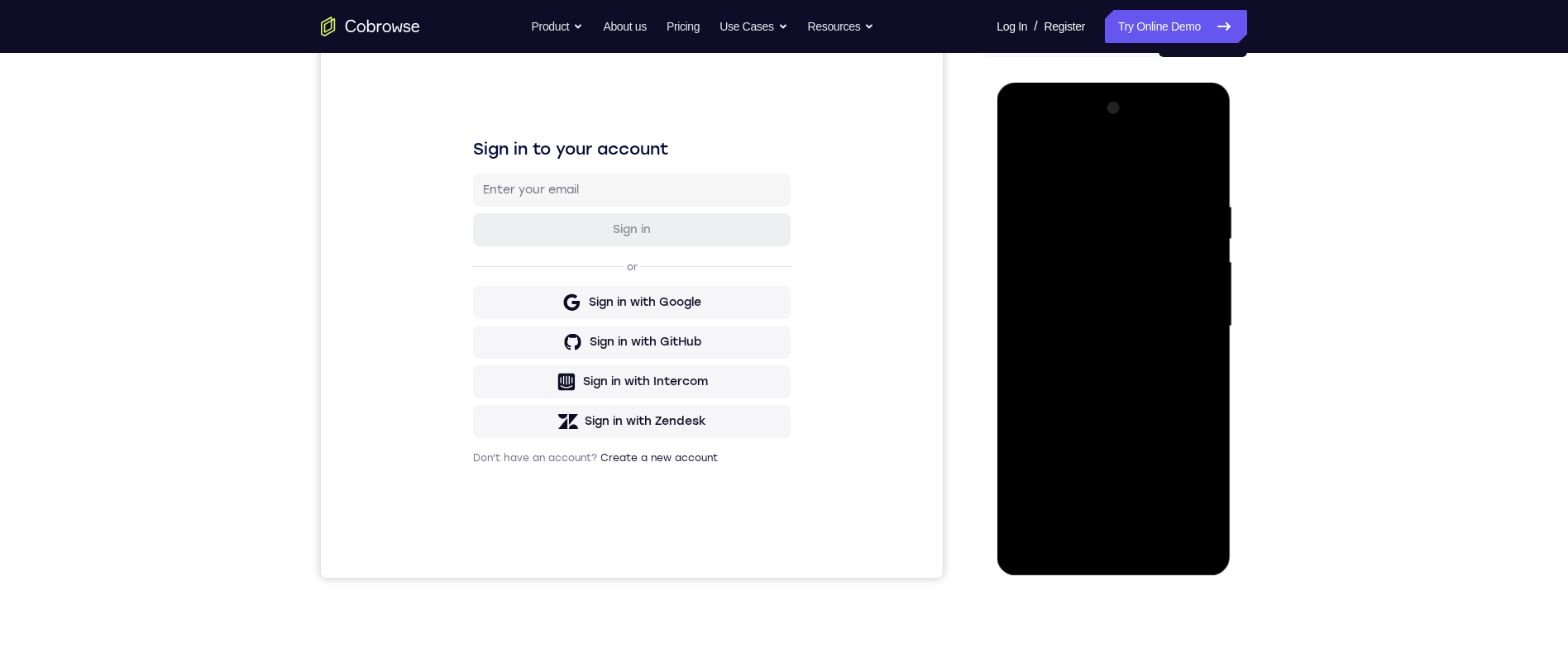
scroll to position [242, 0]
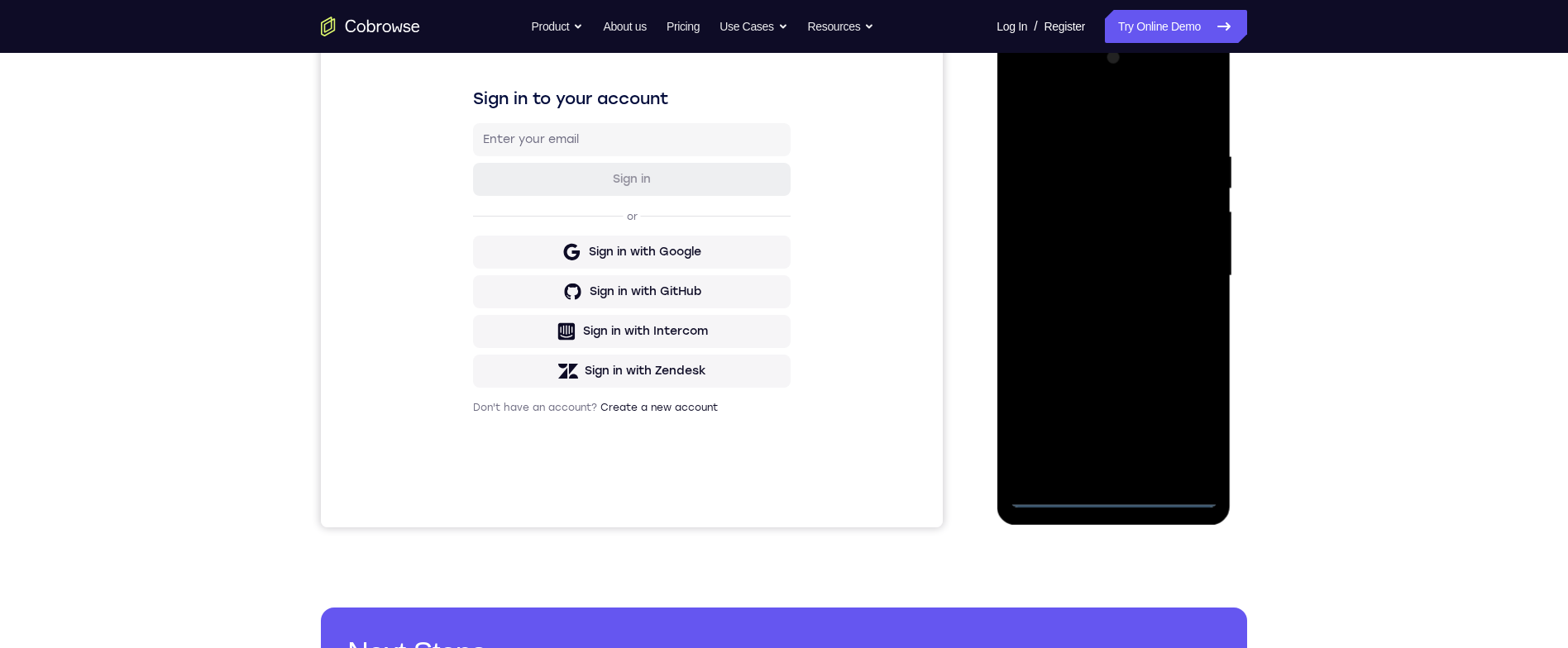
click at [1129, 494] on div at bounding box center [1113, 275] width 209 height 463
click at [1189, 422] on div at bounding box center [1113, 275] width 209 height 463
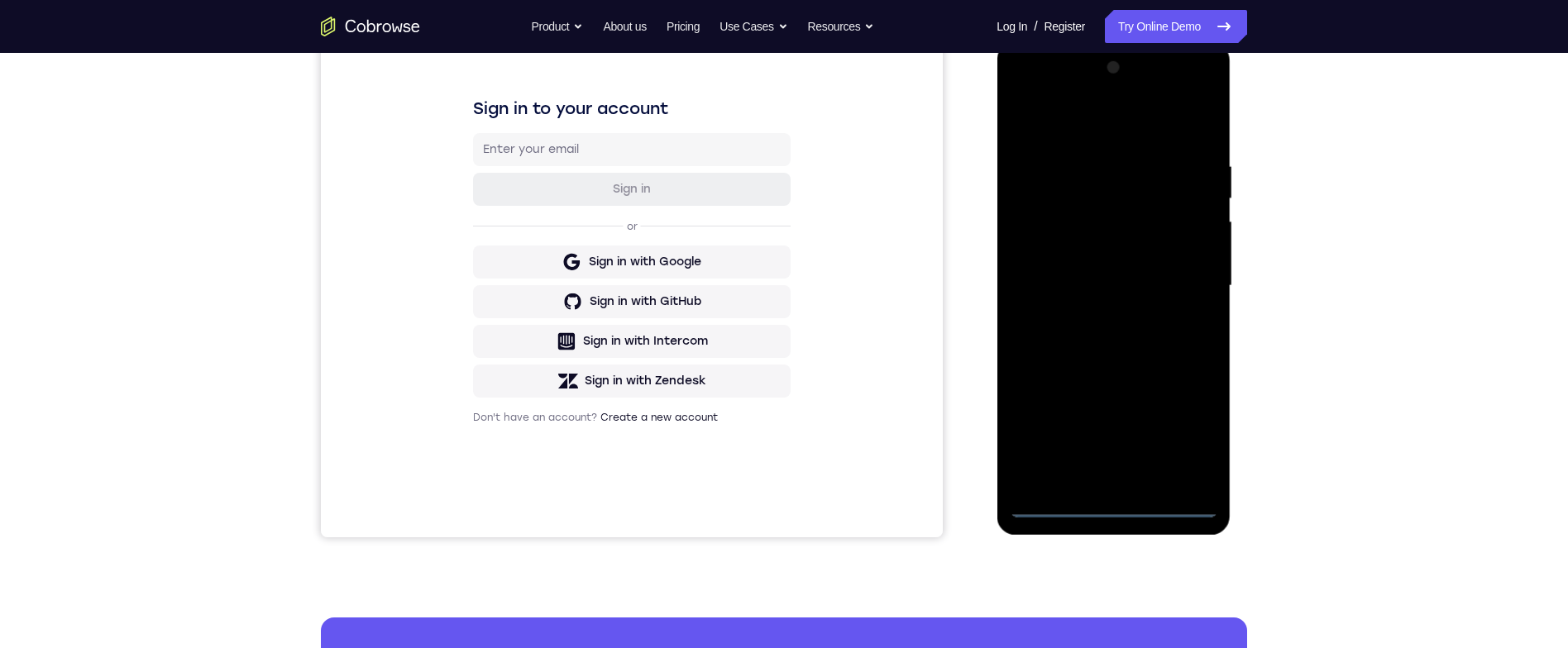
scroll to position [128, 0]
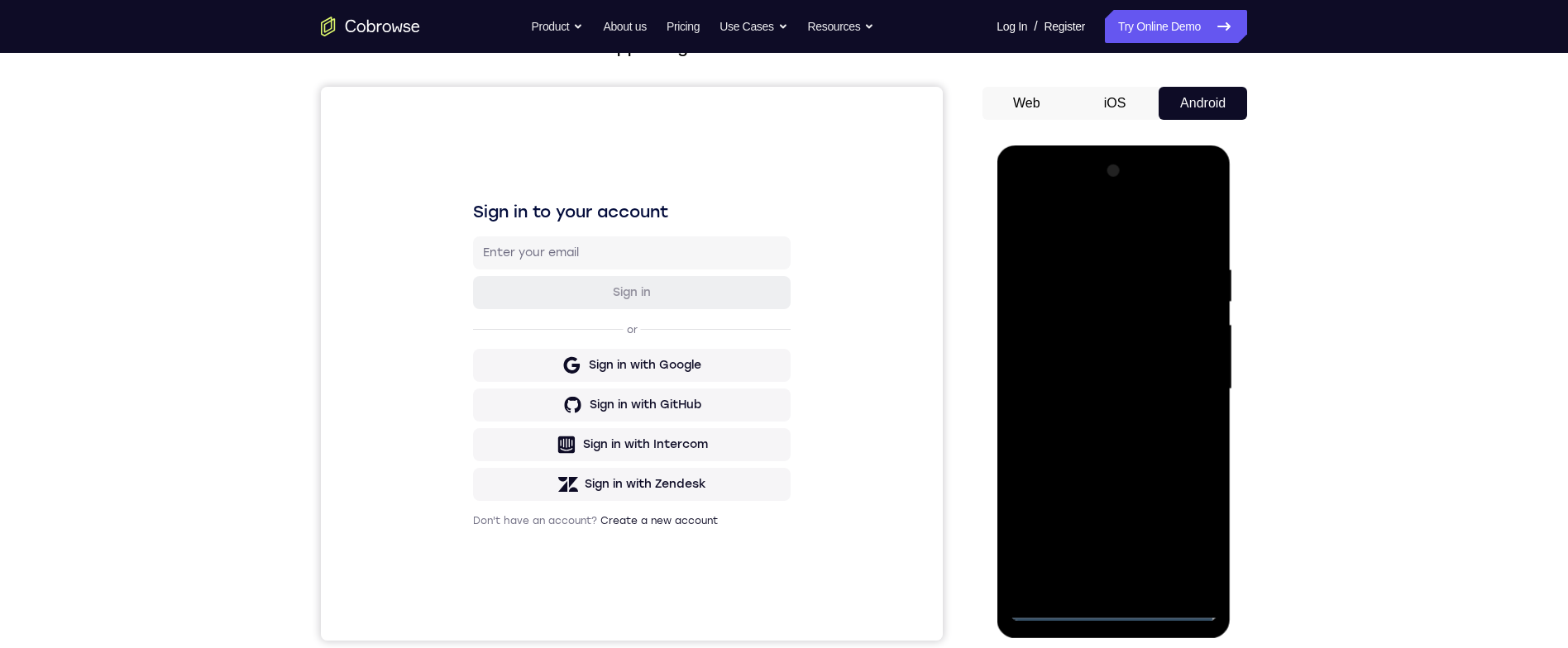
click at [1177, 224] on div at bounding box center [1113, 389] width 209 height 463
click at [1198, 393] on div at bounding box center [1113, 389] width 209 height 463
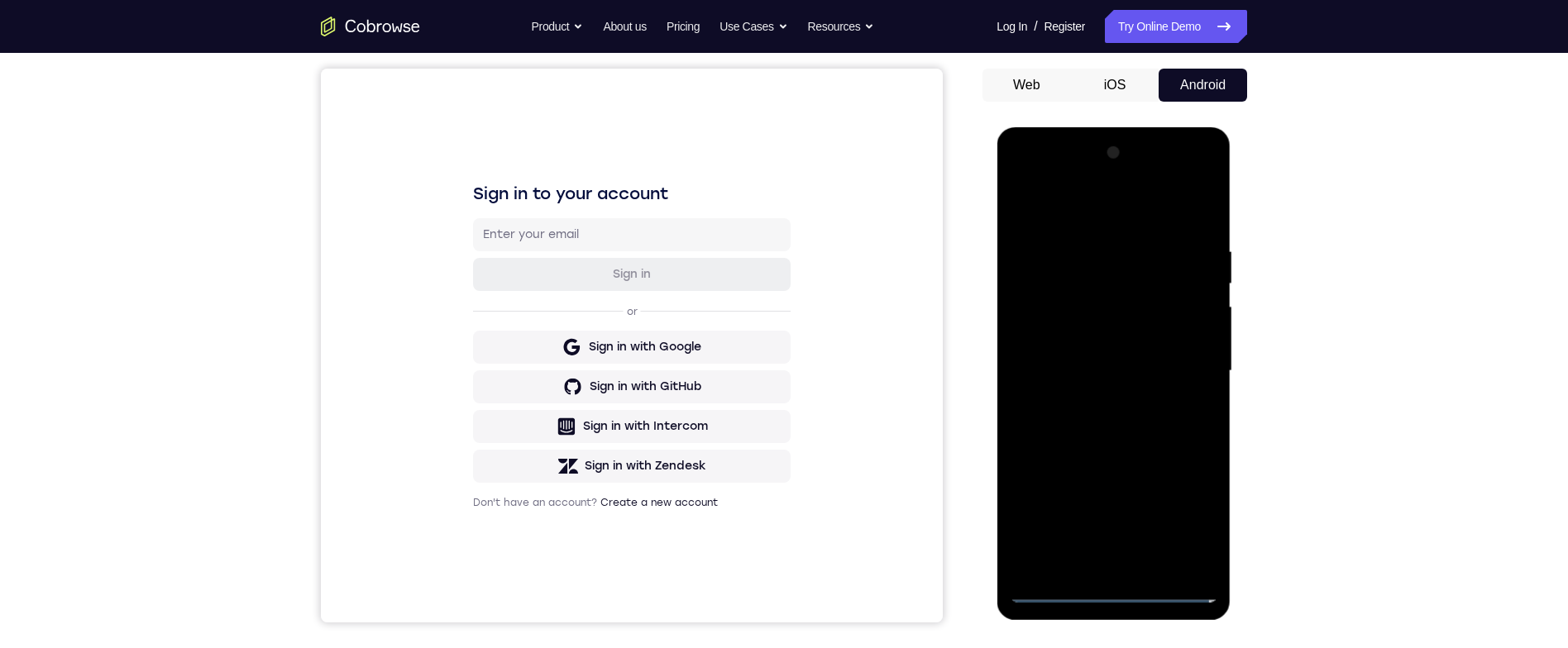
click at [1103, 403] on div at bounding box center [1113, 371] width 209 height 463
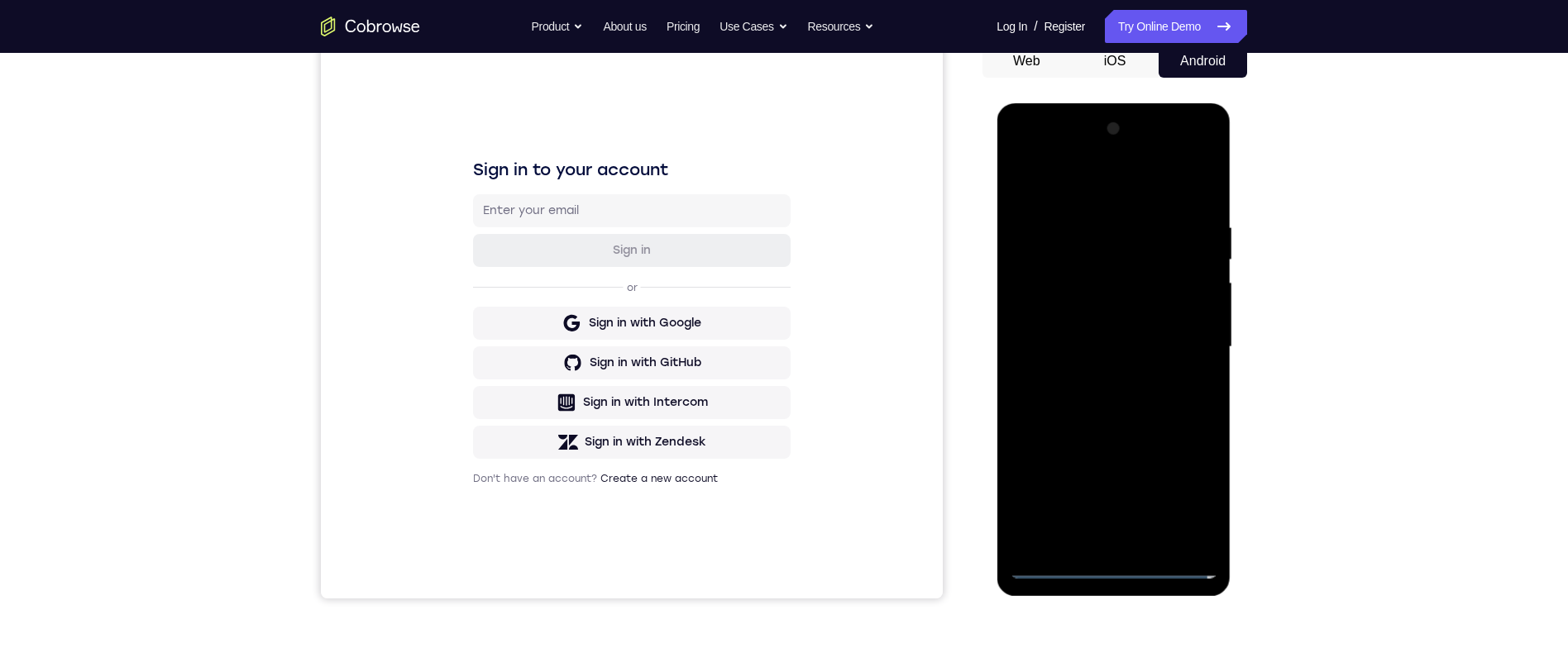
click at [1189, 329] on div at bounding box center [1113, 347] width 209 height 463
click at [1120, 322] on div at bounding box center [1113, 347] width 209 height 463
click at [1202, 311] on div at bounding box center [1113, 347] width 209 height 463
click at [1200, 312] on div at bounding box center [1113, 347] width 209 height 463
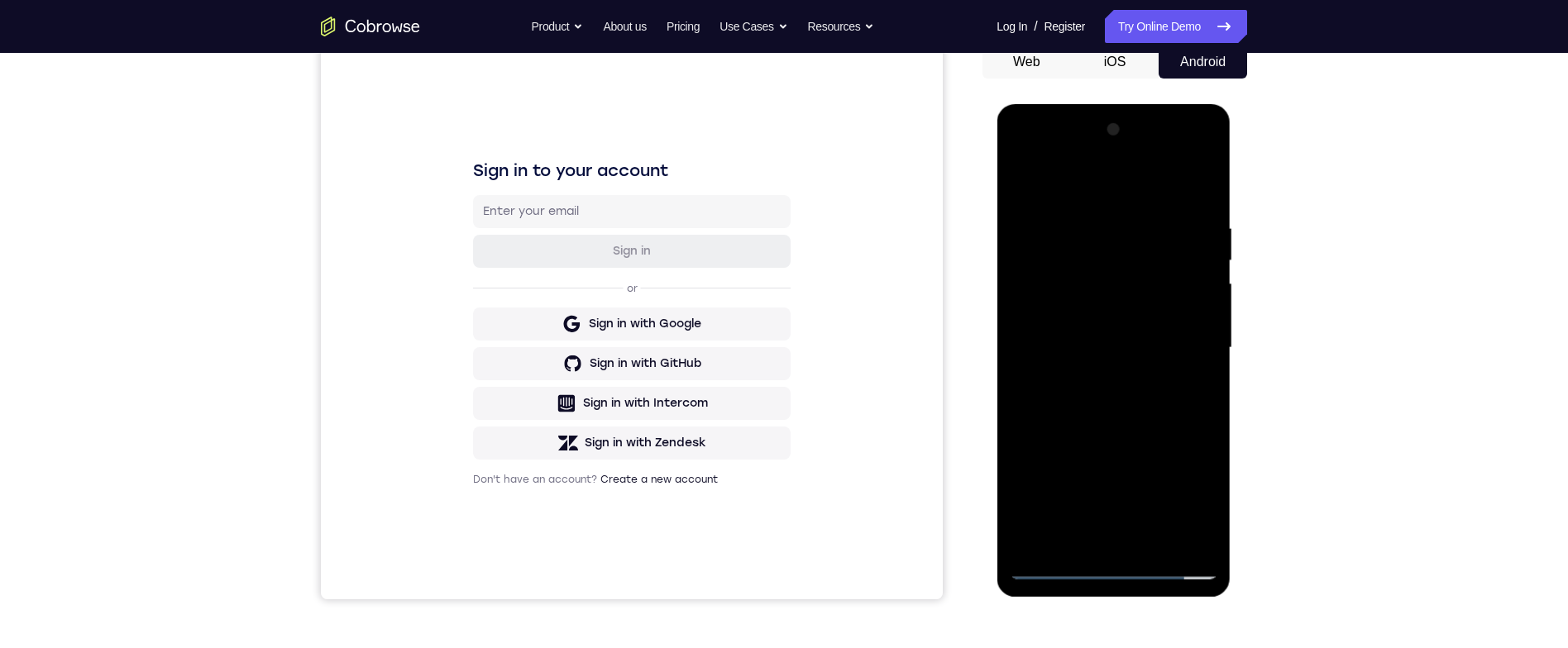
click at [1185, 351] on div at bounding box center [1113, 347] width 209 height 463
click at [1176, 415] on div at bounding box center [1113, 347] width 209 height 463
click at [1164, 394] on div at bounding box center [1113, 347] width 209 height 463
click at [1202, 209] on div at bounding box center [1113, 347] width 209 height 463
click at [1198, 533] on div at bounding box center [1113, 347] width 209 height 463
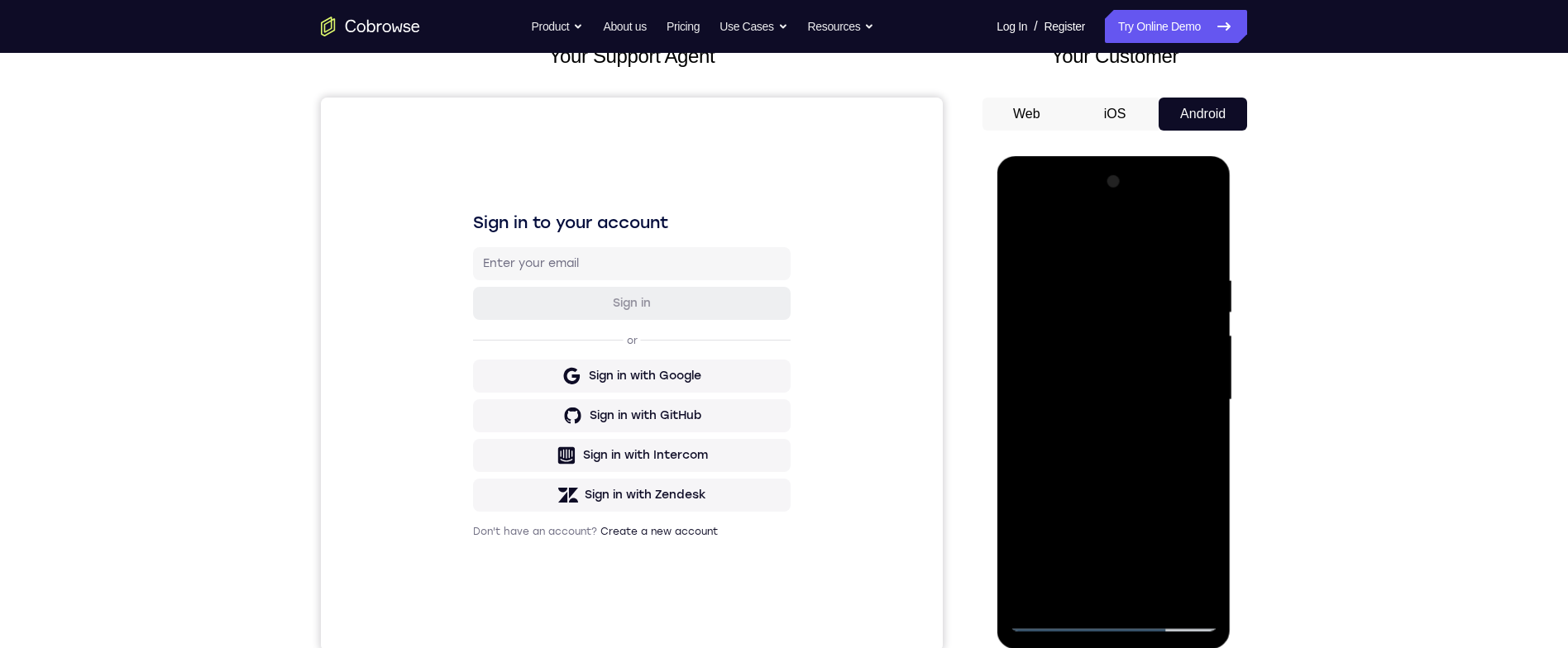
scroll to position [96, 0]
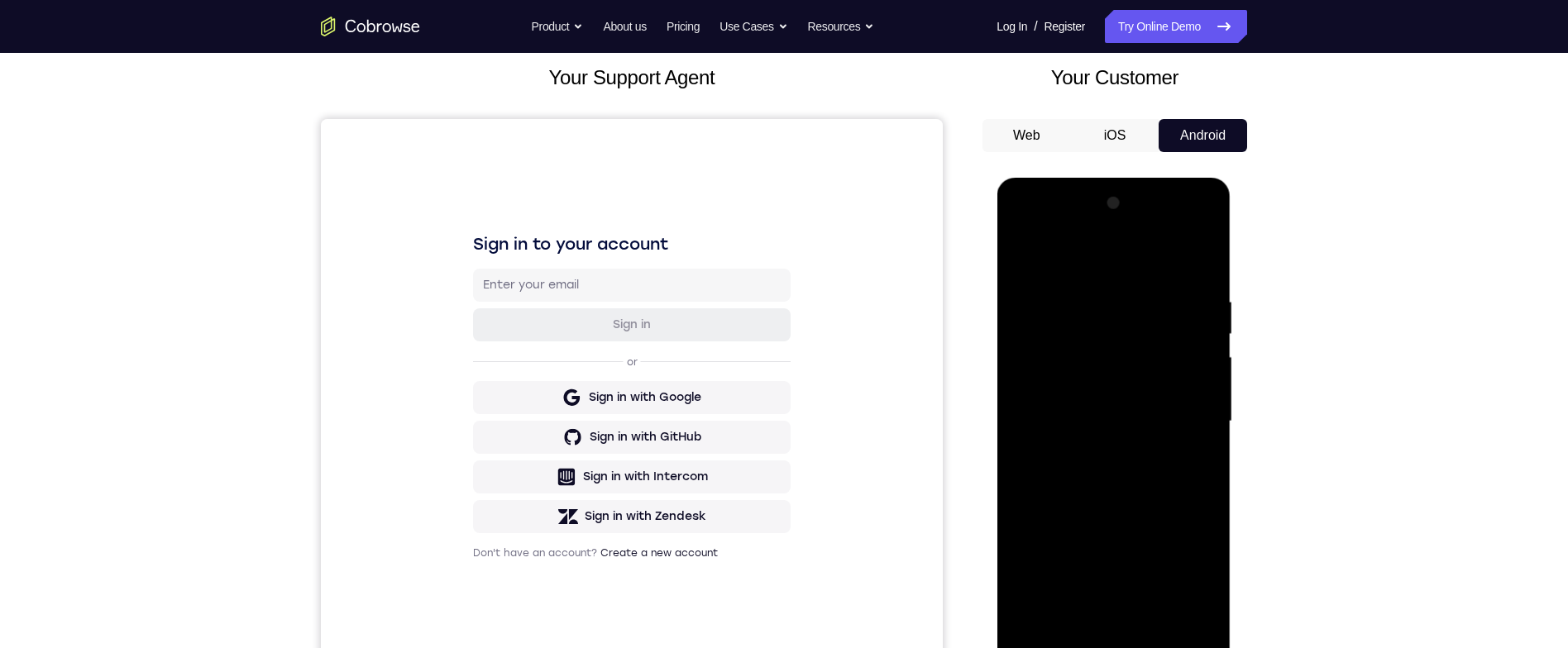
click at [1014, 255] on div at bounding box center [1113, 421] width 209 height 463
click at [1123, 469] on div at bounding box center [1113, 421] width 209 height 463
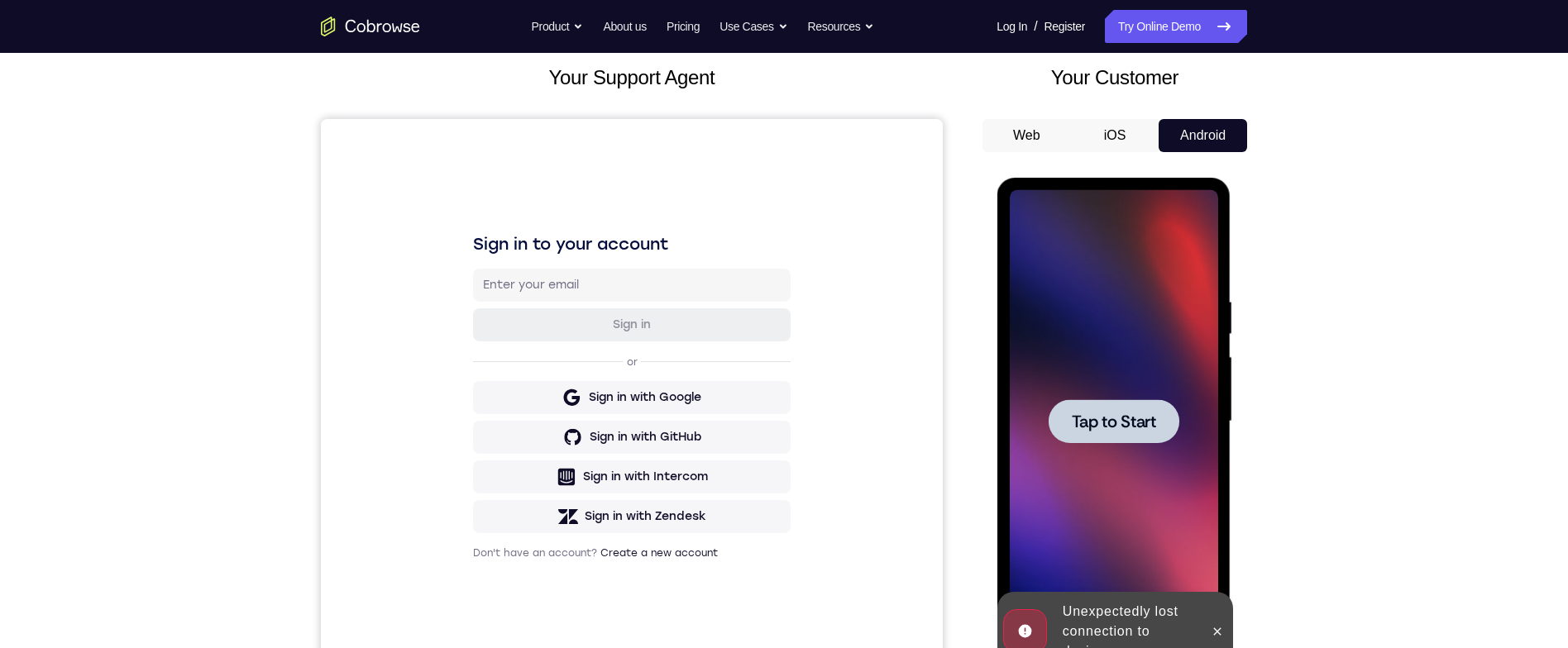
click at [1289, 506] on div "Your Support Agent Your Customer Web iOS Android Next Steps We’d be happy to gi…" at bounding box center [784, 502] width 1059 height 1091
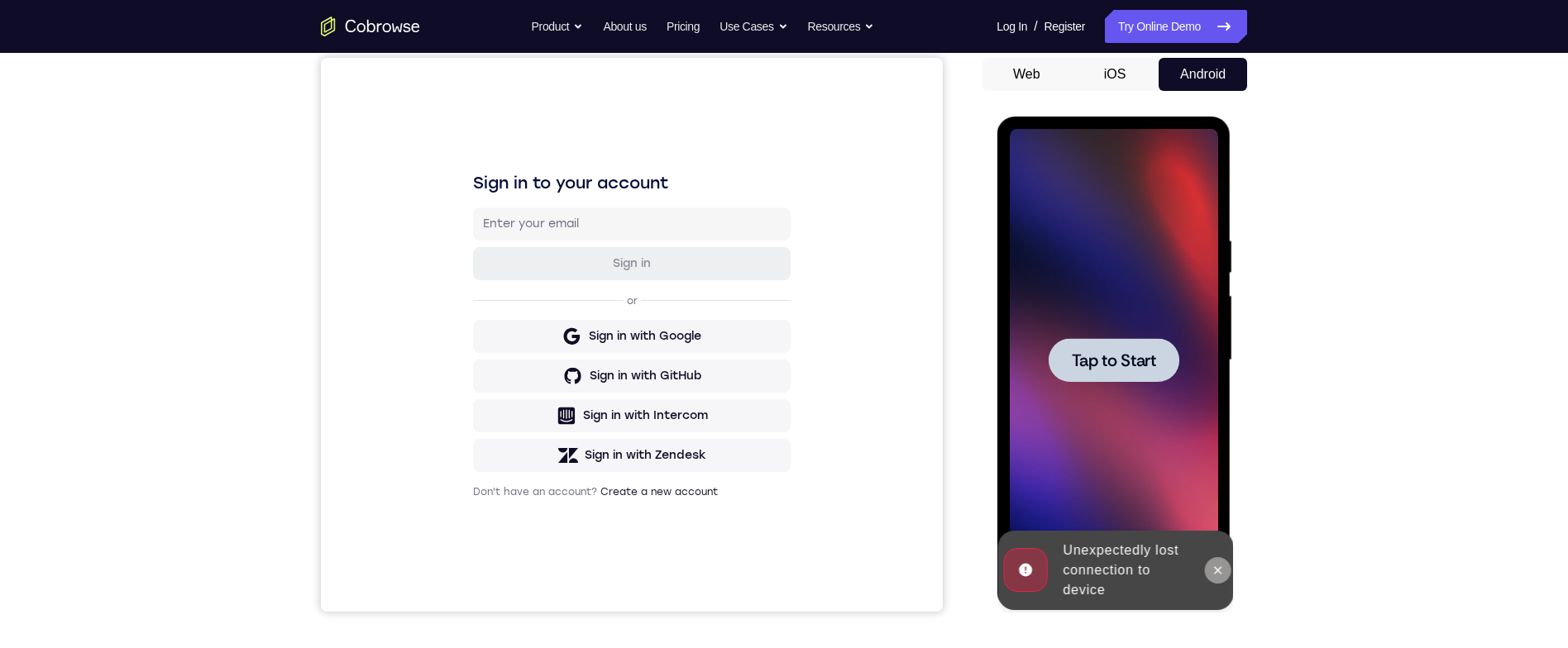
click at [1215, 561] on button at bounding box center [1217, 570] width 26 height 26
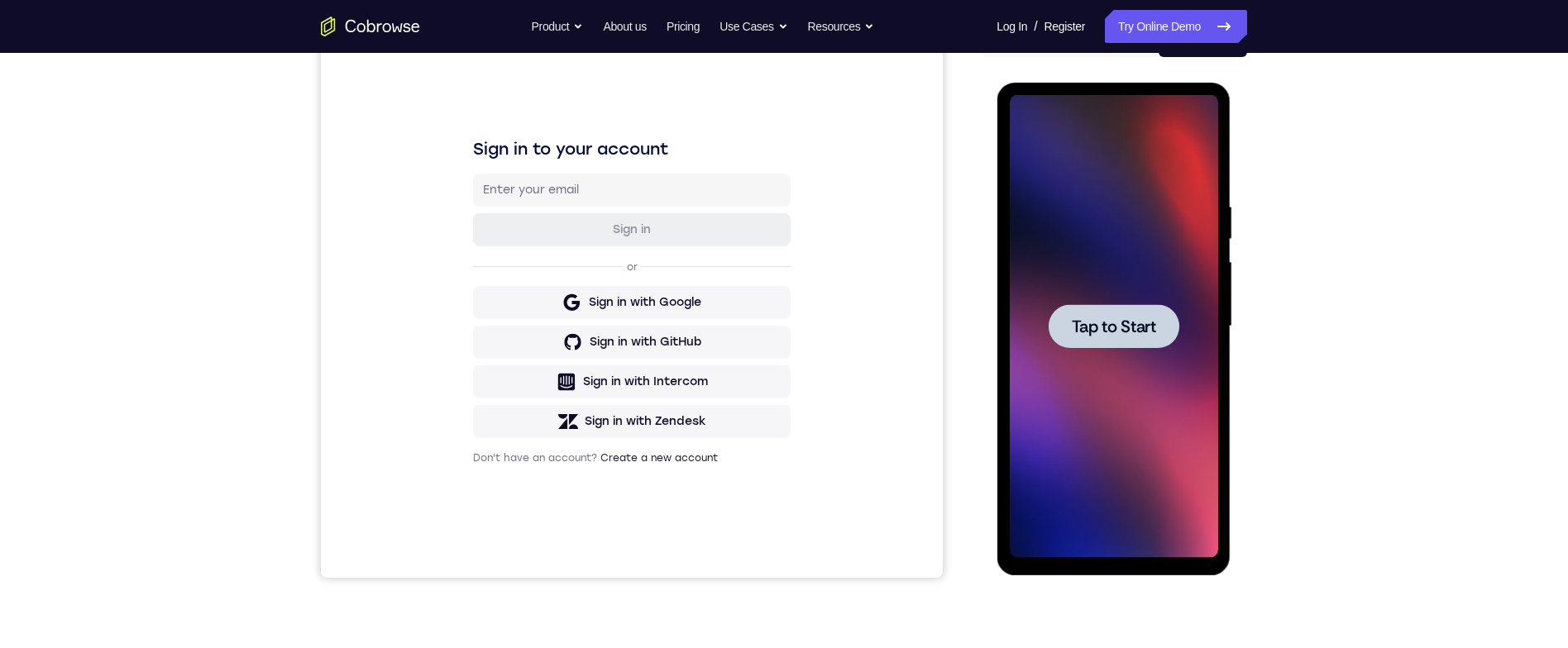
scroll to position [143, 0]
